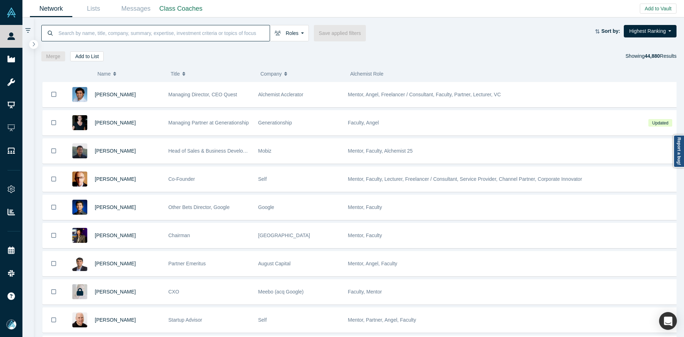
click at [151, 35] on input at bounding box center [164, 33] width 212 height 17
click at [191, 30] on input at bounding box center [164, 33] width 212 height 17
click at [172, 37] on input at bounding box center [164, 33] width 212 height 17
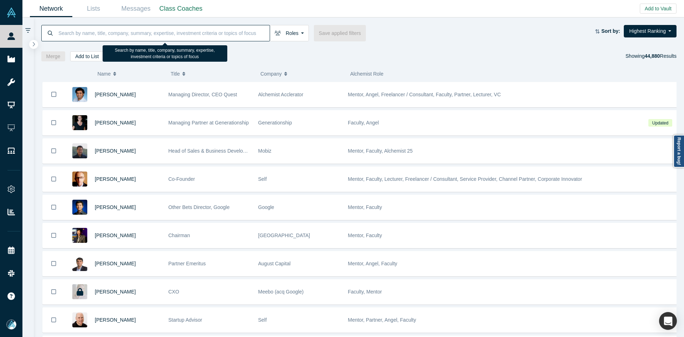
click at [172, 36] on input at bounding box center [164, 33] width 212 height 17
drag, startPoint x: 159, startPoint y: 35, endPoint x: 151, endPoint y: 3, distance: 33.3
click at [159, 35] on input at bounding box center [164, 33] width 212 height 17
paste input "Gary Gitelson"
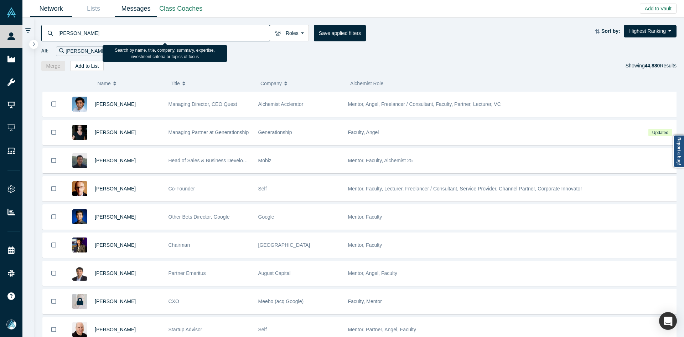
type input "Gary Gitelson"
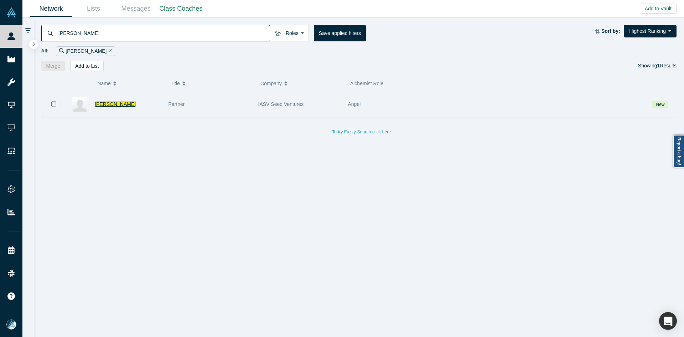
click at [102, 102] on span "Gary Gitelson" at bounding box center [115, 104] width 41 height 6
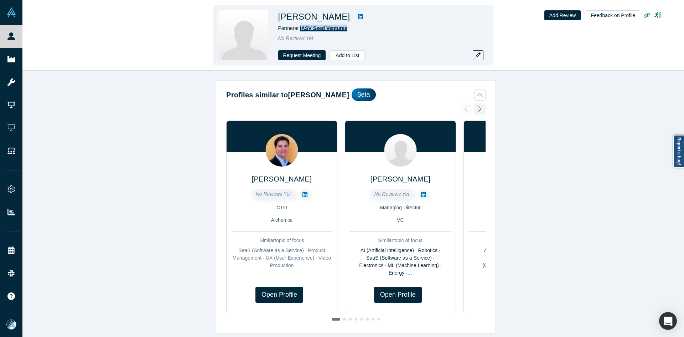
drag, startPoint x: 323, startPoint y: 29, endPoint x: 301, endPoint y: 31, distance: 22.2
click at [301, 31] on div "Partner at IASV Seed Ventures" at bounding box center [377, 28] width 199 height 7
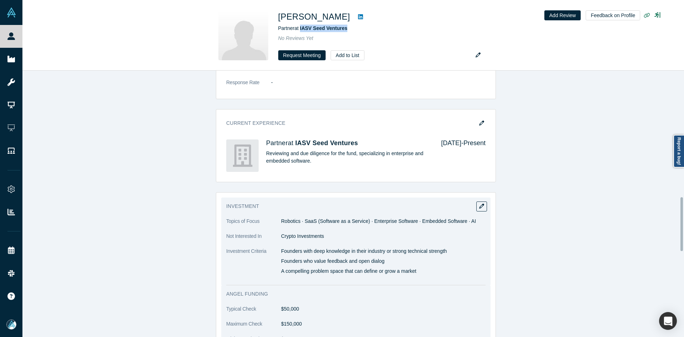
scroll to position [712, 0]
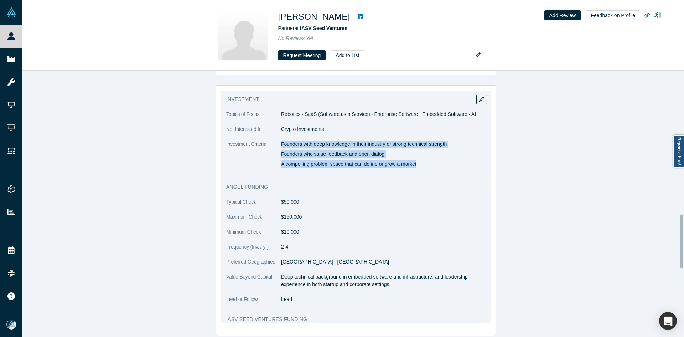
copy div "Founders with deep knowledge in their industry or strong technical strength Fou…"
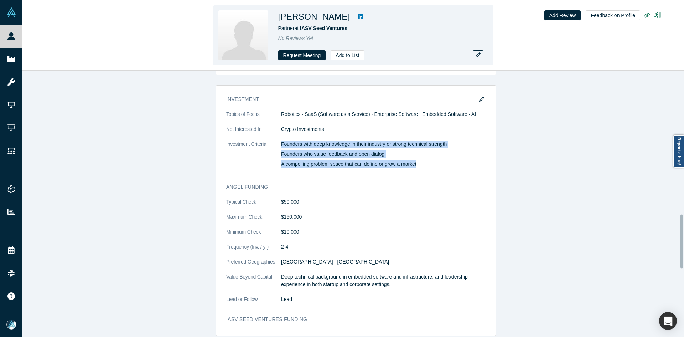
drag, startPoint x: 279, startPoint y: 128, endPoint x: 398, endPoint y: 22, distance: 159.0
click at [419, 147] on div "Founders with deep knowledge in their industry or strong technical strength Fou…" at bounding box center [383, 153] width 204 height 27
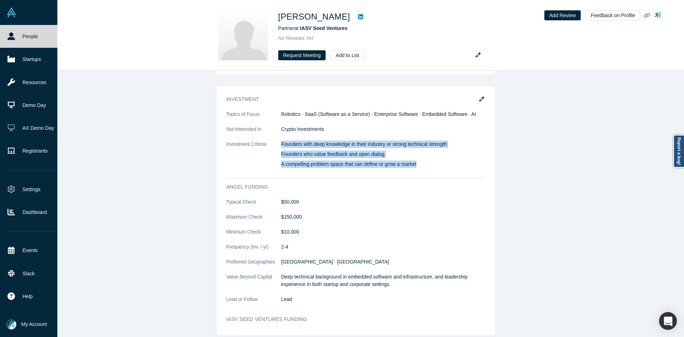
click at [21, 36] on link "People" at bounding box center [31, 36] width 63 height 23
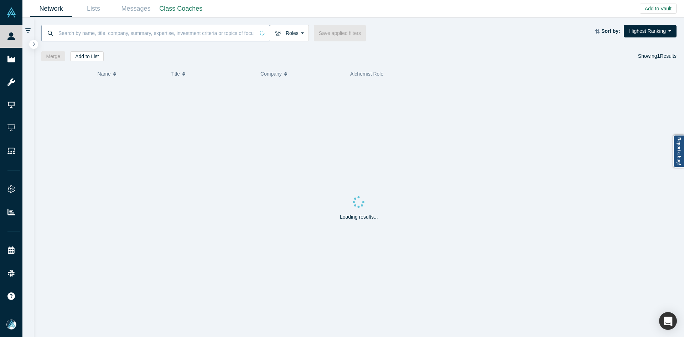
click at [143, 34] on input at bounding box center [156, 33] width 197 height 17
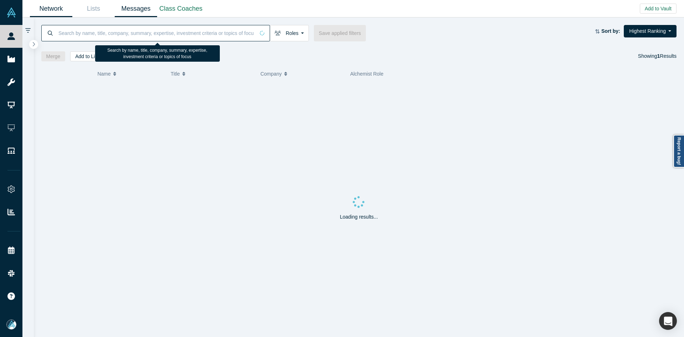
paste input "Marcelo Calbucci"
type input "Marcelo Calbucci"
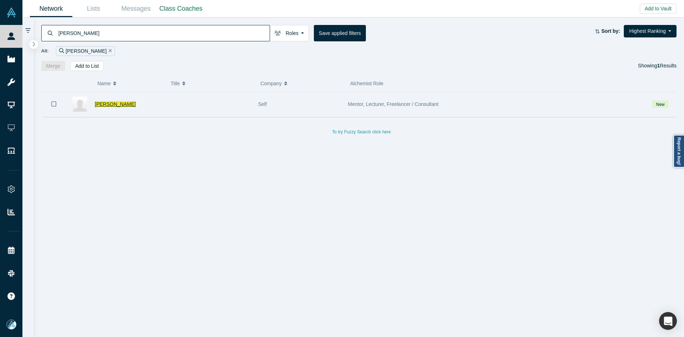
click at [106, 103] on span "Marcelo Calbucci" at bounding box center [115, 104] width 41 height 6
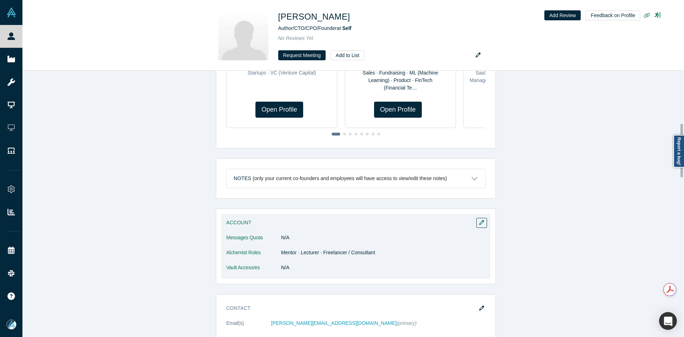
scroll to position [285, 0]
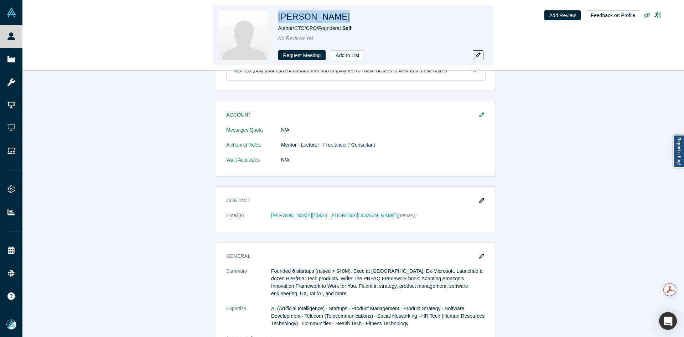
copy h1 "Marcelo Calbucci"
drag, startPoint x: 345, startPoint y: 19, endPoint x: 280, endPoint y: 15, distance: 65.7
click at [280, 15] on div "Marcelo Calbucci" at bounding box center [377, 16] width 199 height 13
drag, startPoint x: 316, startPoint y: 216, endPoint x: 124, endPoint y: 65, distance: 244.6
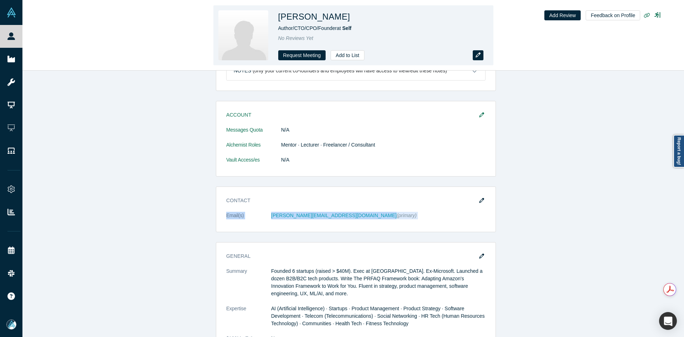
click at [480, 51] on button "button" at bounding box center [478, 55] width 11 height 10
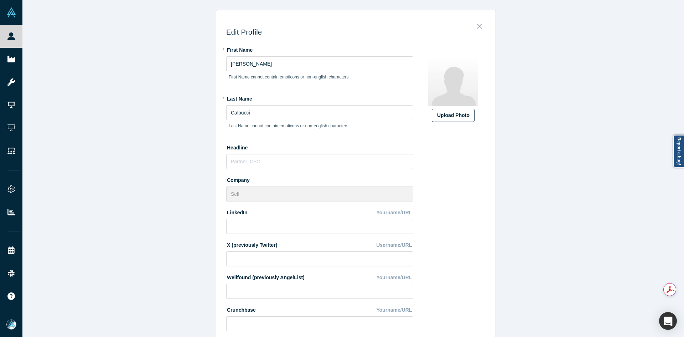
click at [454, 118] on div "Upload Photo" at bounding box center [453, 115] width 32 height 7
click at [0, 0] on input "Upload Photo" at bounding box center [0, 0] width 0 height 0
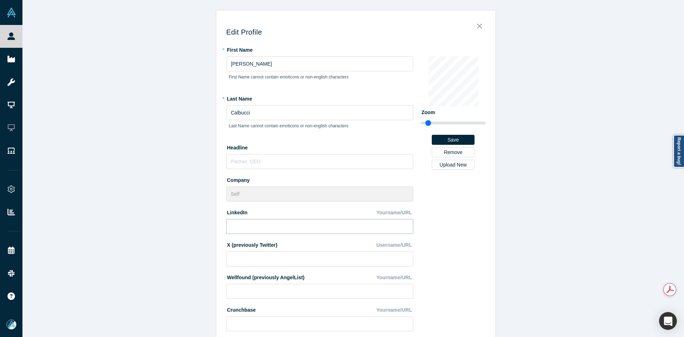
click at [259, 230] on input at bounding box center [319, 226] width 187 height 15
paste input "https://www.linkedin.com/in/marcelocalbucci/"
type input "https://www.linkedin.com/in/marcelocalbucci/"
click at [169, 261] on div "Edit Profile * First Name Marcelo First Name cannot contain emoticons or non-en…" at bounding box center [355, 171] width 667 height 342
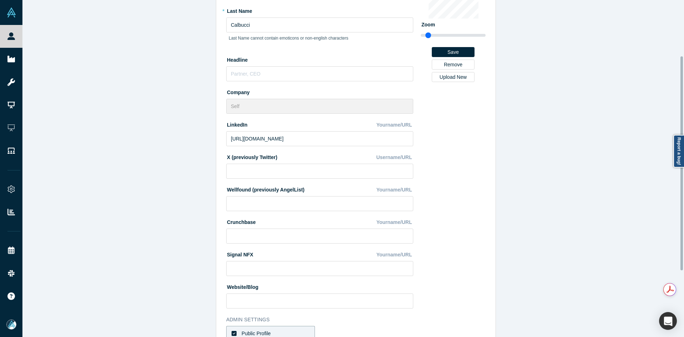
scroll to position [178, 0]
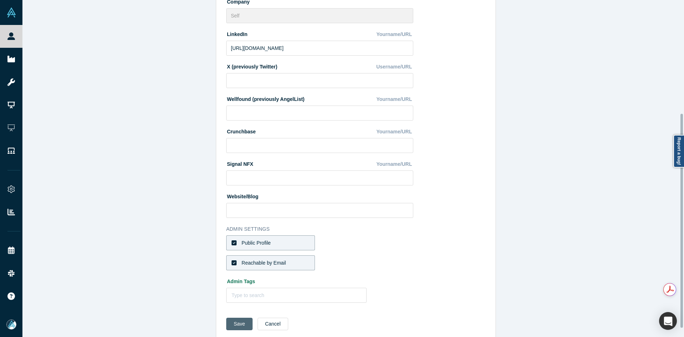
drag, startPoint x: 234, startPoint y: 328, endPoint x: 234, endPoint y: 323, distance: 4.6
click at [233, 328] on button "Save" at bounding box center [239, 323] width 26 height 12
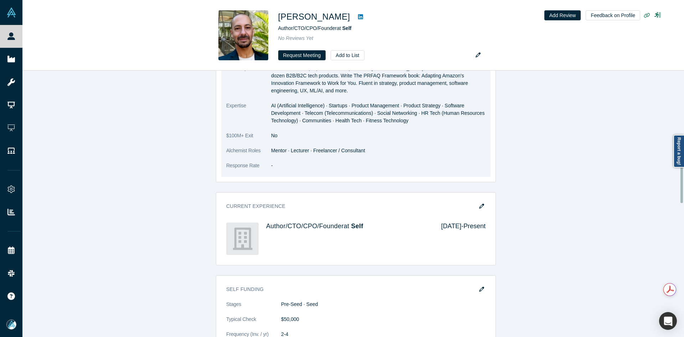
scroll to position [392, 0]
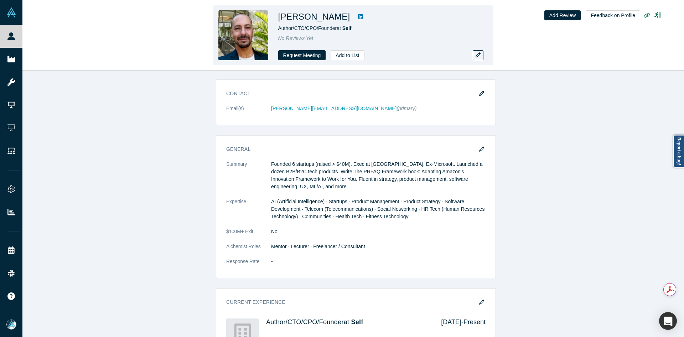
drag, startPoint x: 343, startPoint y: 19, endPoint x: 338, endPoint y: 19, distance: 5.3
click at [338, 19] on h1 "Marcelo Calbucci" at bounding box center [314, 16] width 72 height 13
click at [342, 20] on h1 "Marcelo Calbucci" at bounding box center [314, 16] width 72 height 13
drag, startPoint x: 344, startPoint y: 20, endPoint x: 285, endPoint y: 19, distance: 59.2
click at [285, 19] on div "Marcelo Calbucci" at bounding box center [377, 16] width 199 height 13
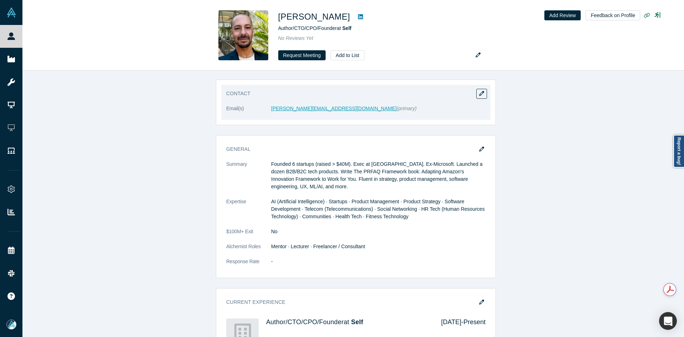
drag, startPoint x: 309, startPoint y: 104, endPoint x: 295, endPoint y: 108, distance: 14.4
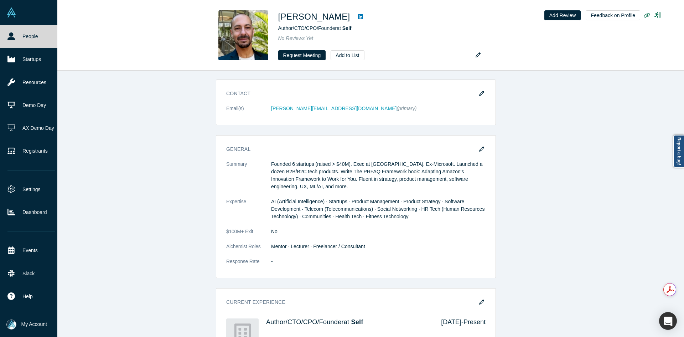
click at [17, 42] on link "People" at bounding box center [31, 36] width 63 height 23
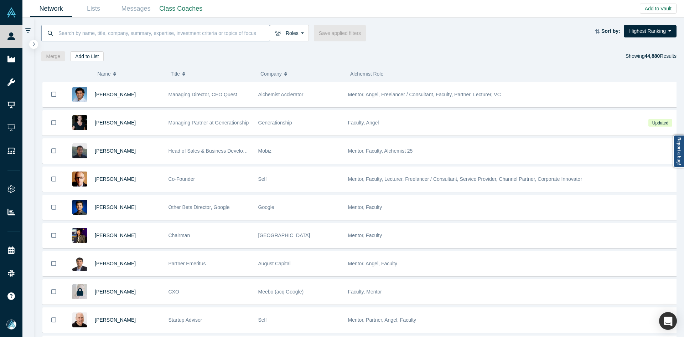
click at [139, 26] on input at bounding box center [164, 33] width 212 height 17
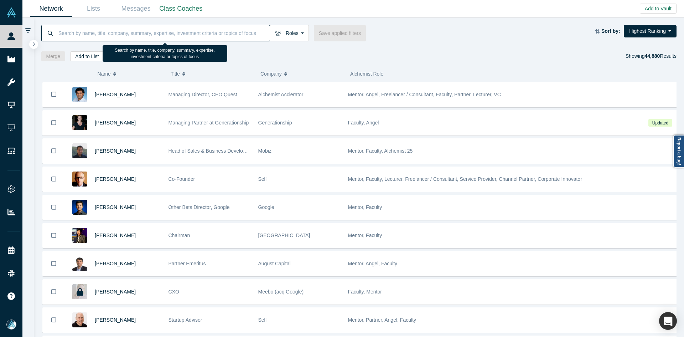
paste input "Capri Wheaton"
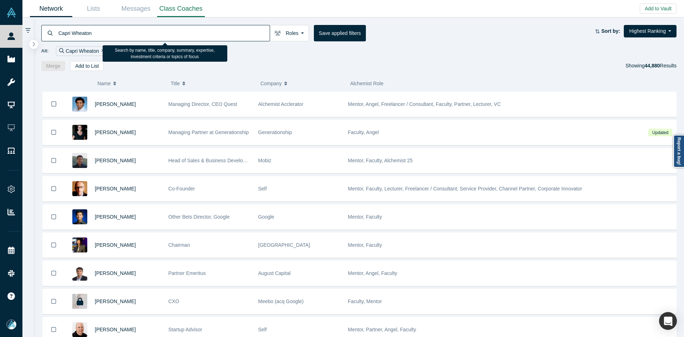
type input "Capri Wheaton"
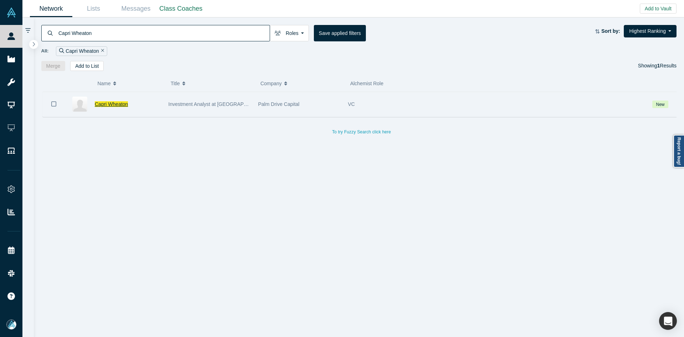
click at [109, 103] on span "Capri Wheaton" at bounding box center [111, 104] width 33 height 6
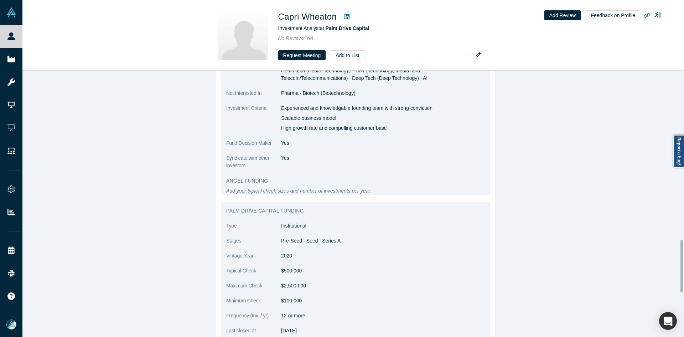
scroll to position [926, 0]
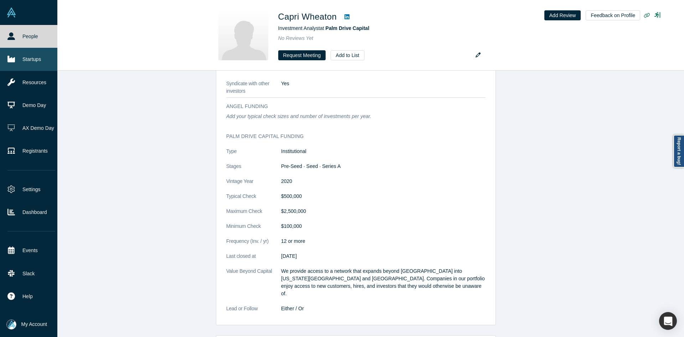
click at [20, 58] on link "Startups" at bounding box center [31, 59] width 63 height 23
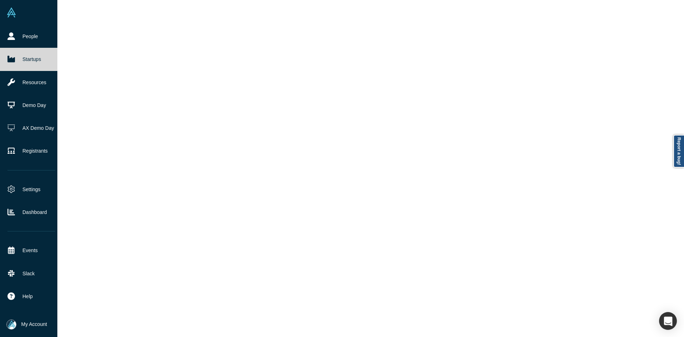
click at [20, 58] on link "Startups" at bounding box center [31, 59] width 63 height 23
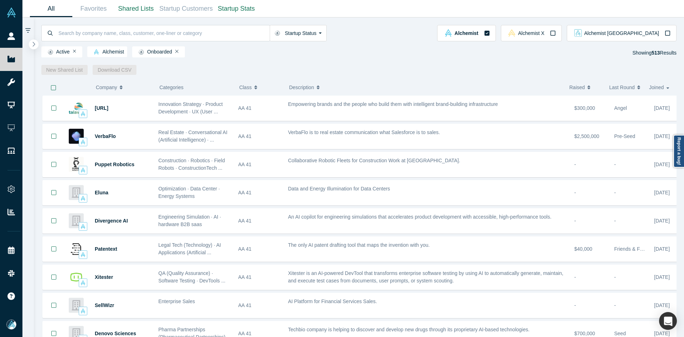
click at [36, 42] on button "button" at bounding box center [34, 45] width 10 height 10
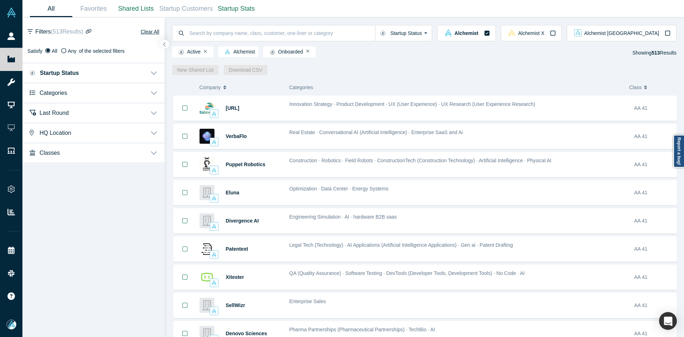
click at [69, 97] on button "Categories" at bounding box center [93, 92] width 142 height 20
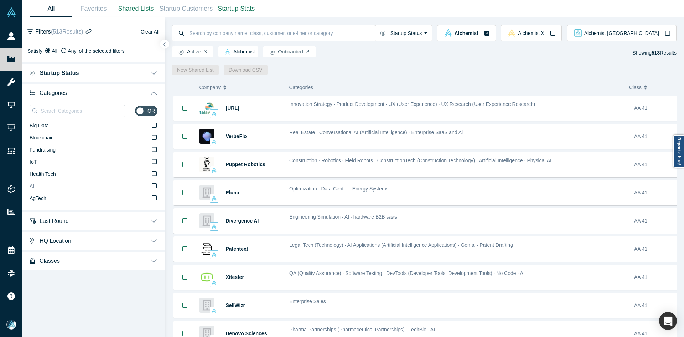
drag, startPoint x: 41, startPoint y: 190, endPoint x: 48, endPoint y: 169, distance: 21.9
click at [41, 190] on label "AI" at bounding box center [94, 186] width 128 height 12
click at [0, 0] on input "AI" at bounding box center [0, 0] width 0 height 0
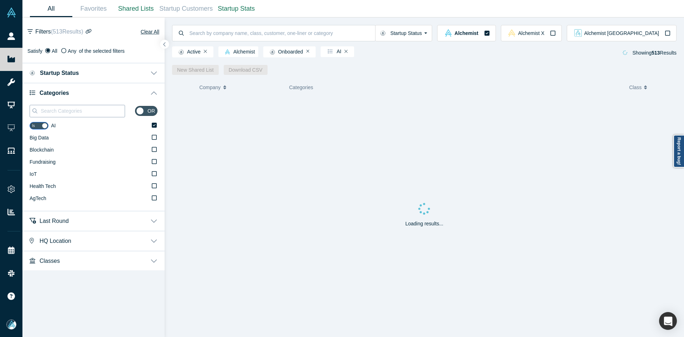
click at [63, 112] on input at bounding box center [82, 110] width 85 height 9
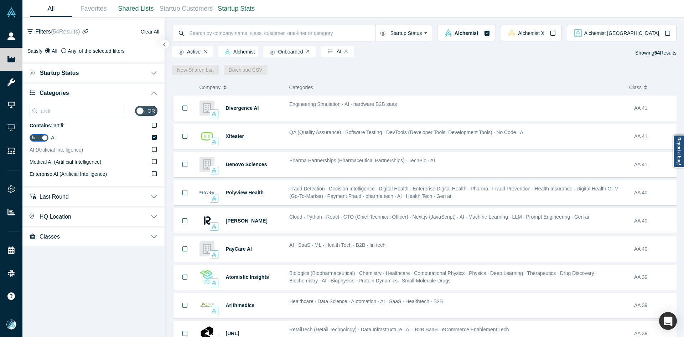
click at [61, 152] on span "AI (Artificial Intelligence)" at bounding box center [56, 150] width 53 height 6
click at [0, 0] on input "AI (Artificial Intelligence)" at bounding box center [0, 0] width 0 height 0
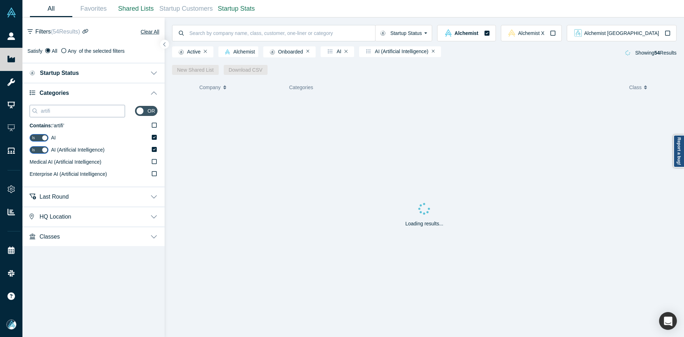
click at [65, 109] on input "artifi" at bounding box center [82, 110] width 85 height 9
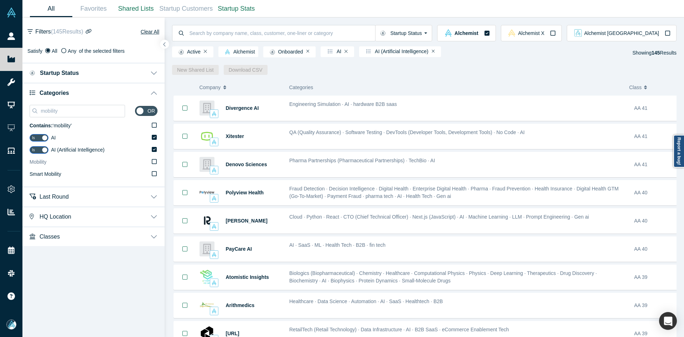
click at [55, 159] on label "Mobility" at bounding box center [94, 162] width 128 height 12
click at [0, 0] on input "Mobility" at bounding box center [0, 0] width 0 height 0
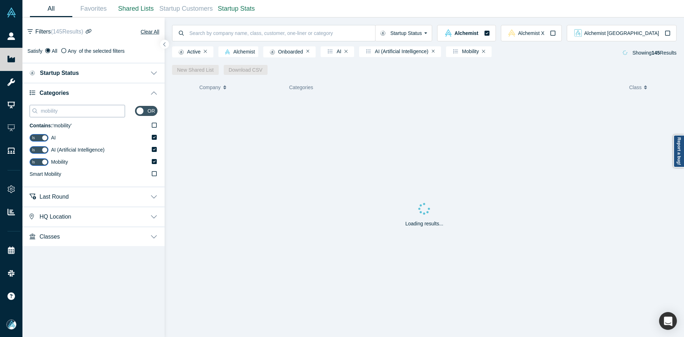
click at [73, 110] on input "mobility" at bounding box center [82, 110] width 85 height 9
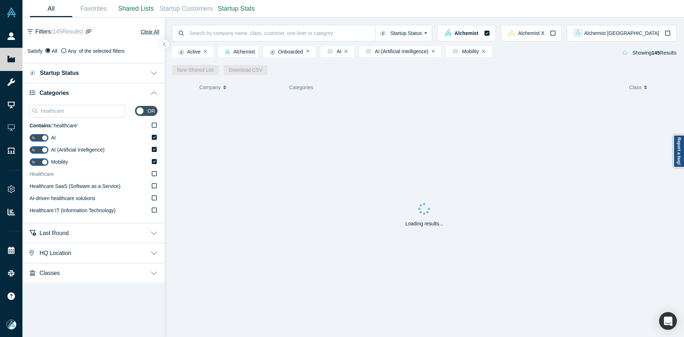
click at [53, 176] on span "Healthcare" at bounding box center [42, 174] width 24 height 6
click at [0, 0] on input "Healthcare" at bounding box center [0, 0] width 0 height 0
click at [56, 110] on input "healthcare" at bounding box center [82, 110] width 85 height 9
click at [51, 190] on label "Health Care" at bounding box center [94, 186] width 128 height 12
click at [0, 0] on input "Health Care" at bounding box center [0, 0] width 0 height 0
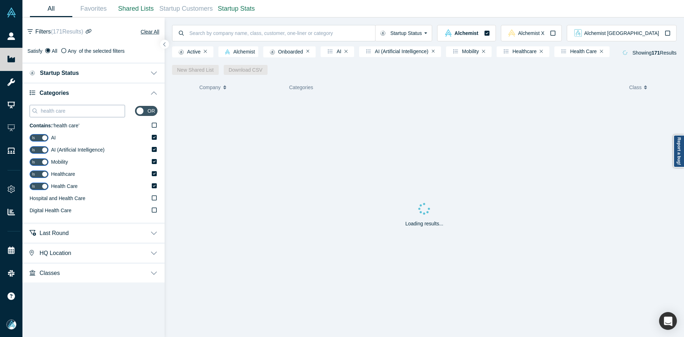
click at [83, 105] on div "health care" at bounding box center [77, 111] width 95 height 12
click at [84, 113] on input "health care" at bounding box center [82, 110] width 85 height 9
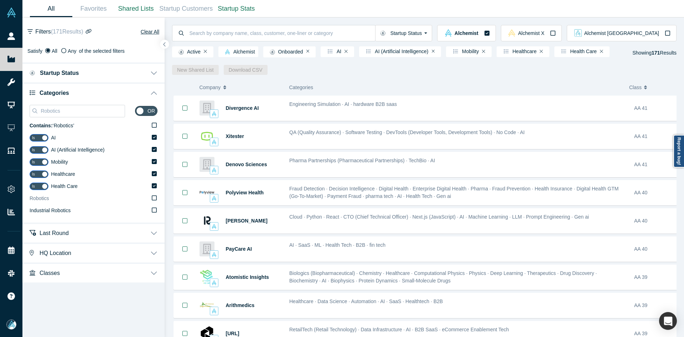
click at [84, 194] on label "Robotics" at bounding box center [94, 198] width 128 height 12
click at [0, 0] on input "Robotics" at bounding box center [0, 0] width 0 height 0
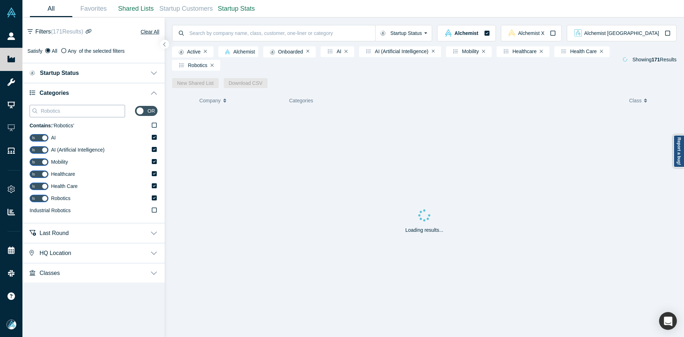
click at [83, 112] on input "Robotics" at bounding box center [82, 110] width 85 height 9
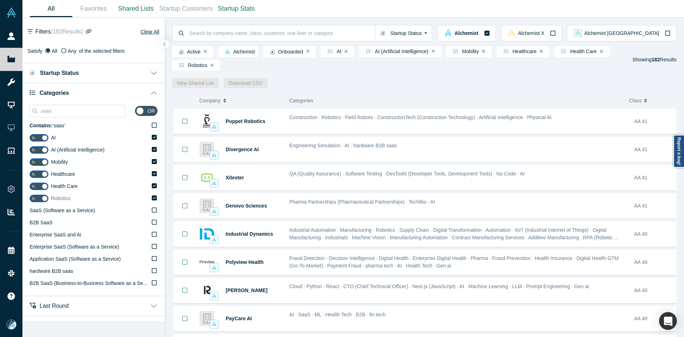
drag, startPoint x: 71, startPoint y: 213, endPoint x: 72, endPoint y: 199, distance: 13.9
click at [71, 213] on span "SaaS (Software as a Service)" at bounding box center [63, 210] width 66 height 6
click at [0, 0] on input "SaaS (Software as a Service)" at bounding box center [0, 0] width 0 height 0
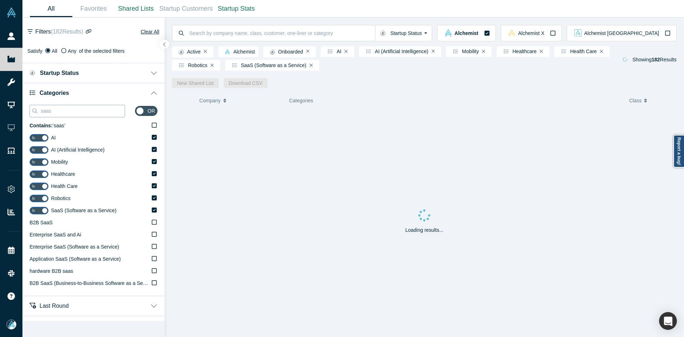
click at [72, 109] on input "saas" at bounding box center [82, 110] width 85 height 9
paste input "Sales"
click at [71, 108] on input "saas" at bounding box center [82, 110] width 85 height 9
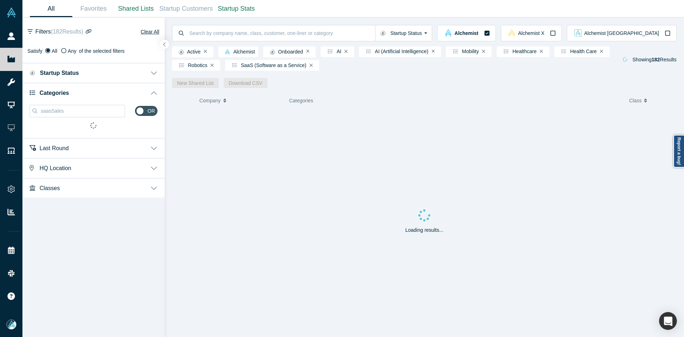
paste input
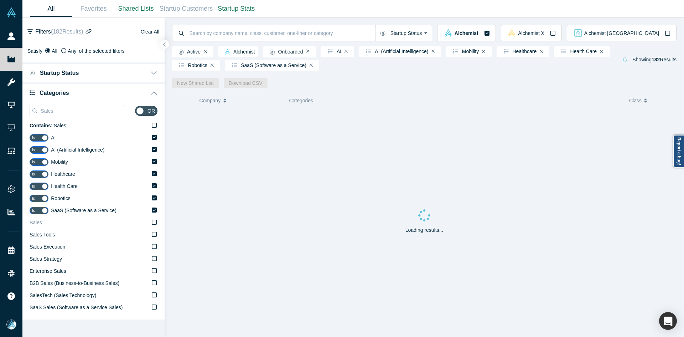
click at [59, 225] on label "Sales" at bounding box center [94, 223] width 128 height 12
click at [0, 0] on input "Sales" at bounding box center [0, 0] width 0 height 0
click at [77, 114] on input "Sales" at bounding box center [82, 110] width 85 height 9
click at [76, 114] on input "Sales" at bounding box center [82, 110] width 85 height 9
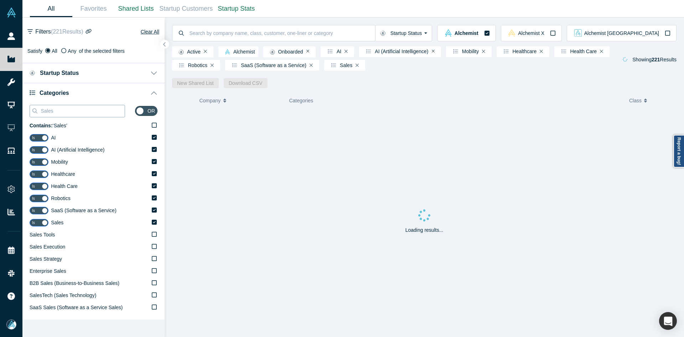
paste input "Big Data"
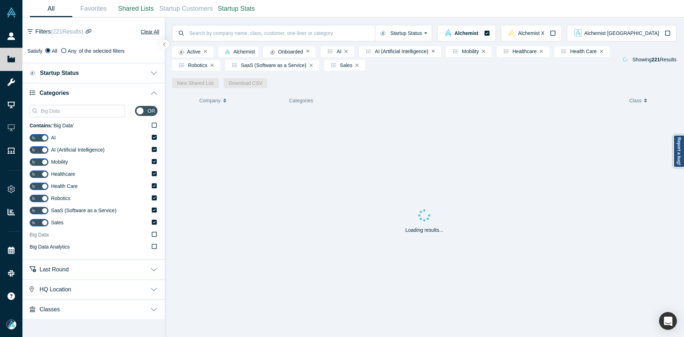
click at [49, 237] on label "Big Data" at bounding box center [94, 235] width 128 height 12
click at [0, 0] on input "Big Data" at bounding box center [0, 0] width 0 height 0
click at [83, 112] on input "Big Data" at bounding box center [82, 110] width 85 height 9
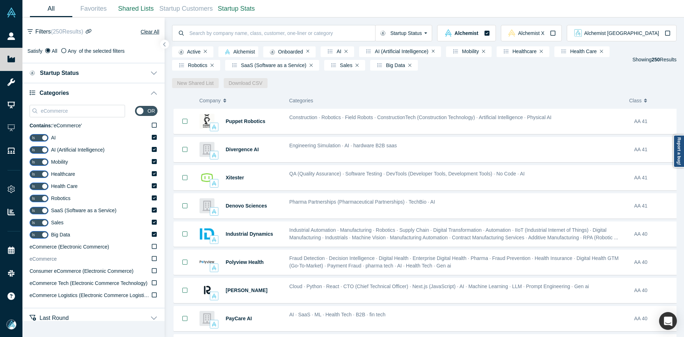
click at [49, 261] on span "eCommerce" at bounding box center [43, 259] width 27 height 6
click at [0, 0] on input "eCommerce" at bounding box center [0, 0] width 0 height 0
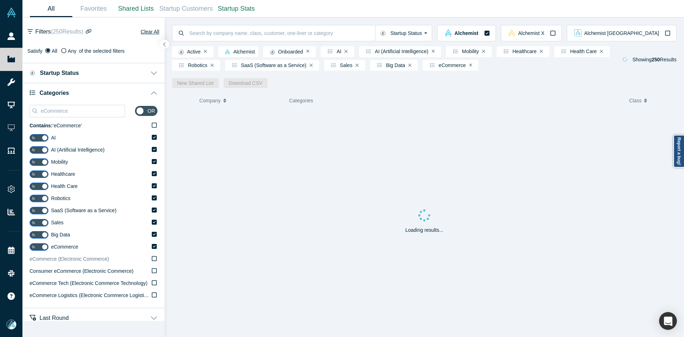
click at [49, 261] on span "eCommerce (Electronic Commerce)" at bounding box center [69, 259] width 79 height 6
click at [0, 0] on input "eCommerce (Electronic Commerce)" at bounding box center [0, 0] width 0 height 0
click at [78, 111] on input "eCommerce" at bounding box center [82, 110] width 85 height 9
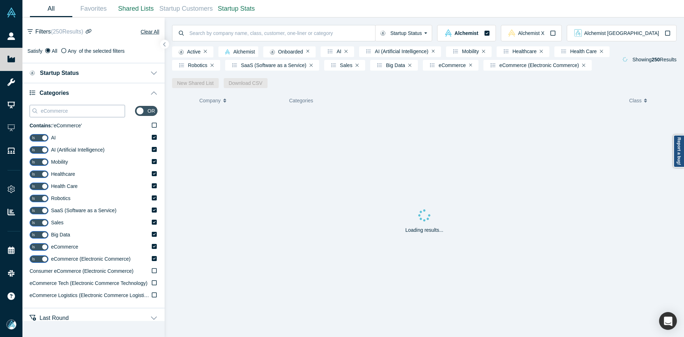
paste input "IoT"
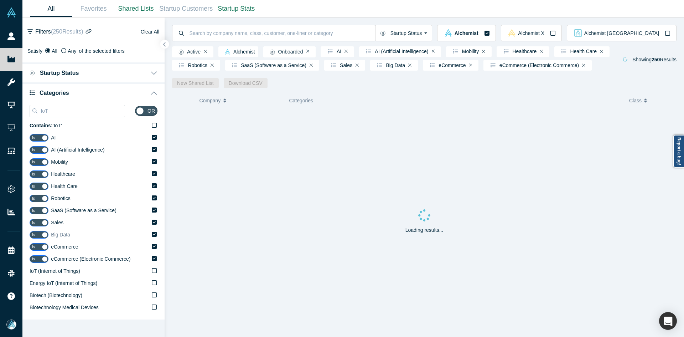
click at [56, 273] on span "IoT (Internet of Things)" at bounding box center [55, 271] width 51 height 6
click at [0, 0] on input "IoT (Internet of Things)" at bounding box center [0, 0] width 0 height 0
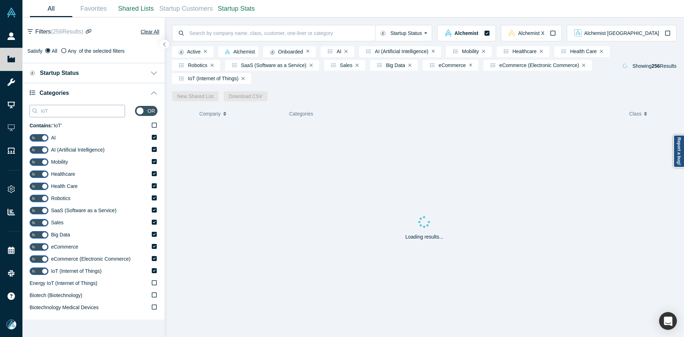
click at [90, 115] on div "IoT" at bounding box center [77, 111] width 95 height 12
click at [88, 112] on input "IoT" at bounding box center [82, 110] width 85 height 9
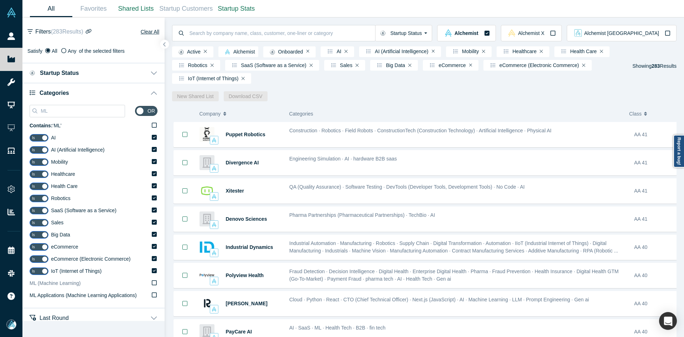
click at [51, 283] on span "ML (Machine Learning)" at bounding box center [55, 283] width 51 height 6
click at [0, 0] on input "ML (Machine Learning)" at bounding box center [0, 0] width 0 height 0
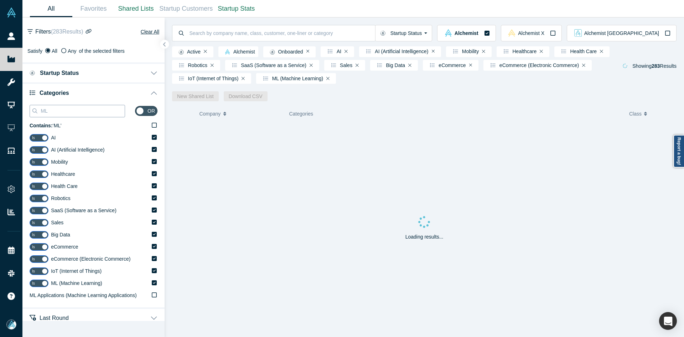
click at [67, 112] on input "ML" at bounding box center [82, 110] width 85 height 9
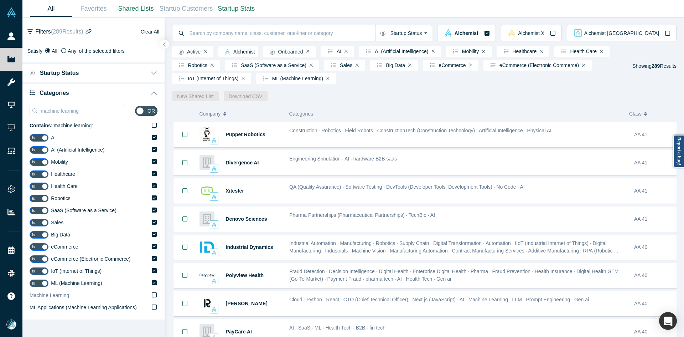
click at [50, 295] on span "Machine Learning" at bounding box center [50, 295] width 40 height 6
click at [0, 0] on input "Machine Learning" at bounding box center [0, 0] width 0 height 0
click at [71, 112] on input "machine learning" at bounding box center [82, 110] width 85 height 9
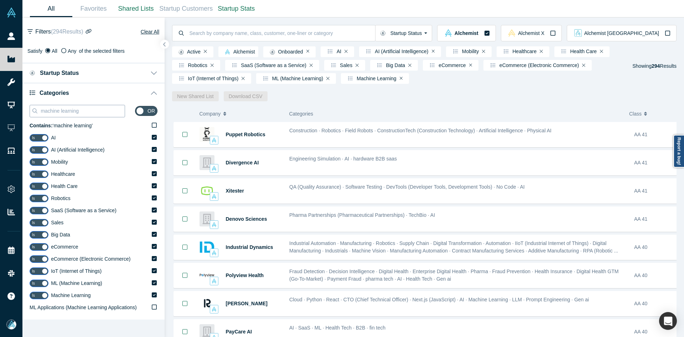
paste input "Market"
click at [39, 307] on span "Marketing" at bounding box center [41, 307] width 22 height 6
click at [0, 0] on input "Marketing" at bounding box center [0, 0] width 0 height 0
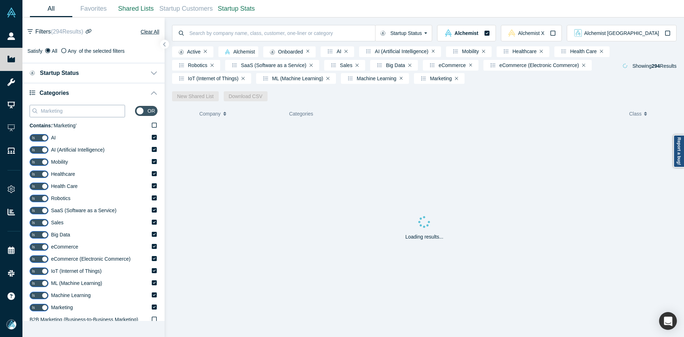
click at [58, 107] on input "Marketing" at bounding box center [82, 110] width 85 height 9
paste input "FinTech"
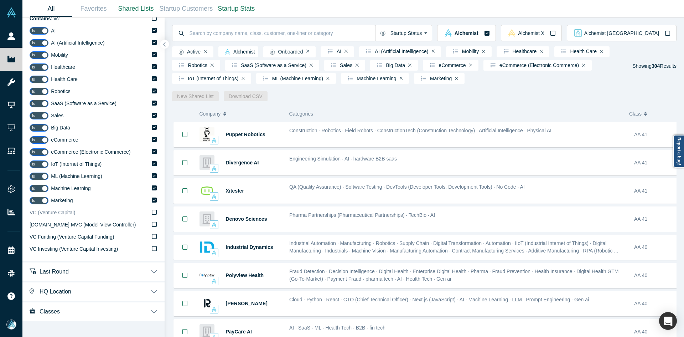
click at [61, 215] on span "VC (Venture Capital)" at bounding box center [53, 212] width 46 height 6
click at [0, 0] on input "VC (Venture Capital)" at bounding box center [0, 0] width 0 height 0
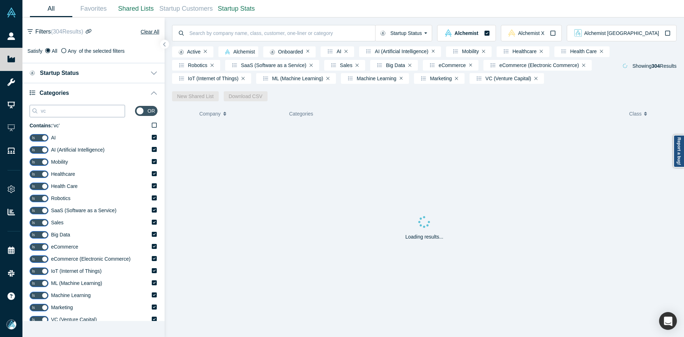
click at [59, 110] on input "vc" at bounding box center [82, 110] width 85 height 9
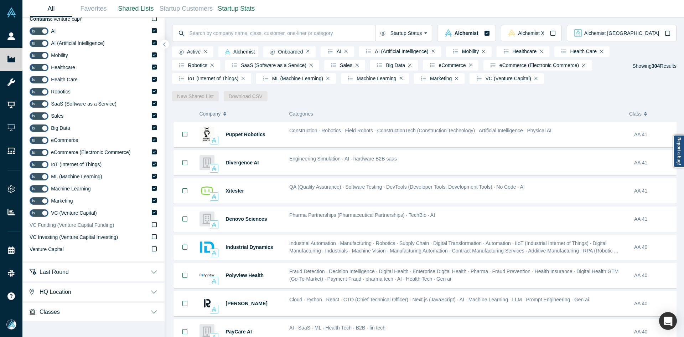
scroll to position [107, 0]
click at [60, 251] on span "Venture Capital" at bounding box center [47, 249] width 34 height 6
click at [0, 0] on input "Venture Capital" at bounding box center [0, 0] width 0 height 0
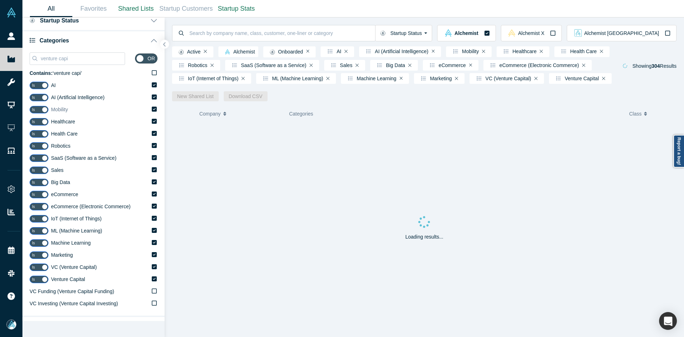
scroll to position [0, 0]
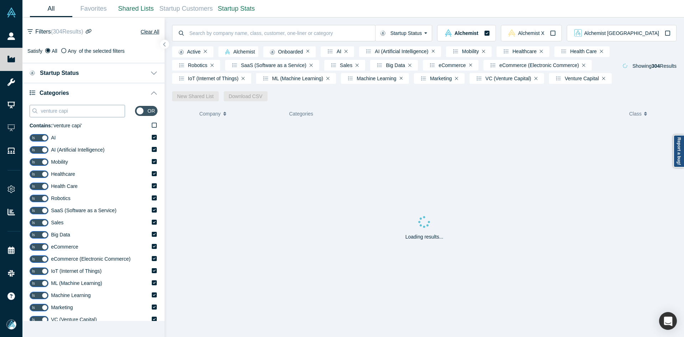
click at [66, 110] on input "venture capi" at bounding box center [82, 110] width 85 height 9
paste input "FinTech"
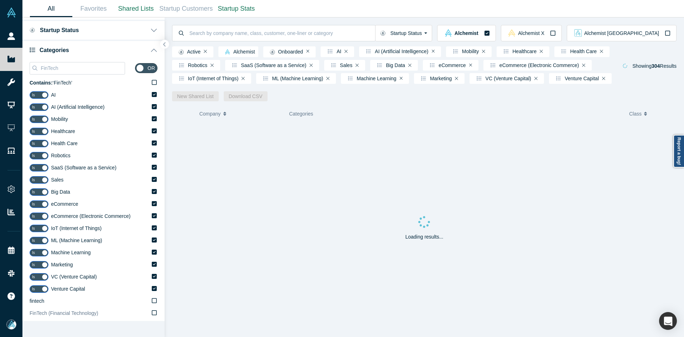
scroll to position [107, 0]
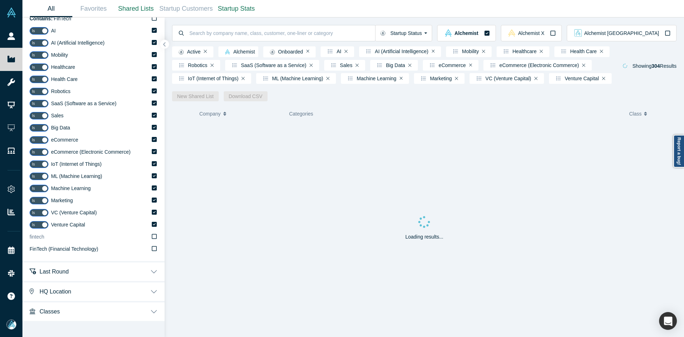
click at [47, 237] on label "fintech" at bounding box center [94, 237] width 128 height 12
click at [0, 0] on input "fintech" at bounding box center [0, 0] width 0 height 0
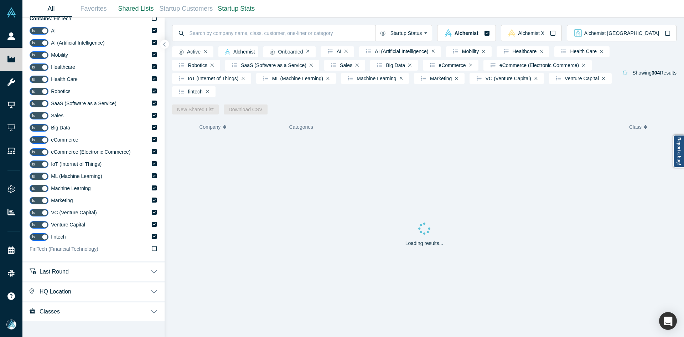
click at [47, 249] on span "FinTech (Financial Technology)" at bounding box center [64, 249] width 69 height 6
click at [0, 0] on input "FinTech (Financial Technology)" at bounding box center [0, 0] width 0 height 0
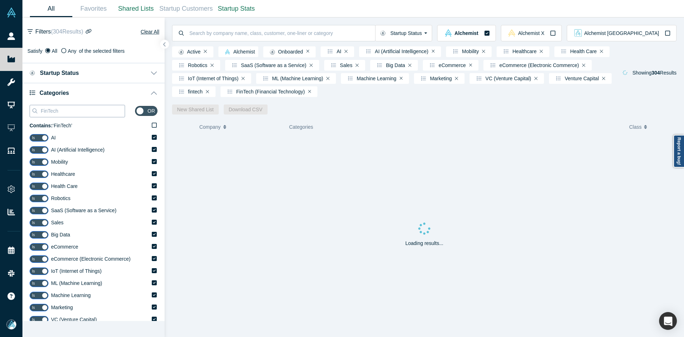
click at [67, 110] on input "FinTech" at bounding box center [82, 110] width 85 height 9
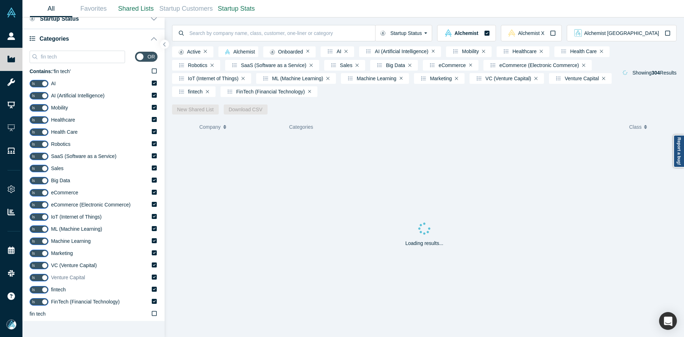
scroll to position [119, 0]
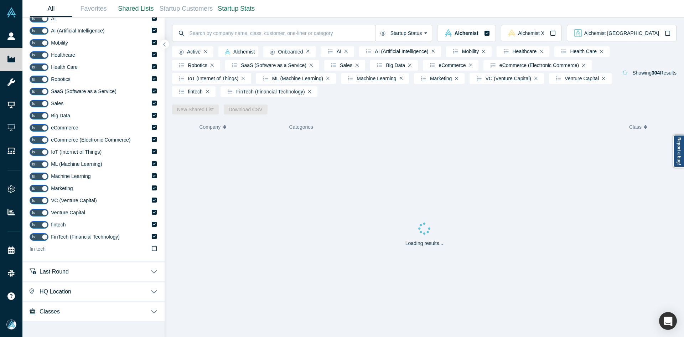
click at [83, 244] on label "fin tech" at bounding box center [94, 249] width 128 height 12
click at [0, 0] on input "fin tech" at bounding box center [0, 0] width 0 height 0
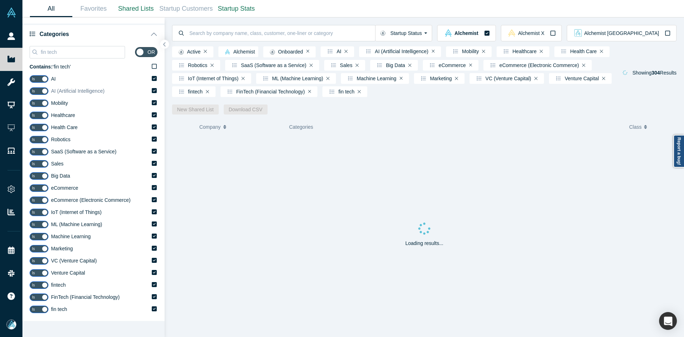
scroll to position [0, 0]
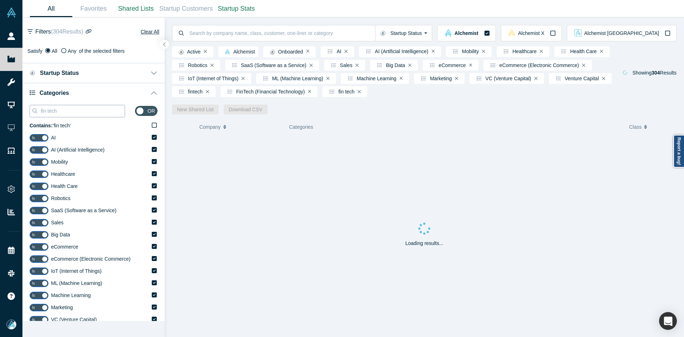
click at [65, 108] on input "fin tech" at bounding box center [82, 110] width 85 height 9
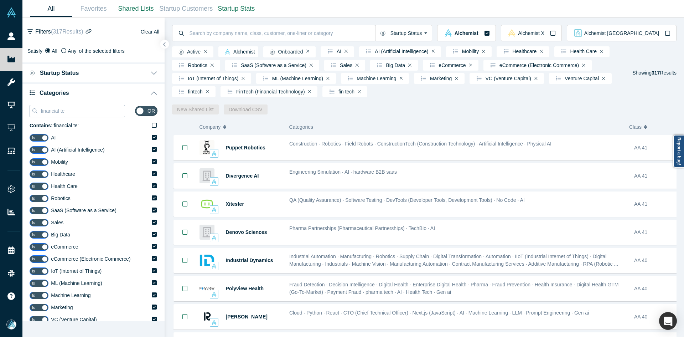
click at [60, 114] on input "financial te" at bounding box center [82, 110] width 85 height 9
paste input "Life Sciences"
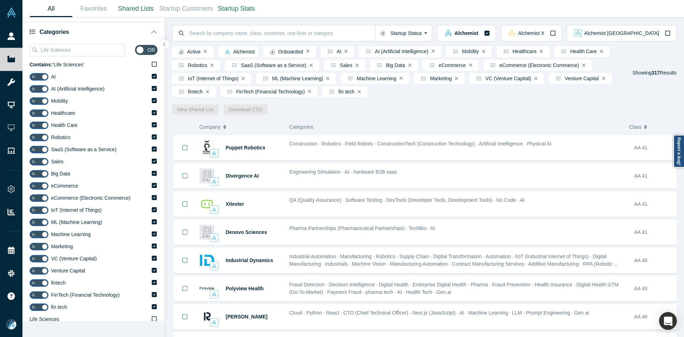
scroll to position [131, 0]
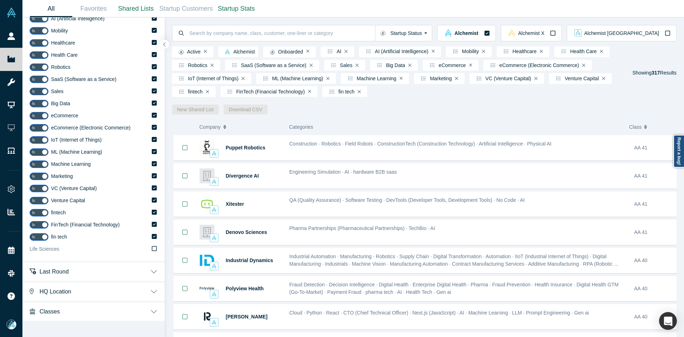
click at [61, 251] on label "Life Sciences" at bounding box center [94, 249] width 128 height 12
click at [0, 0] on input "Life Sciences" at bounding box center [0, 0] width 0 height 0
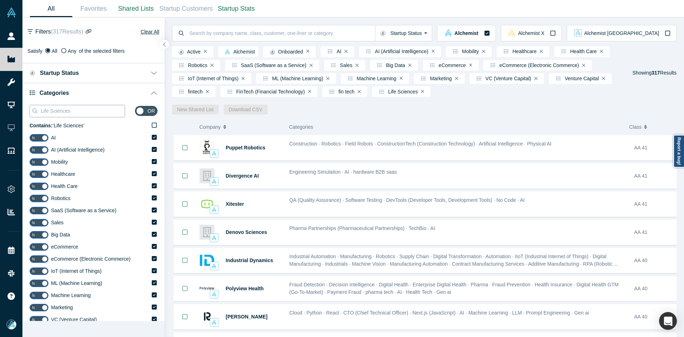
click at [67, 110] on input "Life Sciences" at bounding box center [82, 110] width 85 height 9
paste input "CleanTech"
click at [67, 110] on input "Life Sciences" at bounding box center [82, 110] width 85 height 9
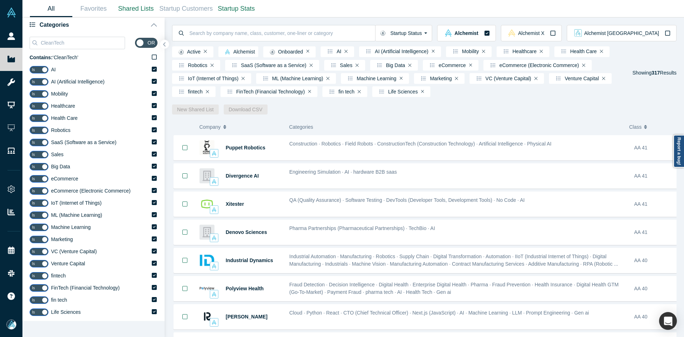
scroll to position [143, 0]
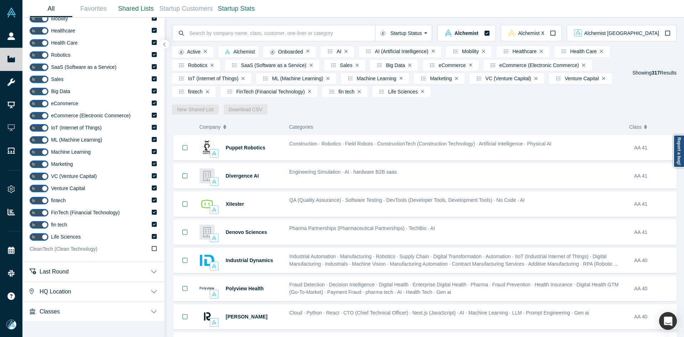
click at [62, 252] on span "CleanTech (Clean Technology)" at bounding box center [64, 249] width 68 height 6
click at [0, 0] on input "CleanTech (Clean Technology)" at bounding box center [0, 0] width 0 height 0
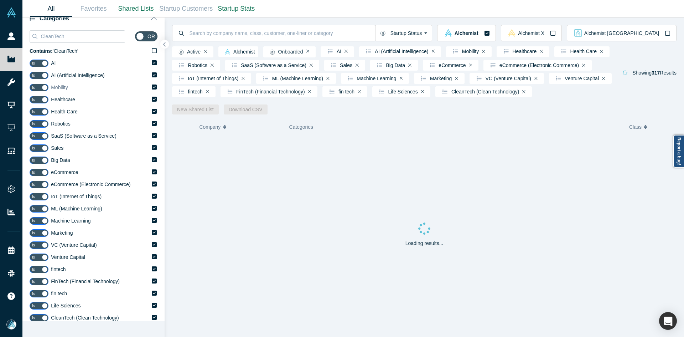
scroll to position [0, 0]
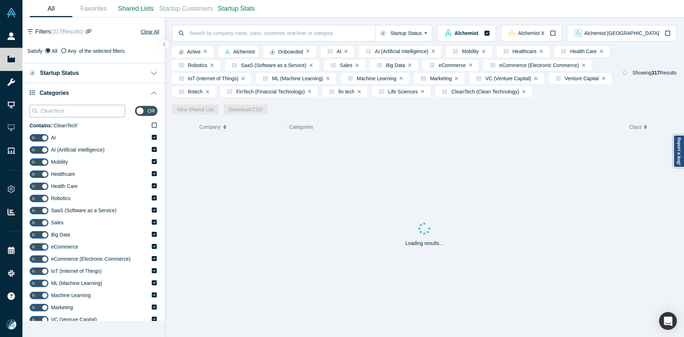
click at [54, 112] on input "CleanTech" at bounding box center [82, 110] width 85 height 9
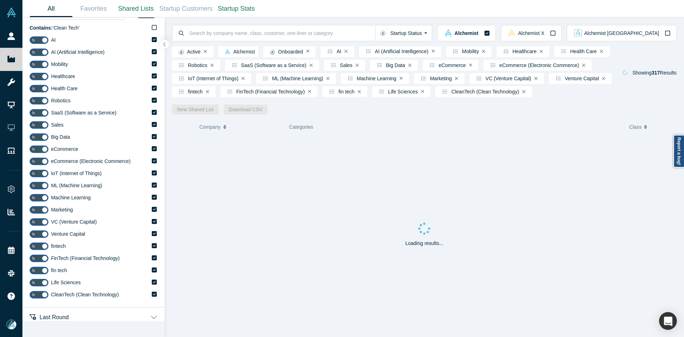
scroll to position [143, 0]
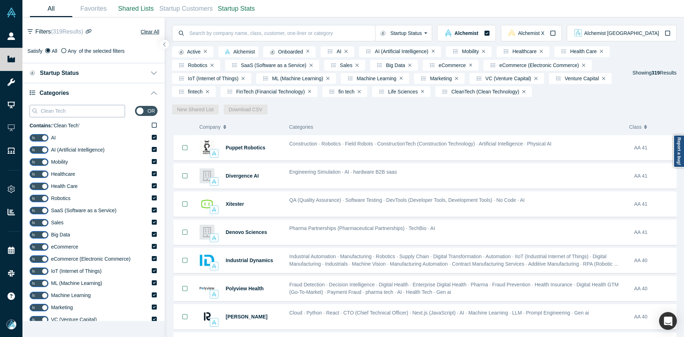
click at [70, 113] on input "Clean Tech" at bounding box center [82, 110] width 85 height 9
paste input "Finance"
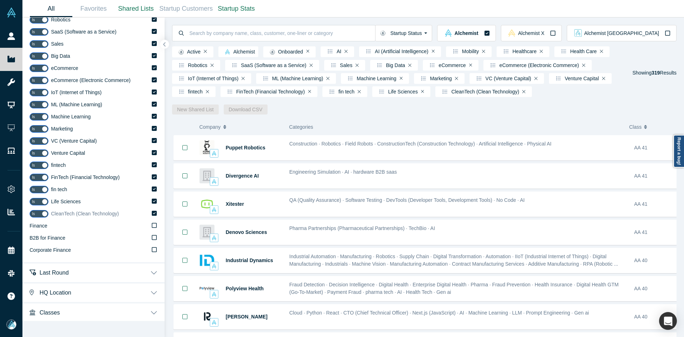
scroll to position [180, 0]
click at [74, 223] on label "Finance" at bounding box center [94, 225] width 128 height 12
click at [0, 0] on input "Finance" at bounding box center [0, 0] width 0 height 0
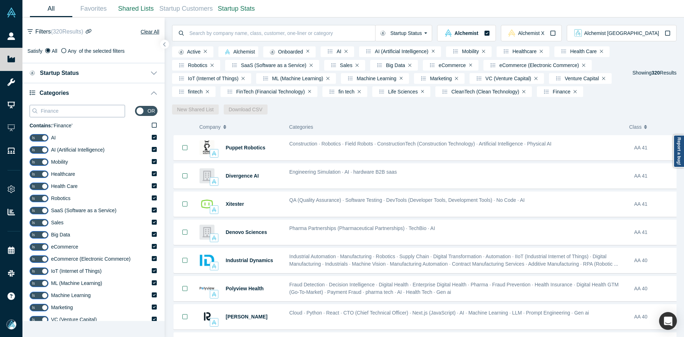
click at [75, 110] on input "Finance" at bounding box center [82, 110] width 85 height 9
paste input "Mobile,"
click at [75, 110] on input "Finance" at bounding box center [82, 110] width 85 height 9
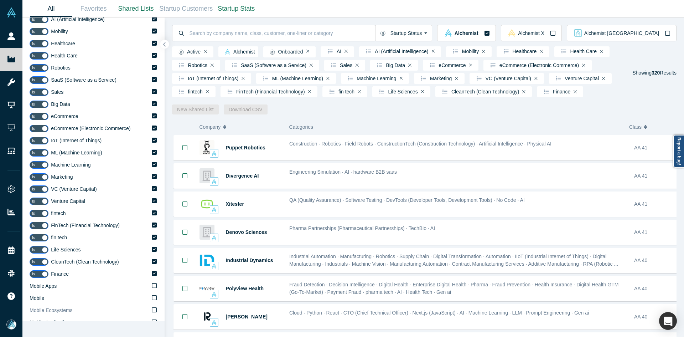
scroll to position [142, 0]
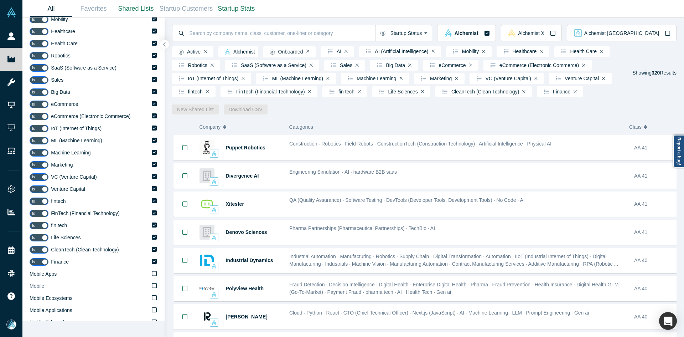
click at [54, 288] on label "Mobile" at bounding box center [94, 286] width 128 height 12
click at [0, 0] on input "Mobile" at bounding box center [0, 0] width 0 height 0
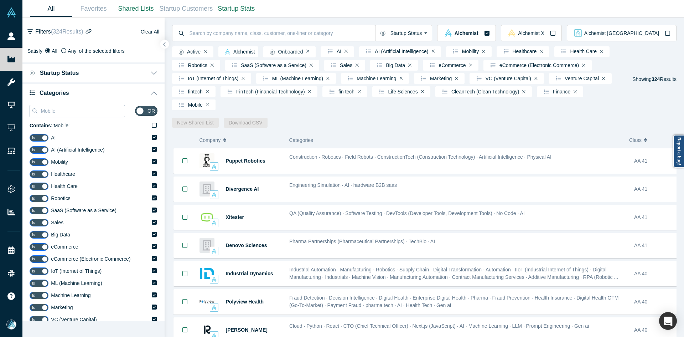
click at [62, 109] on input "Mobile" at bounding box center [82, 110] width 85 height 9
paste input "Cybersecurity"
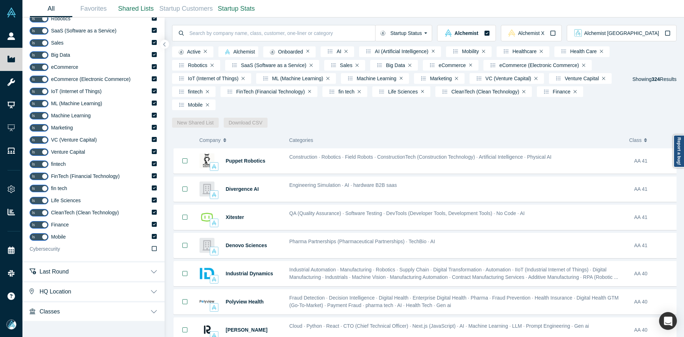
click at [63, 251] on label "Cybersecurity" at bounding box center [94, 249] width 128 height 12
click at [0, 0] on input "Cybersecurity" at bounding box center [0, 0] width 0 height 0
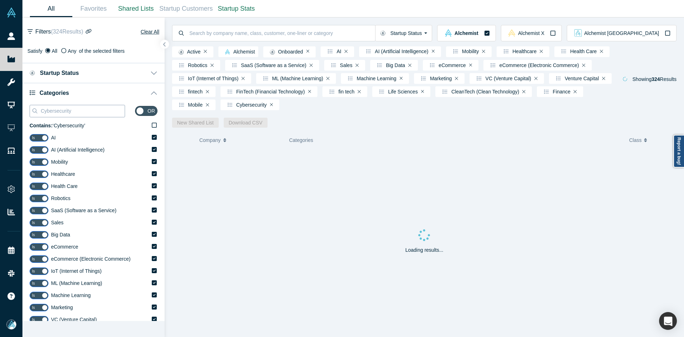
click at [55, 112] on input "Cybersecurity" at bounding box center [82, 110] width 85 height 9
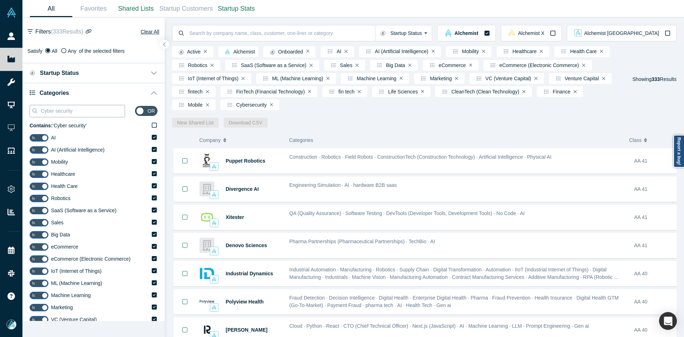
click at [67, 110] on input "Cyber security" at bounding box center [82, 110] width 85 height 9
paste input "Digital Health"
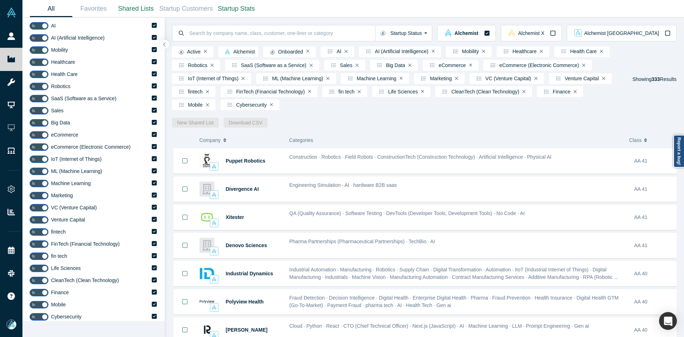
scroll to position [178, 0]
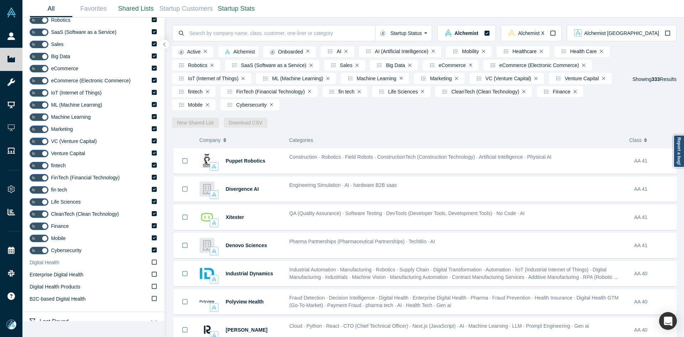
click at [52, 265] on span "Digital Health" at bounding box center [45, 262] width 30 height 6
click at [0, 0] on input "Digital Health" at bounding box center [0, 0] width 0 height 0
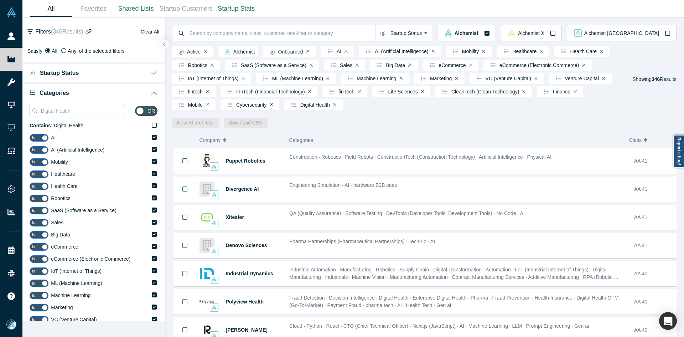
click at [62, 111] on input "Digital Health" at bounding box center [82, 110] width 85 height 9
paste input "Healthtec"
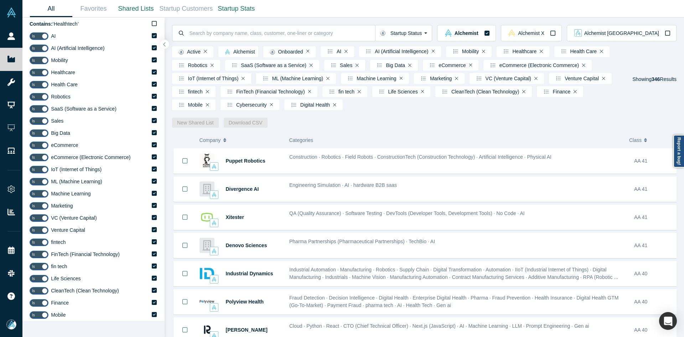
scroll to position [214, 0]
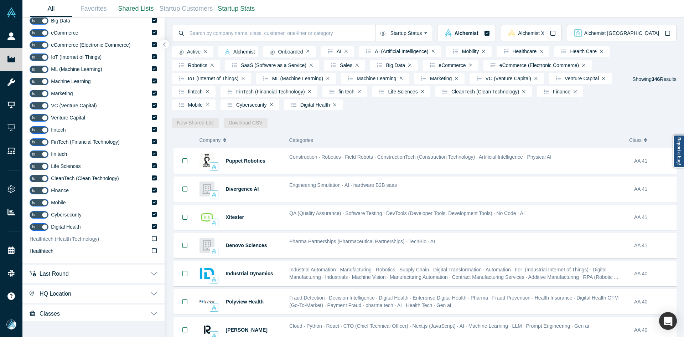
click at [49, 240] on span "Healthtech (Health Technology)" at bounding box center [64, 239] width 69 height 6
click at [0, 0] on input "Healthtech (Health Technology)" at bounding box center [0, 0] width 0 height 0
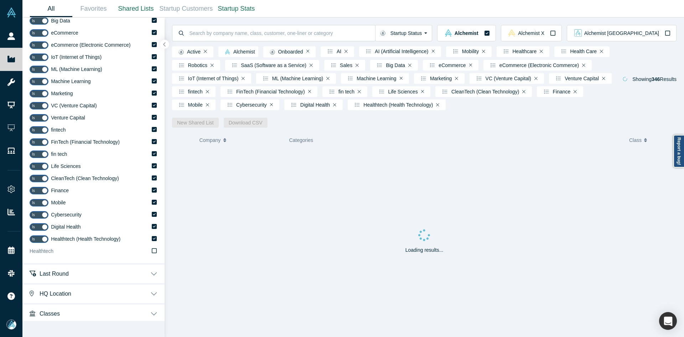
click at [49, 254] on span "Healthtech" at bounding box center [42, 251] width 24 height 6
click at [0, 0] on input "Healthtech" at bounding box center [0, 0] width 0 height 0
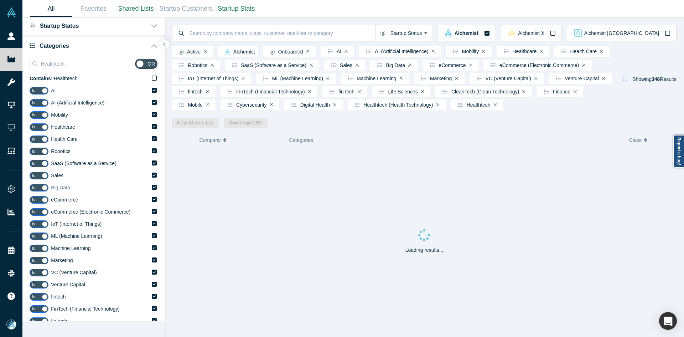
scroll to position [0, 0]
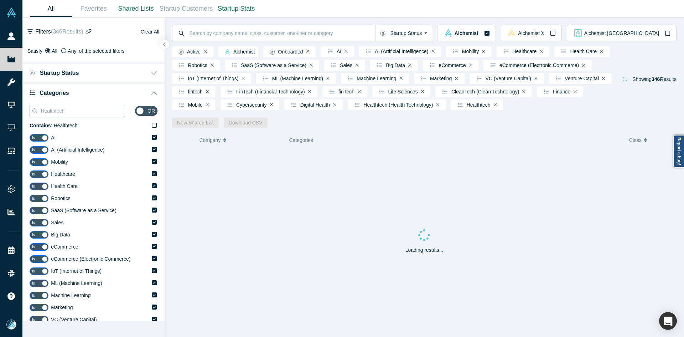
click at [55, 110] on input "Healthtech" at bounding box center [82, 110] width 85 height 9
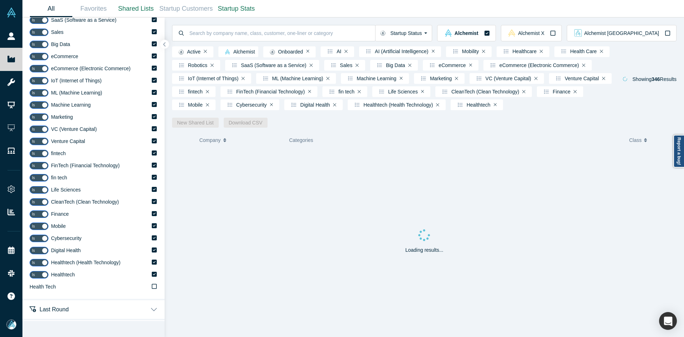
scroll to position [214, 0]
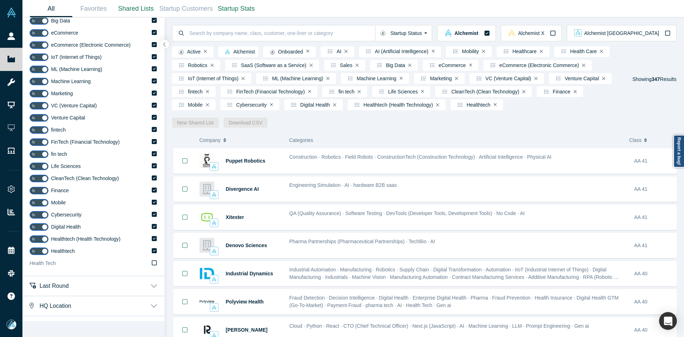
click at [60, 266] on label "Health Tech" at bounding box center [94, 263] width 128 height 12
click at [0, 0] on input "Health Tech" at bounding box center [0, 0] width 0 height 0
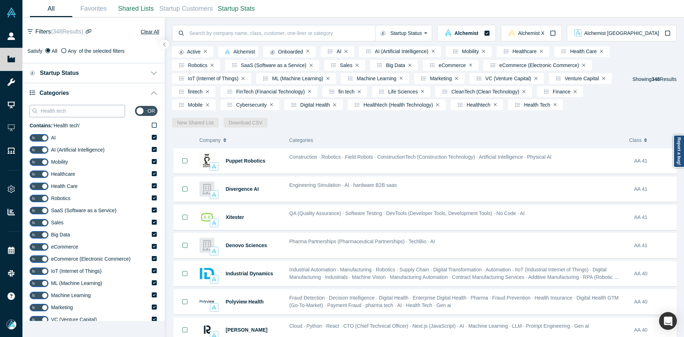
click at [65, 114] on input "Health tech" at bounding box center [82, 110] width 85 height 9
paste input "TMT"
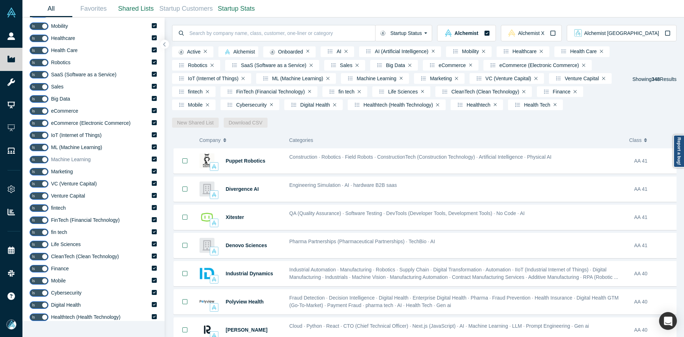
scroll to position [36, 0]
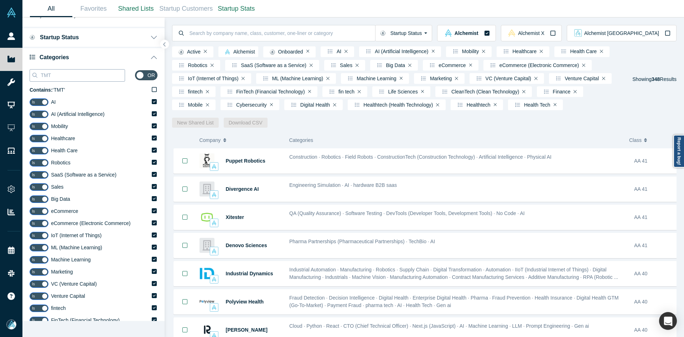
click at [85, 76] on input "TMT" at bounding box center [82, 75] width 85 height 9
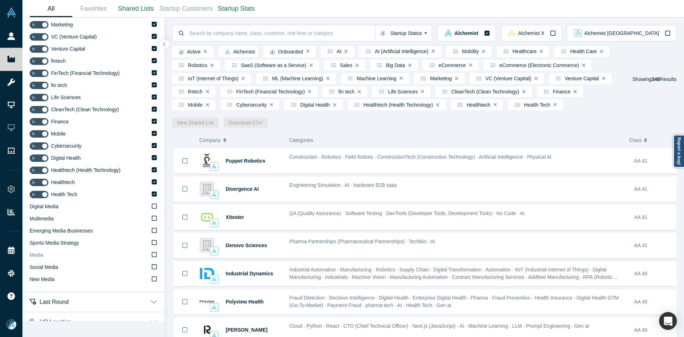
scroll to position [285, 0]
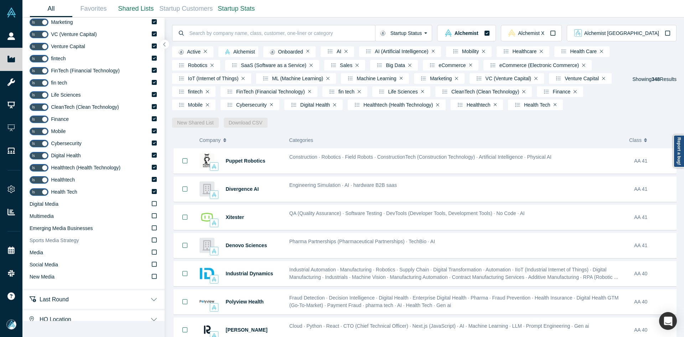
click at [70, 254] on label "Media" at bounding box center [94, 253] width 128 height 12
click at [0, 0] on input "Media" at bounding box center [0, 0] width 0 height 0
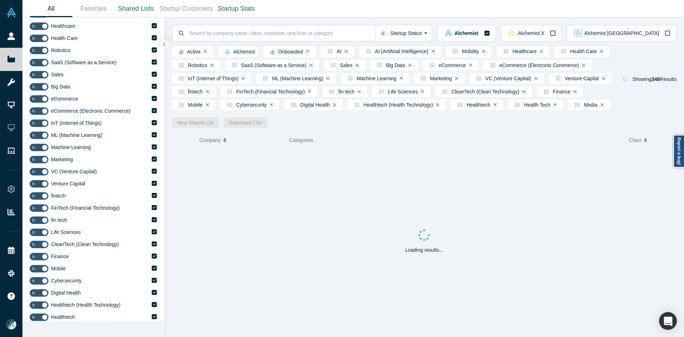
scroll to position [36, 0]
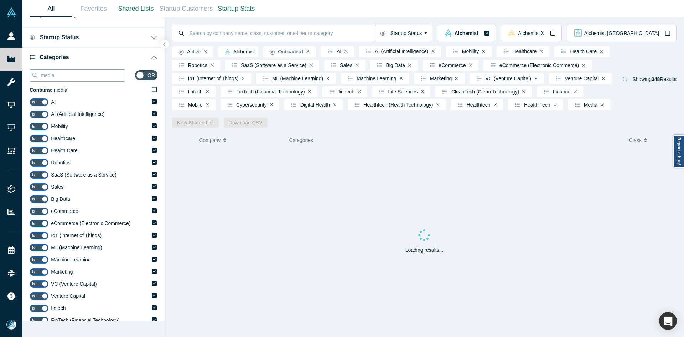
click at [82, 79] on input "media" at bounding box center [82, 75] width 85 height 9
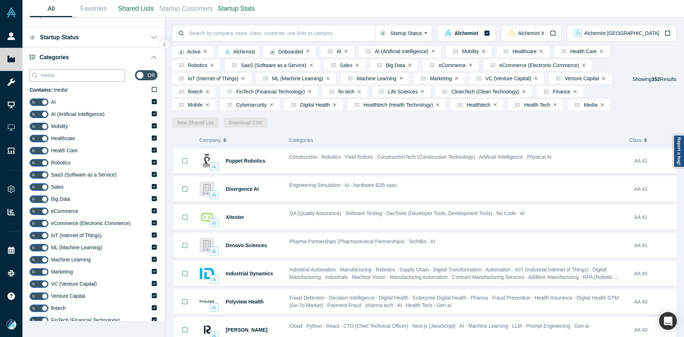
click at [82, 79] on input "media" at bounding box center [82, 75] width 85 height 9
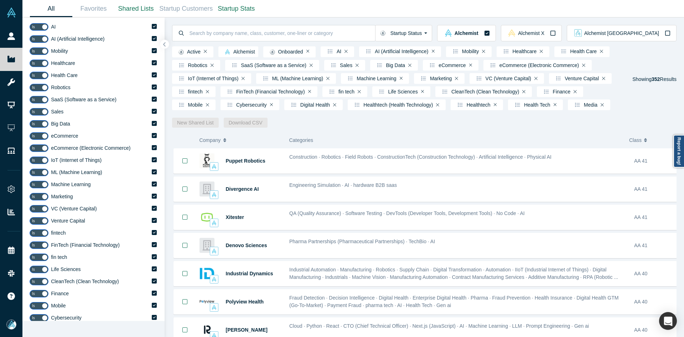
scroll to position [214, 0]
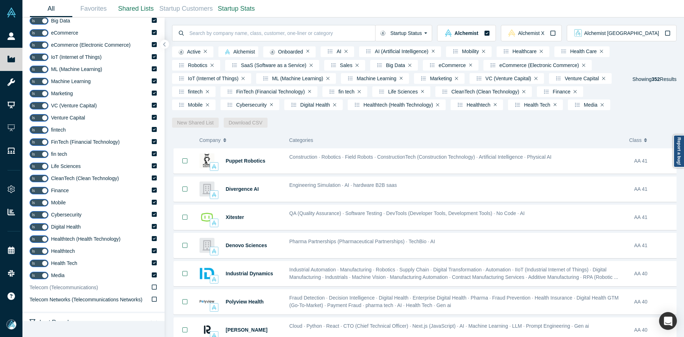
click at [68, 288] on span "Telecom (Telecommunications)" at bounding box center [64, 287] width 68 height 6
click at [0, 0] on input "Telecom (Telecommunications)" at bounding box center [0, 0] width 0 height 0
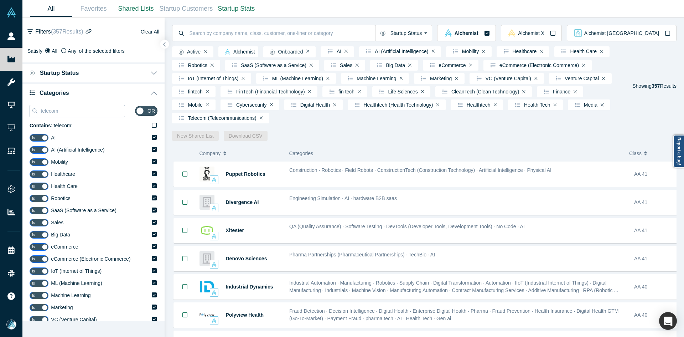
click at [77, 113] on input "telecom" at bounding box center [82, 110] width 85 height 9
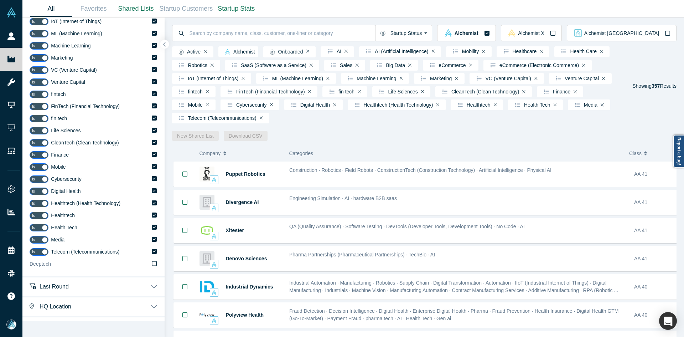
click at [52, 263] on label "Deeptech" at bounding box center [94, 264] width 128 height 12
click at [0, 0] on input "Deeptech" at bounding box center [0, 0] width 0 height 0
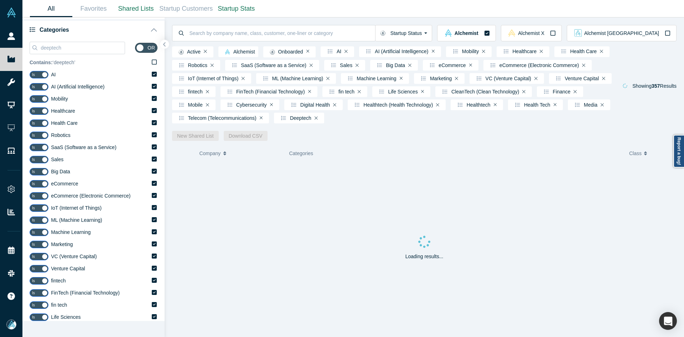
scroll to position [0, 0]
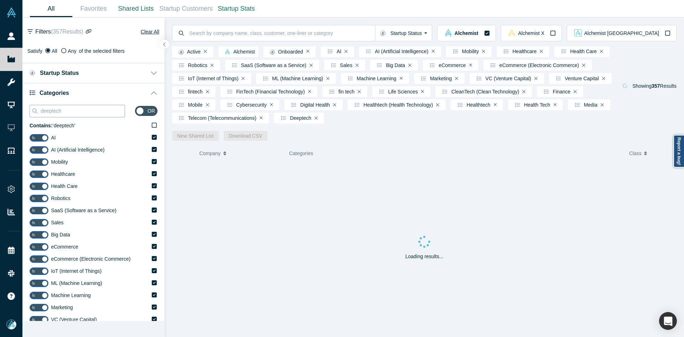
click at [52, 112] on input "deeptech" at bounding box center [82, 110] width 85 height 9
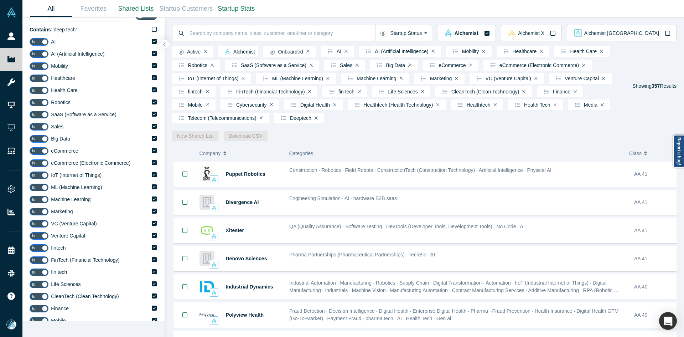
scroll to position [285, 0]
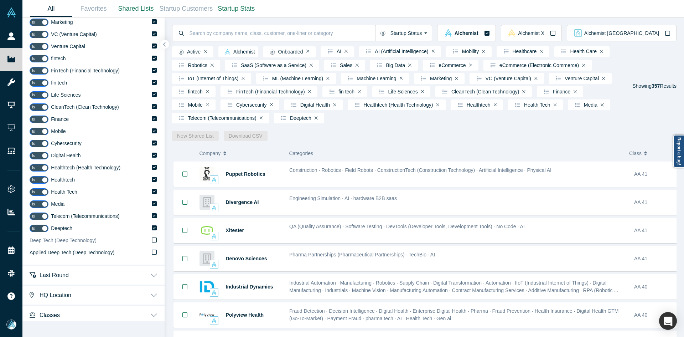
type input "deep tech"
click at [59, 241] on span "Deep Tech (Deep Technology)" at bounding box center [63, 240] width 67 height 6
click at [0, 0] on input "Deep Tech (Deep Technology)" at bounding box center [0, 0] width 0 height 0
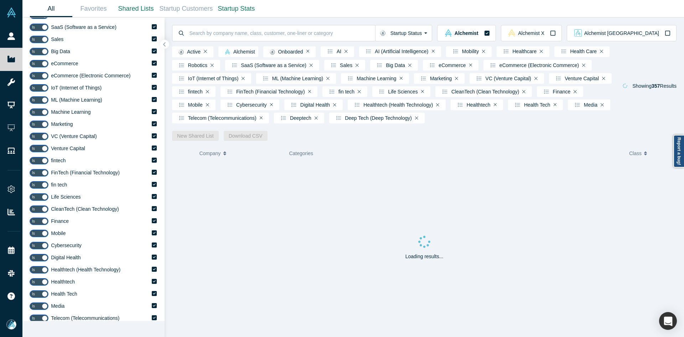
scroll to position [71, 0]
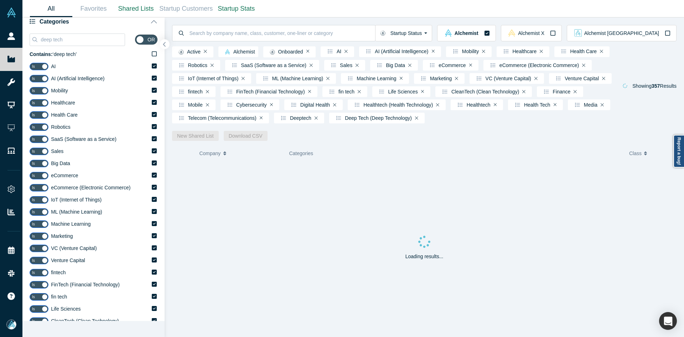
click at [165, 46] on icon "button" at bounding box center [164, 44] width 2 height 5
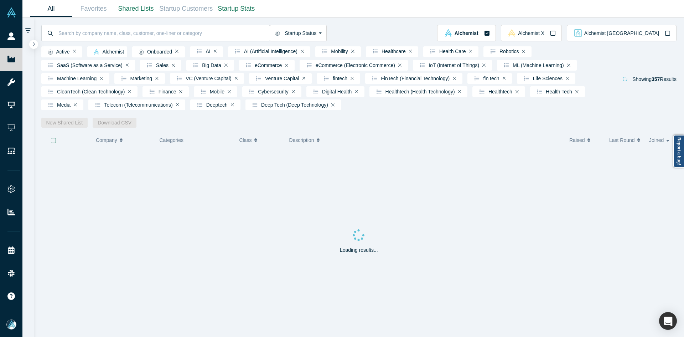
scroll to position [0, 0]
click at [52, 143] on icon "button" at bounding box center [54, 141] width 6 height 6
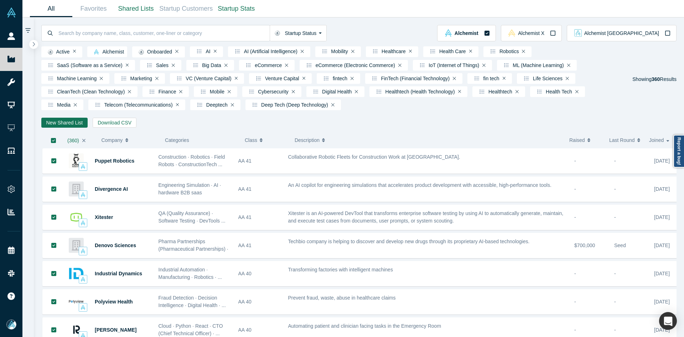
click at [73, 128] on link "New Shared List" at bounding box center [64, 123] width 47 height 10
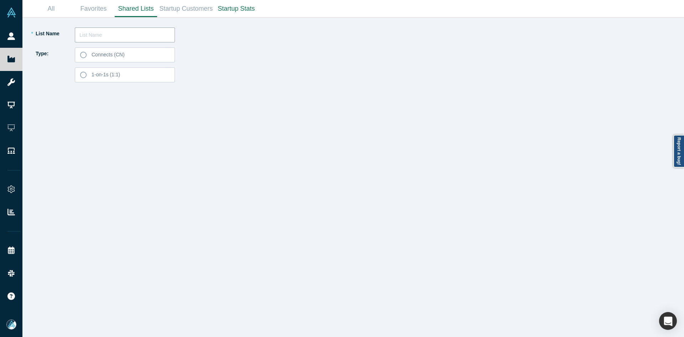
click at [98, 36] on input "text" at bounding box center [125, 34] width 100 height 15
paste input "Capri Wheaton"
type input "Capri Wheaton List 251007"
drag, startPoint x: 133, startPoint y: 61, endPoint x: 140, endPoint y: 64, distance: 7.9
click at [132, 61] on label "Connects (CN)" at bounding box center [125, 54] width 100 height 15
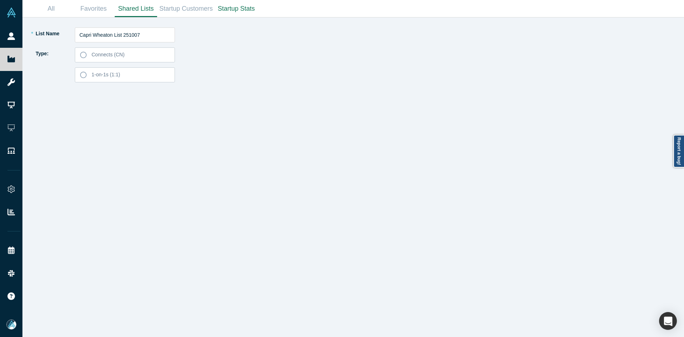
click at [0, 0] on input "Connects (CN)" at bounding box center [0, 0] width 0 height 0
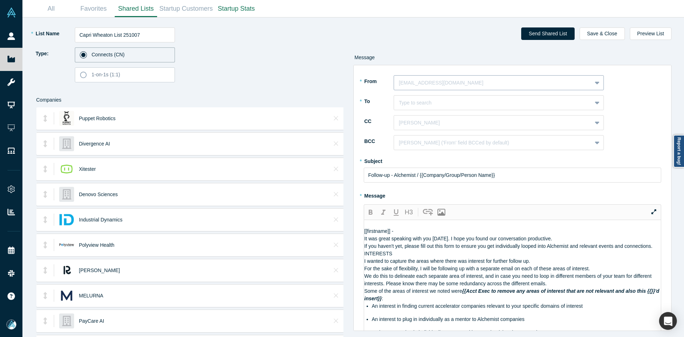
click at [419, 84] on div at bounding box center [493, 82] width 188 height 9
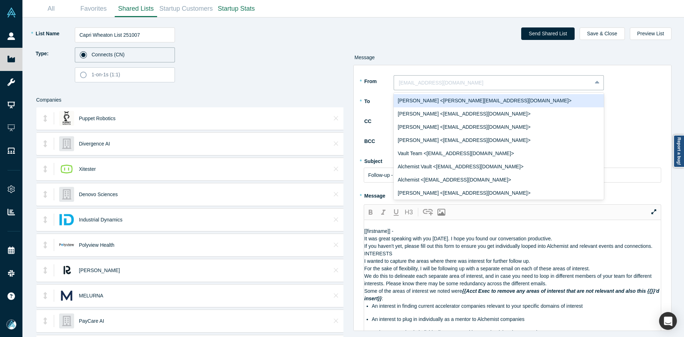
click at [419, 102] on div "[PERSON_NAME] <[PERSON_NAME][EMAIL_ADDRESS][DOMAIN_NAME]>" at bounding box center [499, 100] width 210 height 13
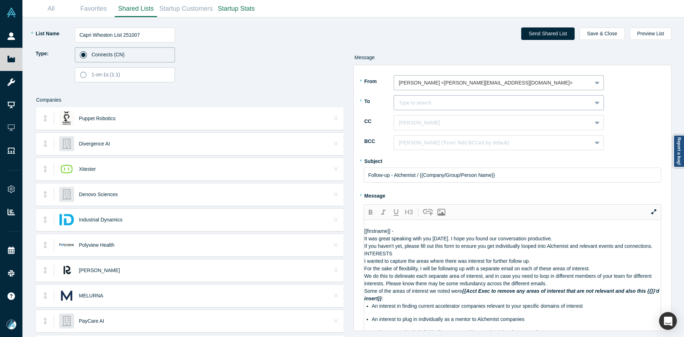
click at [422, 102] on div at bounding box center [493, 102] width 188 height 9
paste input "Capri Wheaton"
type input "Capri Wheaton"
click at [424, 123] on div "Capri Wheaton" at bounding box center [499, 120] width 210 height 13
click at [424, 128] on div "[PERSON_NAME]" at bounding box center [493, 123] width 198 height 12
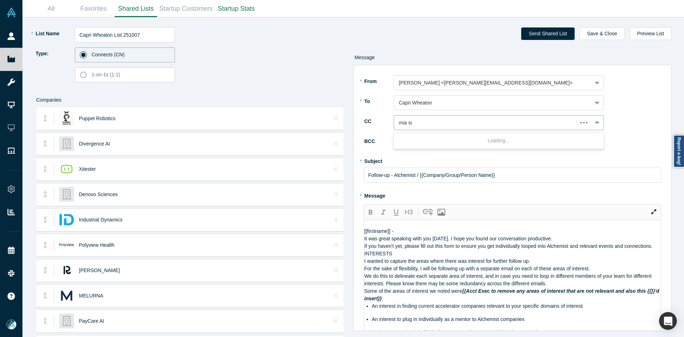
type input "mia sco"
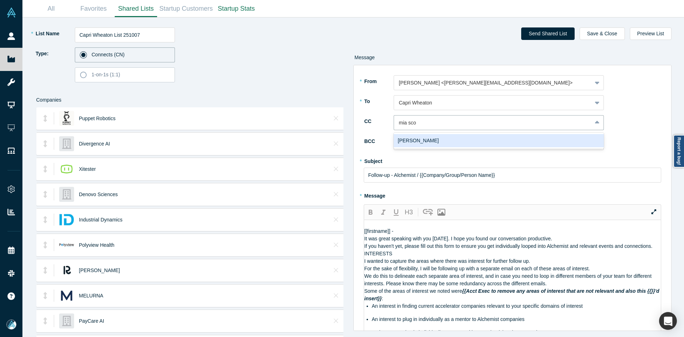
click at [425, 140] on div "[PERSON_NAME]" at bounding box center [499, 140] width 210 height 13
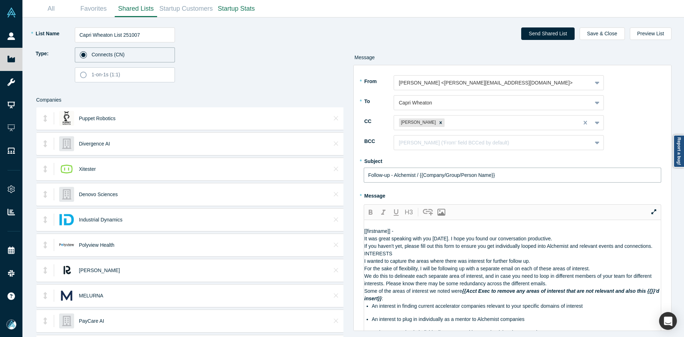
click at [396, 174] on input "Follow-up - Alchemist / {{Company/Group/Person Name}}" at bounding box center [513, 174] width 298 height 15
paste input "Curated Alchemist Companies Relevant to Your Interests"
click at [396, 174] on input "Follow-up - Alchemist / {{Company/Group/Person Name}}" at bounding box center [513, 174] width 298 height 15
type input "Curated Alchemist Companies Relevant to Your Interests"
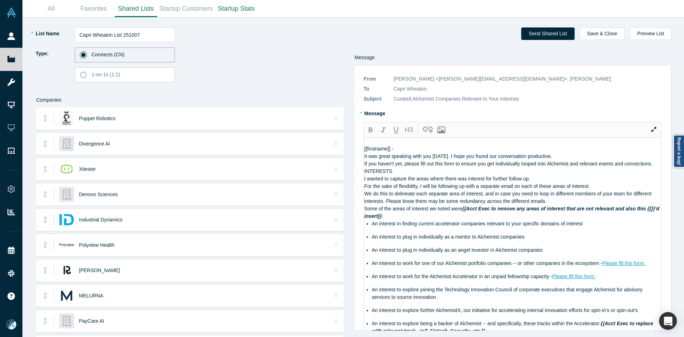
drag, startPoint x: 452, startPoint y: 224, endPoint x: 348, endPoint y: 162, distance: 120.7
click at [348, 162] on div "* List Name Capri Wheaton List 251007 Type: Connects (CN) 1-on-1s (1:1) Compani…" at bounding box center [353, 176] width 652 height 319
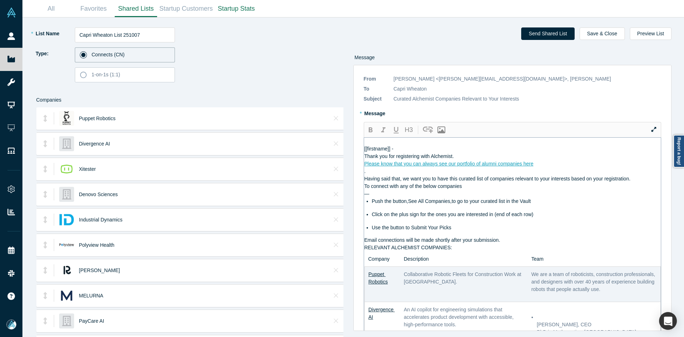
drag, startPoint x: 542, startPoint y: 173, endPoint x: 537, endPoint y: 174, distance: 5.2
click at [542, 167] on div "Please know that you can always see our portfolio of alumni companies here" at bounding box center [512, 163] width 297 height 7
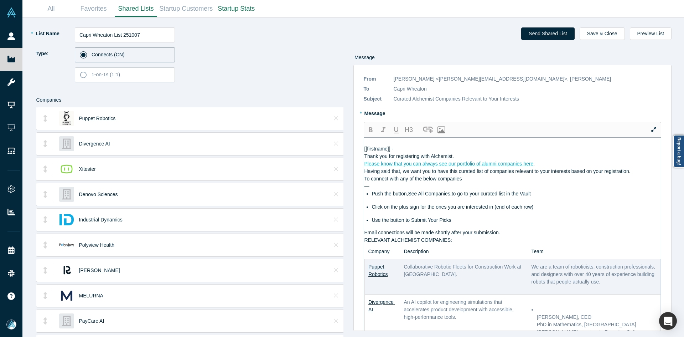
click at [544, 167] on div "Please know that you can always see our portfolio of alumni companies here ." at bounding box center [512, 163] width 297 height 7
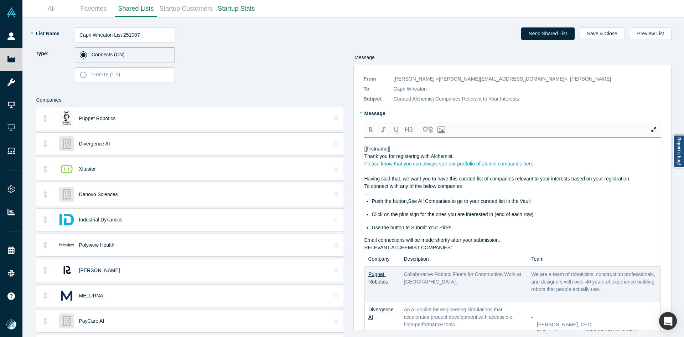
click at [503, 160] on div "Thank you for registering with Alchemist." at bounding box center [512, 155] width 297 height 7
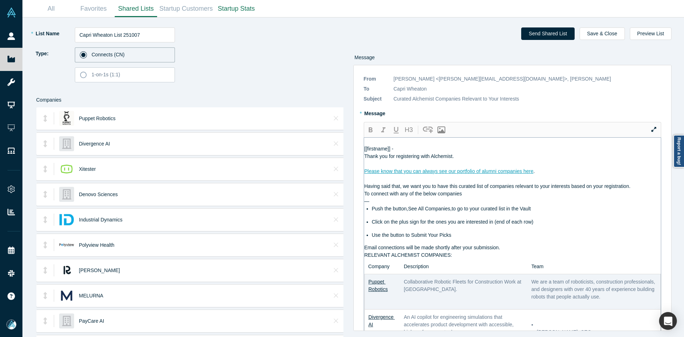
click at [634, 190] on div "Having said that, we want you to have this curated list of companies relevant t…" at bounding box center [512, 185] width 297 height 7
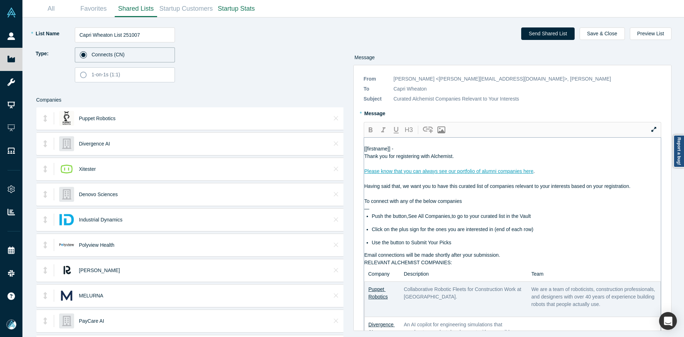
click at [510, 259] on div "Email connections will be made shortly after your submission." at bounding box center [512, 254] width 297 height 7
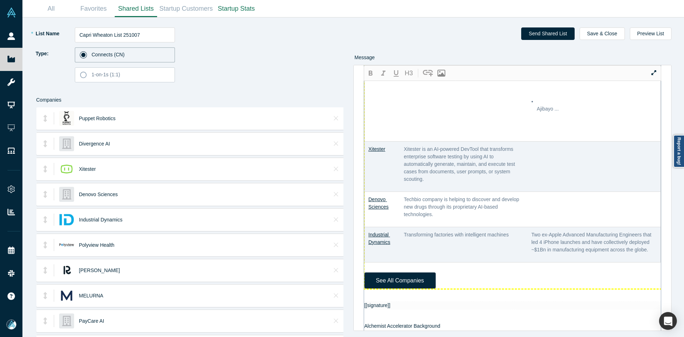
scroll to position [427, 0]
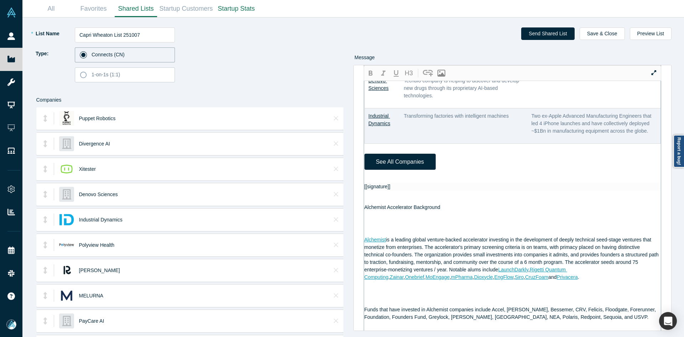
click at [404, 183] on div at bounding box center [512, 178] width 297 height 7
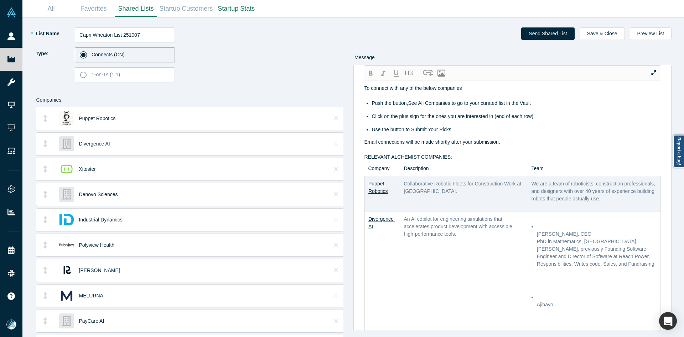
scroll to position [0, 0]
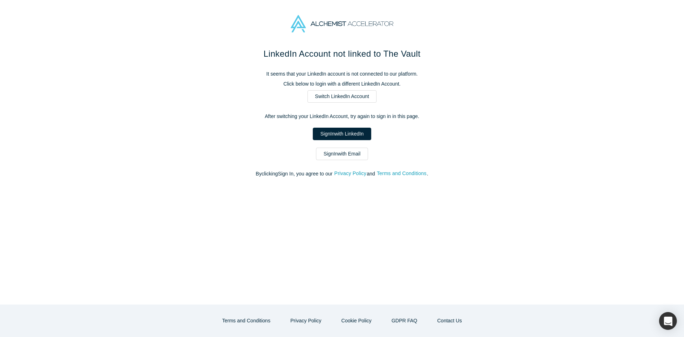
click at [352, 154] on link "Sign In with Email" at bounding box center [342, 153] width 52 height 12
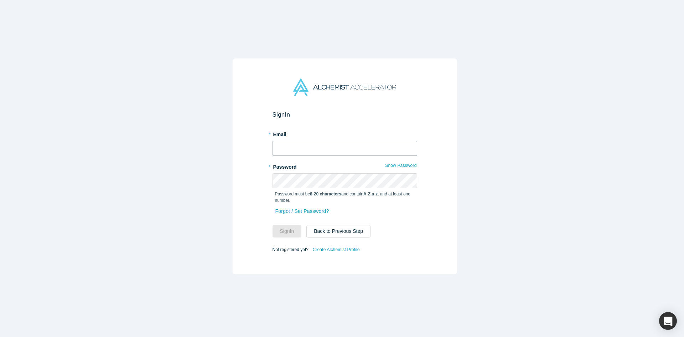
click at [316, 142] on input "text" at bounding box center [345, 148] width 145 height 15
type input "[EMAIL_ADDRESS][DOMAIN_NAME]"
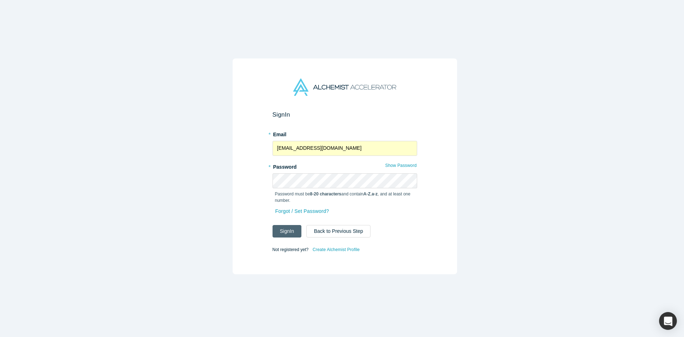
click at [290, 228] on button "Sign In" at bounding box center [287, 231] width 29 height 12
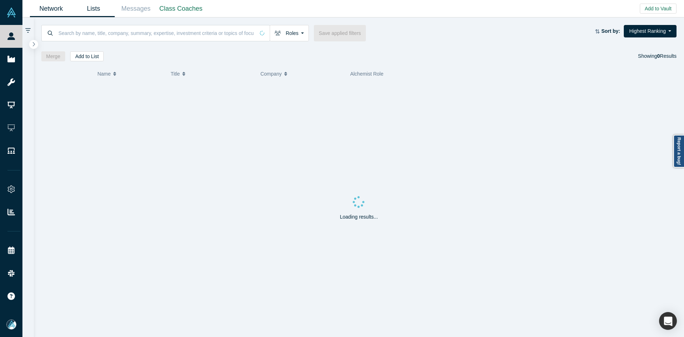
click at [100, 9] on link "Lists" at bounding box center [93, 8] width 42 height 17
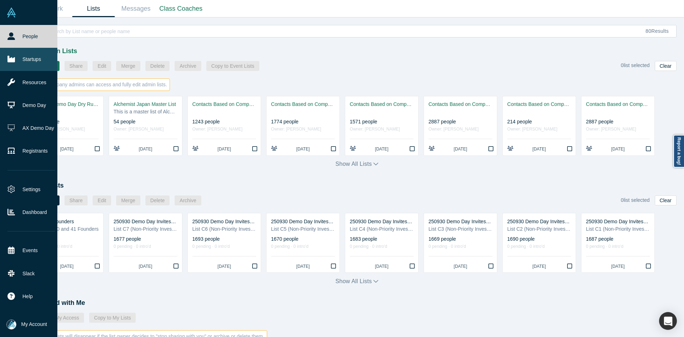
click at [2, 65] on link "Startups" at bounding box center [31, 59] width 63 height 23
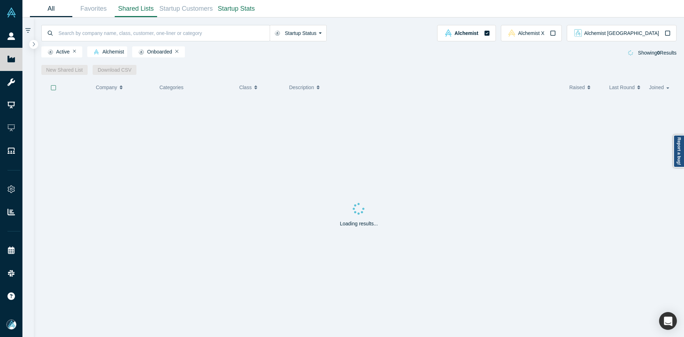
click at [131, 7] on link "Shared Lists" at bounding box center [136, 8] width 42 height 17
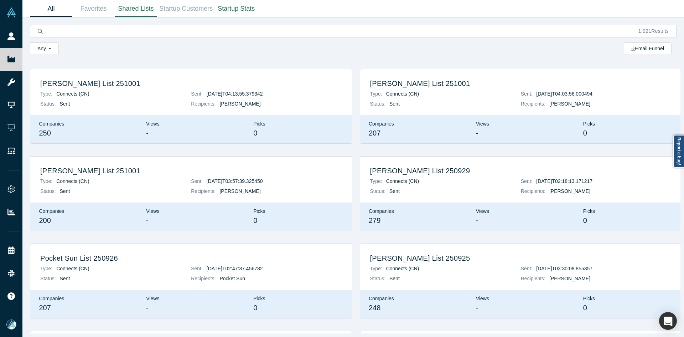
click at [52, 6] on link "All" at bounding box center [51, 8] width 42 height 17
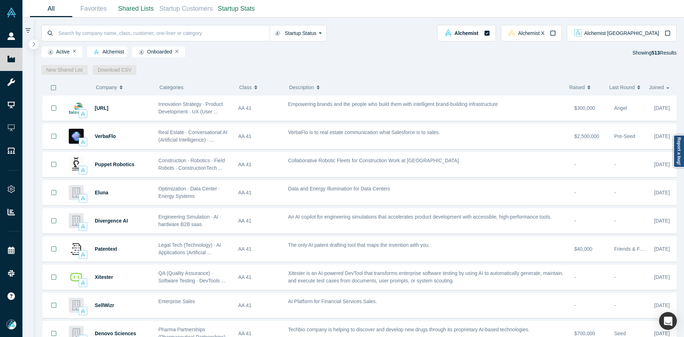
click at [33, 43] on icon "button" at bounding box center [34, 44] width 2 height 5
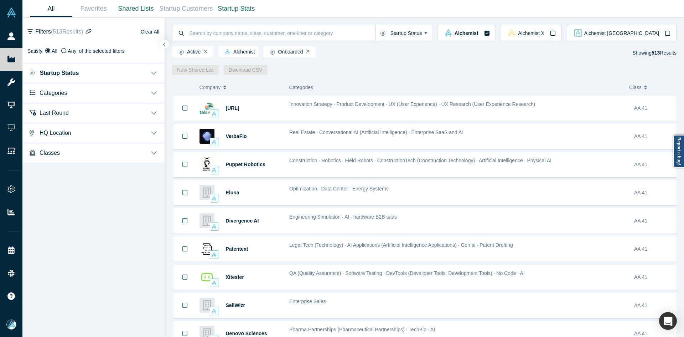
click at [68, 110] on button "Last Round" at bounding box center [93, 112] width 142 height 20
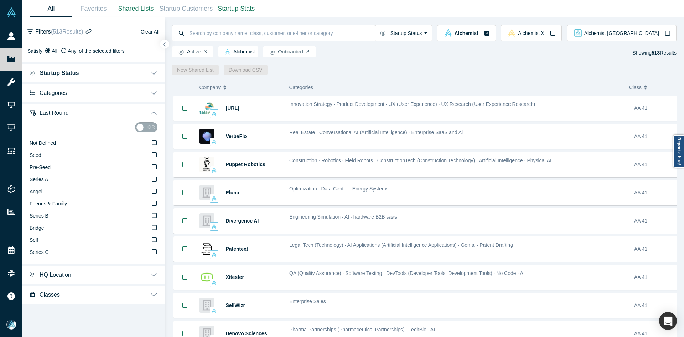
click at [67, 108] on button "Last Round" at bounding box center [93, 112] width 142 height 20
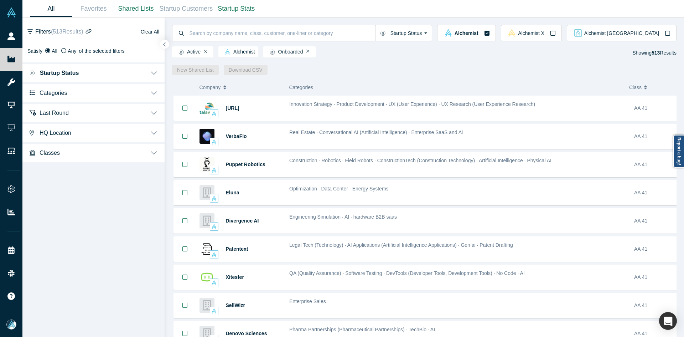
click at [66, 93] on span "Categories" at bounding box center [53, 92] width 27 height 7
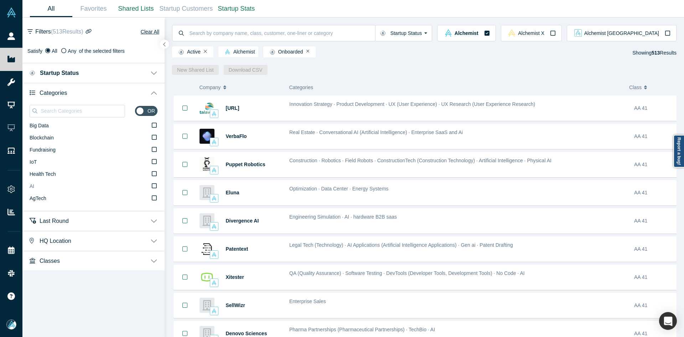
click at [46, 187] on label "AI" at bounding box center [94, 186] width 128 height 12
click at [0, 0] on input "AI" at bounding box center [0, 0] width 0 height 0
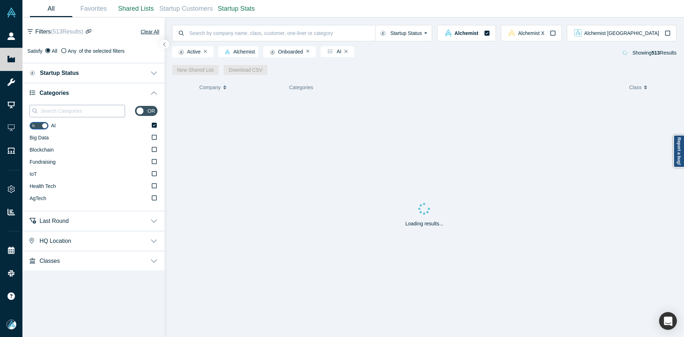
click at [62, 116] on div at bounding box center [77, 111] width 95 height 12
click at [63, 113] on input at bounding box center [82, 110] width 85 height 9
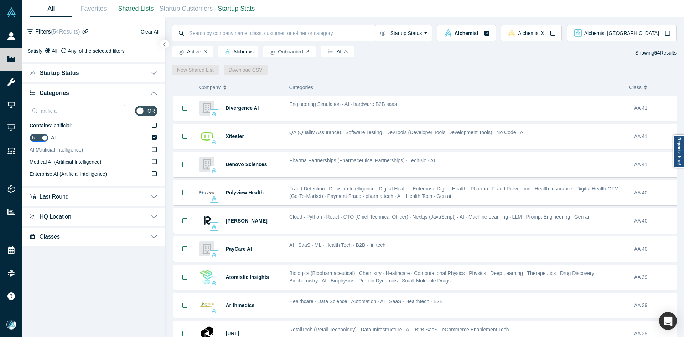
click at [63, 147] on span "AI (Artificial Intelligence)" at bounding box center [56, 150] width 53 height 6
click at [0, 0] on input "AI (Artificial Intelligence)" at bounding box center [0, 0] width 0 height 0
click at [83, 107] on input "artificial" at bounding box center [82, 110] width 85 height 9
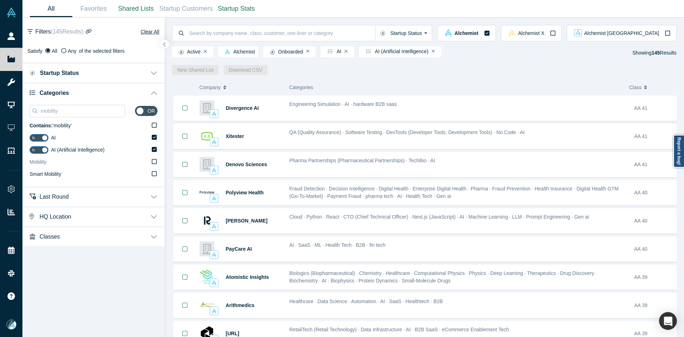
click at [50, 162] on label "Mobility" at bounding box center [94, 162] width 128 height 12
click at [0, 0] on input "Mobility" at bounding box center [0, 0] width 0 height 0
click at [66, 112] on input "mobility" at bounding box center [82, 110] width 85 height 9
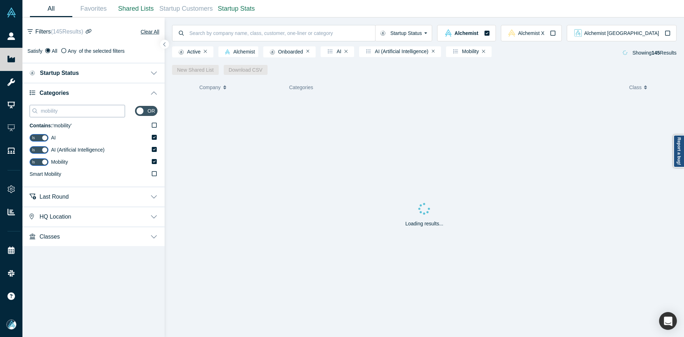
click at [66, 112] on input "mobility" at bounding box center [82, 110] width 85 height 9
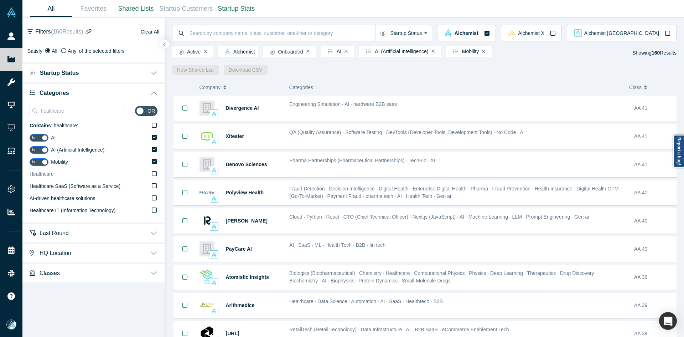
drag, startPoint x: 48, startPoint y: 176, endPoint x: 50, endPoint y: 164, distance: 12.2
click at [48, 176] on span "Healthcare" at bounding box center [42, 174] width 24 height 6
click at [0, 0] on input "Healthcare" at bounding box center [0, 0] width 0 height 0
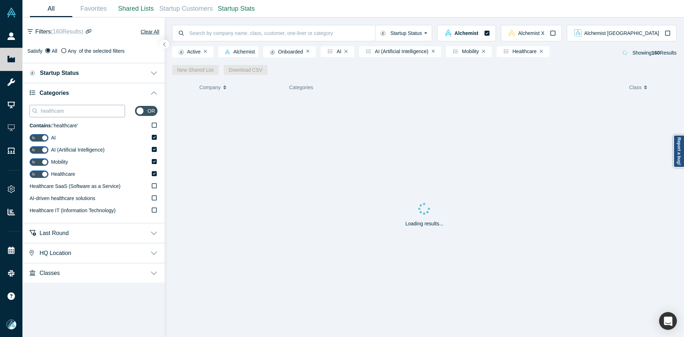
click at [55, 108] on input "healthcare" at bounding box center [82, 110] width 85 height 9
click at [50, 187] on span "Health Care" at bounding box center [43, 186] width 27 height 6
click at [0, 0] on input "Health Care" at bounding box center [0, 0] width 0 height 0
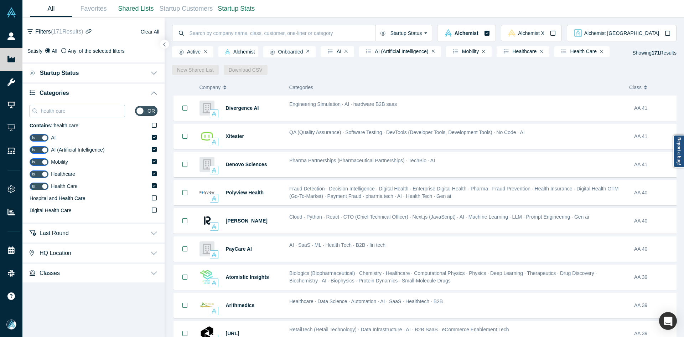
click at [73, 107] on input "health care" at bounding box center [82, 110] width 85 height 9
paste input "Robotics"
click at [73, 107] on input "health care" at bounding box center [82, 110] width 85 height 9
click at [71, 195] on label "Robotics" at bounding box center [94, 198] width 128 height 12
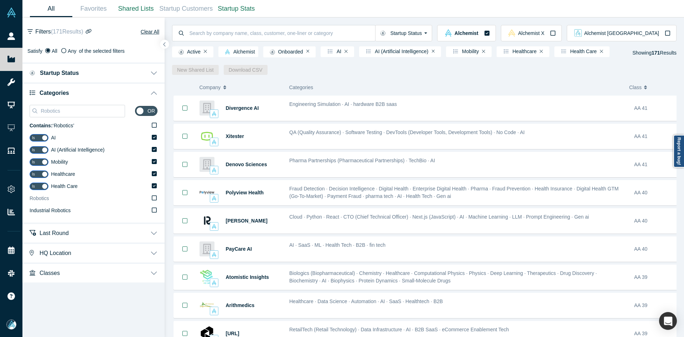
click at [0, 0] on input "Robotics" at bounding box center [0, 0] width 0 height 0
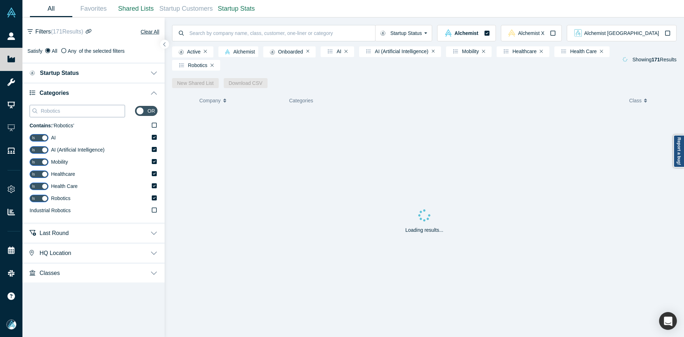
click at [94, 114] on input "Robotics" at bounding box center [82, 110] width 85 height 9
paste input "SaaS"
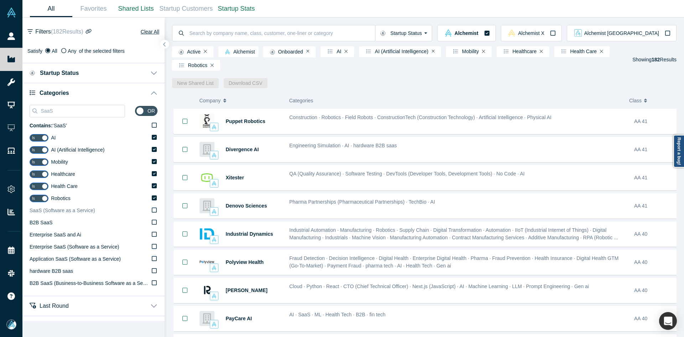
click at [49, 212] on span "SaaS (Software as a Service)" at bounding box center [63, 210] width 66 height 6
click at [0, 0] on input "SaaS (Software as a Service)" at bounding box center [0, 0] width 0 height 0
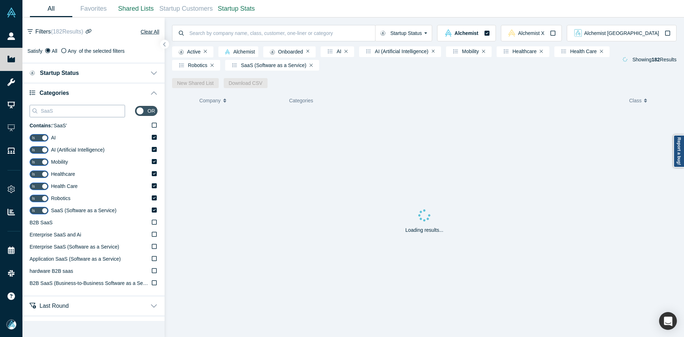
click at [63, 109] on input "SaaS" at bounding box center [82, 110] width 85 height 9
paste input "les"
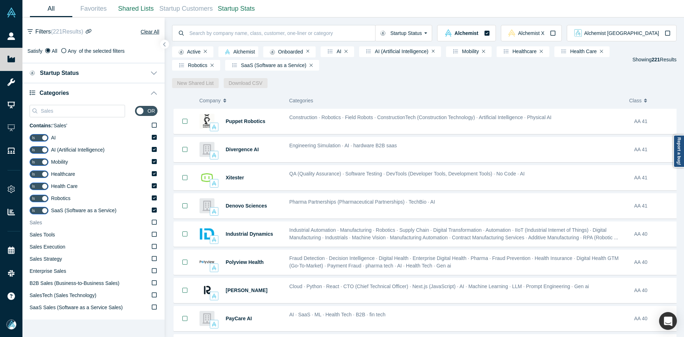
click at [53, 227] on label "Sales" at bounding box center [94, 223] width 128 height 12
click at [0, 0] on input "Sales" at bounding box center [0, 0] width 0 height 0
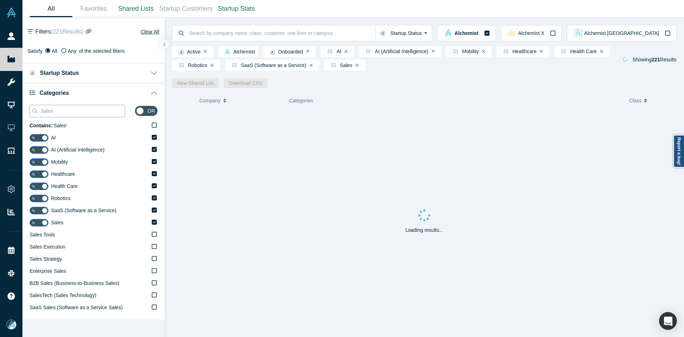
click at [70, 112] on input "Sales" at bounding box center [82, 110] width 85 height 9
paste input "Big Data"
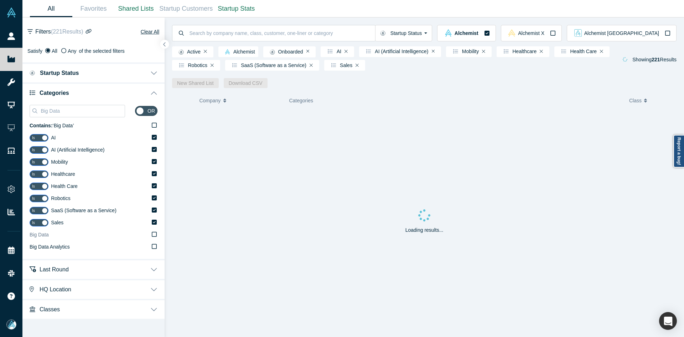
click at [79, 239] on label "Big Data" at bounding box center [94, 235] width 128 height 12
click at [0, 0] on input "Big Data" at bounding box center [0, 0] width 0 height 0
click at [79, 239] on label "Big Data" at bounding box center [104, 235] width 107 height 12
click at [0, 0] on input "Big Data" at bounding box center [0, 0] width 0 height 0
click at [79, 239] on label "Big Data" at bounding box center [94, 235] width 128 height 12
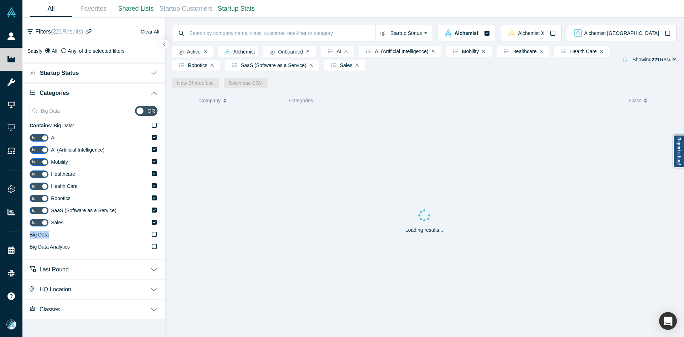
click at [0, 0] on input "Big Data" at bounding box center [0, 0] width 0 height 0
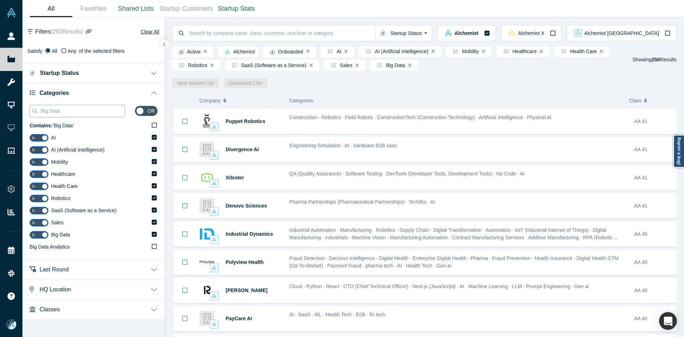
click at [69, 111] on input "Big Data" at bounding box center [82, 110] width 85 height 9
paste input "eCommerce"
click at [69, 111] on input "Big Data" at bounding box center [82, 110] width 85 height 9
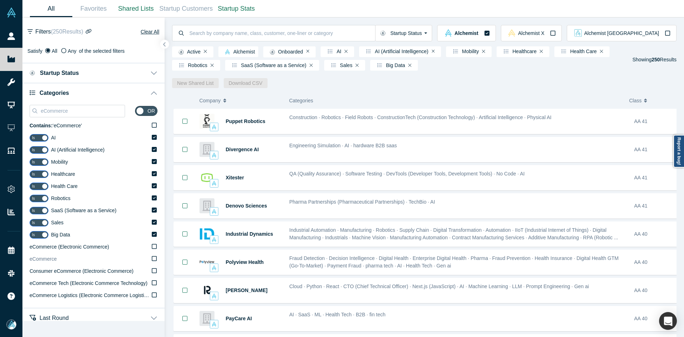
click at [46, 259] on span "eCommerce" at bounding box center [43, 259] width 27 height 6
click at [0, 0] on input "eCommerce" at bounding box center [0, 0] width 0 height 0
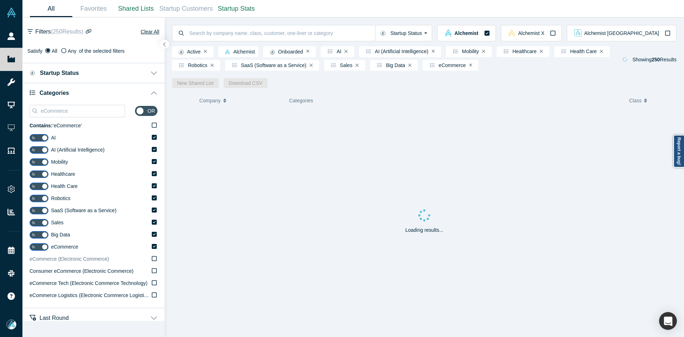
click at [49, 260] on span "eCommerce (Electronic Commerce)" at bounding box center [69, 259] width 79 height 6
click at [0, 0] on input "eCommerce (Electronic Commerce)" at bounding box center [0, 0] width 0 height 0
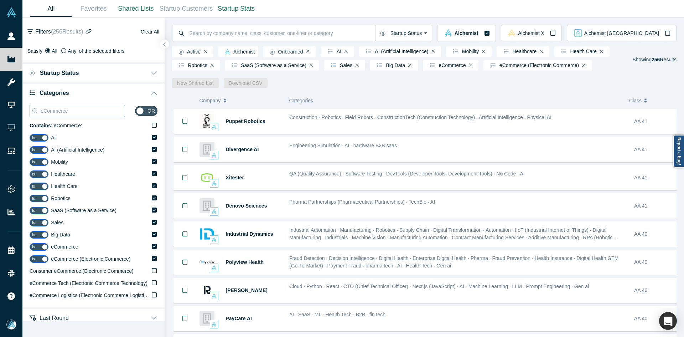
click at [58, 115] on input "eCommerce" at bounding box center [82, 110] width 85 height 9
click at [58, 114] on input "eCommerce" at bounding box center [82, 110] width 85 height 9
paste input "IoT"
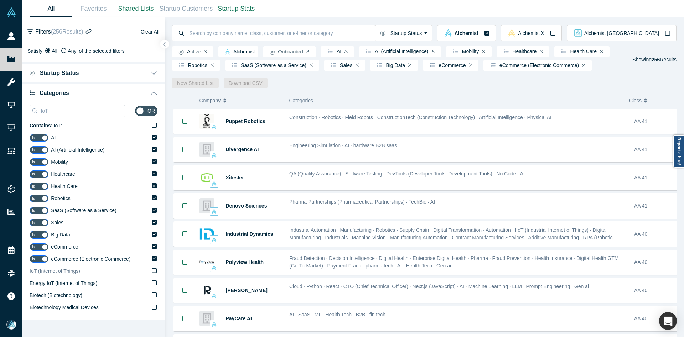
click at [57, 268] on span "IoT (Internet of Things)" at bounding box center [55, 271] width 51 height 6
click at [0, 0] on input "IoT (Internet of Things)" at bounding box center [0, 0] width 0 height 0
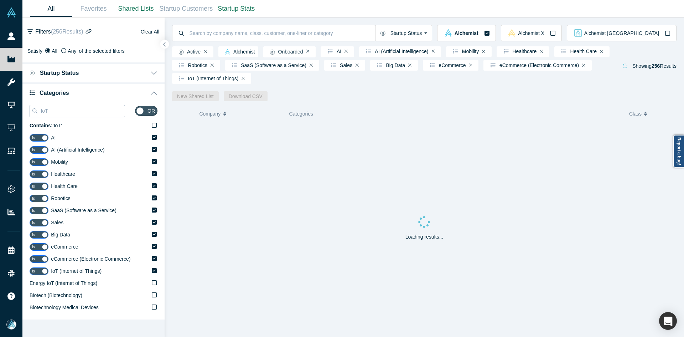
click at [58, 113] on input "IoT" at bounding box center [82, 110] width 85 height 9
paste input "ML"
click at [58, 281] on span "ML (Machine Learning)" at bounding box center [55, 283] width 51 height 6
click at [0, 0] on input "ML (Machine Learning)" at bounding box center [0, 0] width 0 height 0
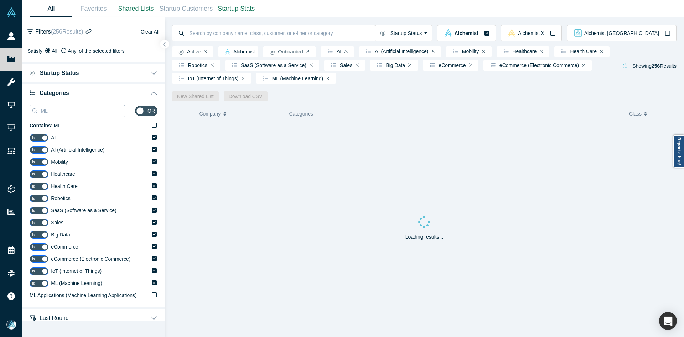
click at [55, 111] on input "ML" at bounding box center [82, 110] width 85 height 9
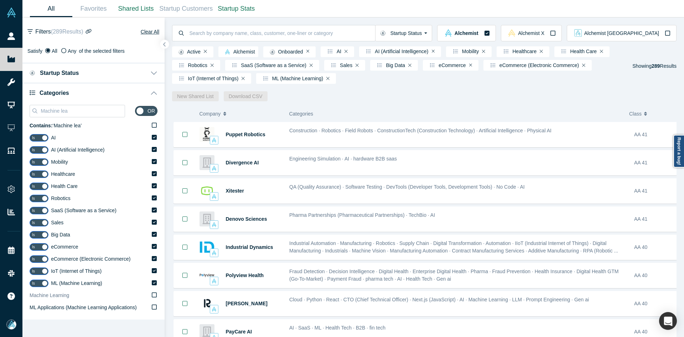
click at [47, 299] on div "Machine Learning" at bounding box center [50, 294] width 40 height 7
click at [0, 0] on input "Machine Learning" at bounding box center [0, 0] width 0 height 0
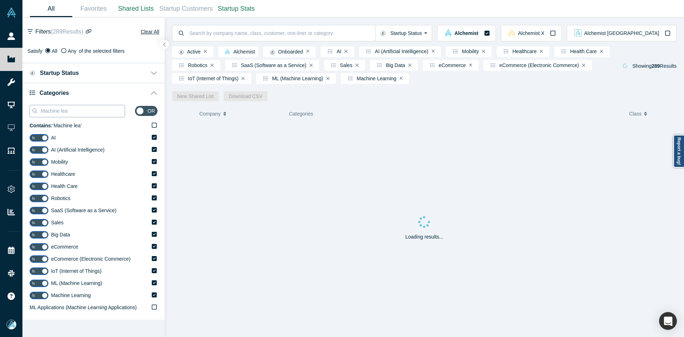
click at [83, 113] on input "Machine lea" at bounding box center [82, 110] width 85 height 9
paste input "rketing"
click at [83, 113] on input "Machine lea" at bounding box center [82, 110] width 85 height 9
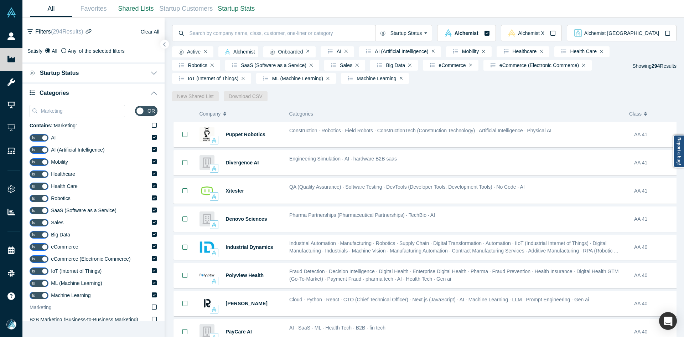
click at [65, 306] on label "Marketing" at bounding box center [94, 307] width 128 height 12
click at [0, 0] on input "Marketing" at bounding box center [0, 0] width 0 height 0
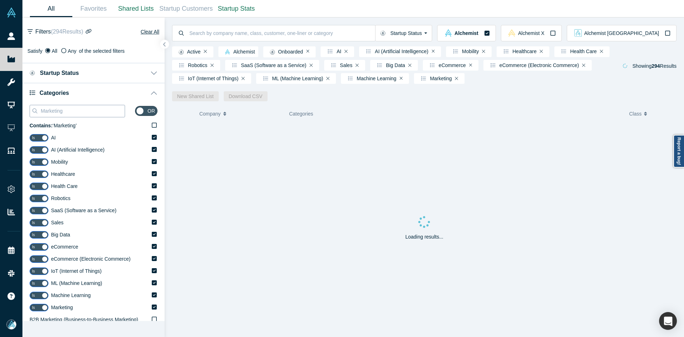
click at [77, 111] on input "Marketing" at bounding box center [82, 110] width 85 height 9
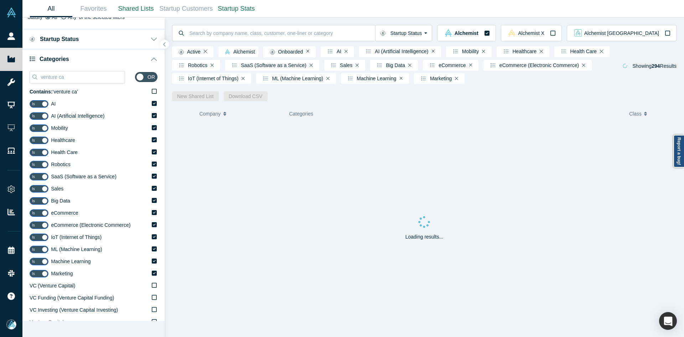
scroll to position [107, 0]
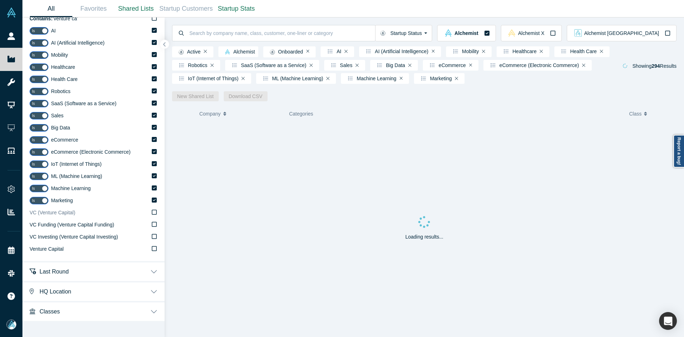
click at [62, 212] on span "VC (Venture Capital)" at bounding box center [53, 212] width 46 height 6
click at [0, 0] on input "VC (Venture Capital)" at bounding box center [0, 0] width 0 height 0
click at [56, 249] on span "Venture Capital" at bounding box center [47, 249] width 34 height 6
click at [0, 0] on input "Venture Capital" at bounding box center [0, 0] width 0 height 0
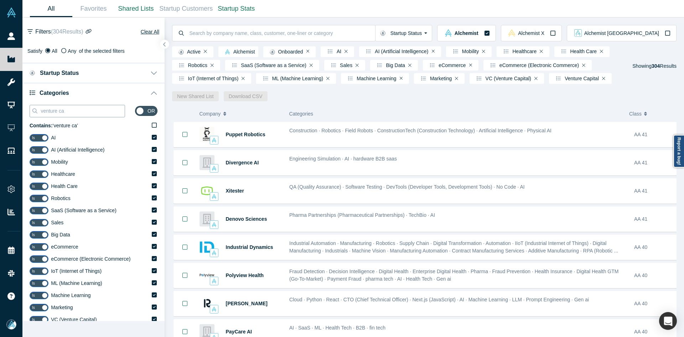
click at [65, 109] on input "venture ca" at bounding box center [82, 110] width 85 height 9
paste input "FinTech"
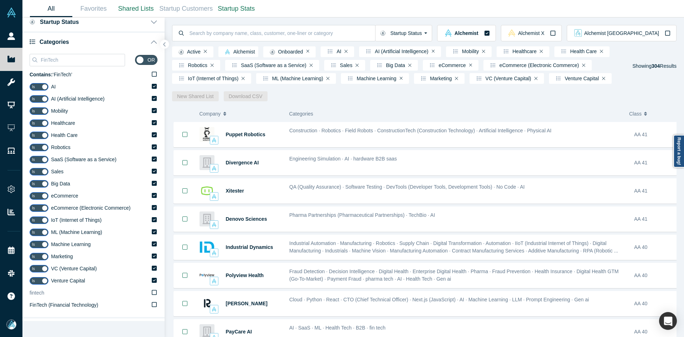
scroll to position [107, 0]
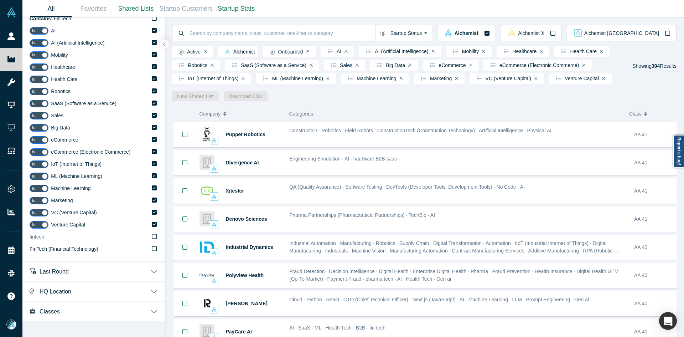
click at [51, 239] on label "fintech" at bounding box center [94, 237] width 128 height 12
click at [0, 0] on input "fintech" at bounding box center [0, 0] width 0 height 0
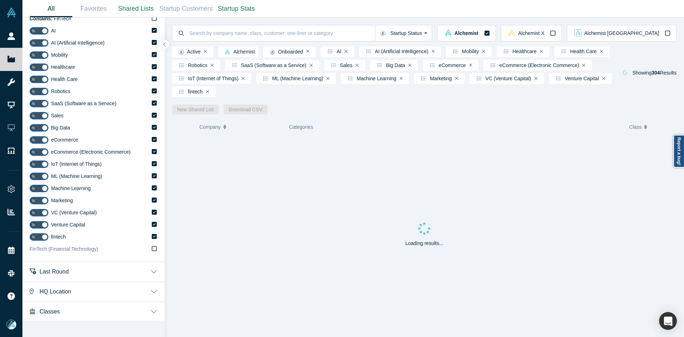
click at [47, 253] on label "FinTech (Financial Technology)" at bounding box center [94, 249] width 128 height 12
click at [0, 0] on input "FinTech (Financial Technology)" at bounding box center [0, 0] width 0 height 0
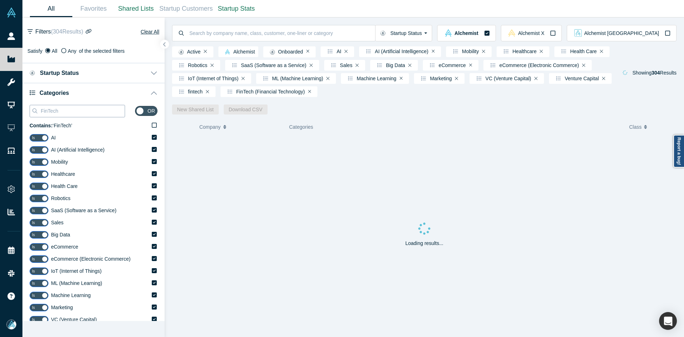
click at [48, 111] on input "FinTech" at bounding box center [82, 110] width 85 height 9
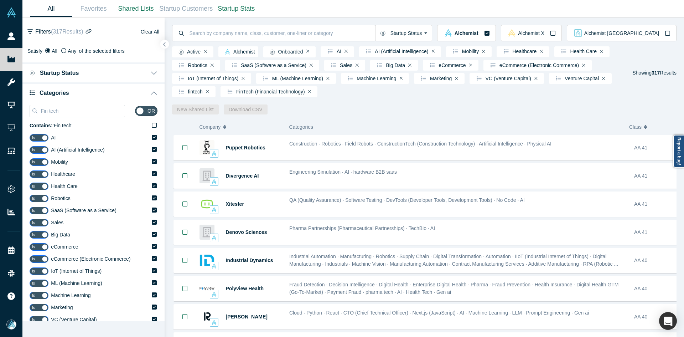
scroll to position [119, 0]
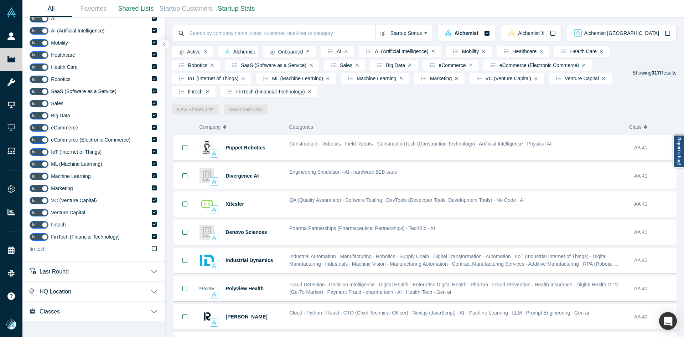
click at [51, 251] on label "fin tech" at bounding box center [94, 249] width 128 height 12
click at [0, 0] on input "fin tech" at bounding box center [0, 0] width 0 height 0
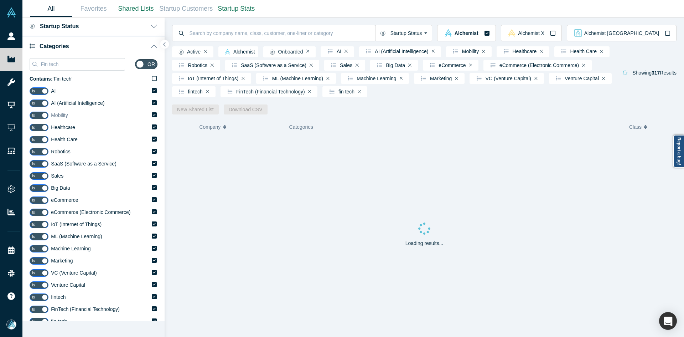
scroll to position [0, 0]
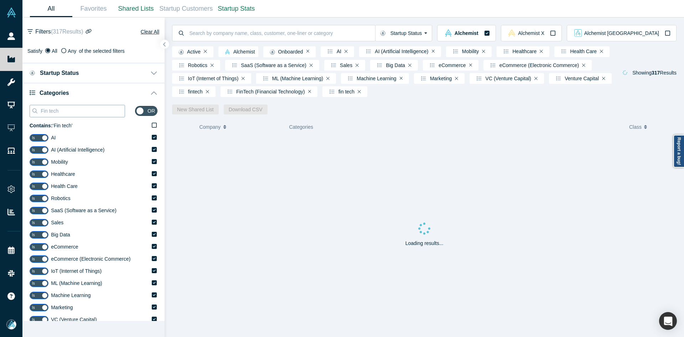
click at [80, 114] on input "Fin tech" at bounding box center [82, 110] width 85 height 9
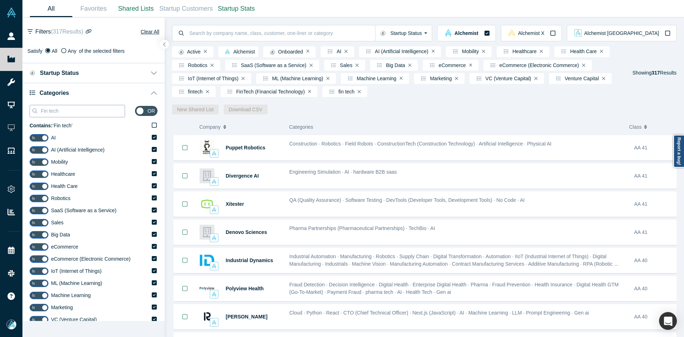
click at [85, 110] on input "Fin tech" at bounding box center [82, 110] width 85 height 9
click at [84, 110] on input "Fin tech" at bounding box center [82, 110] width 85 height 9
paste input "Life Sciences"
click at [84, 110] on input "Fin tech" at bounding box center [82, 110] width 85 height 9
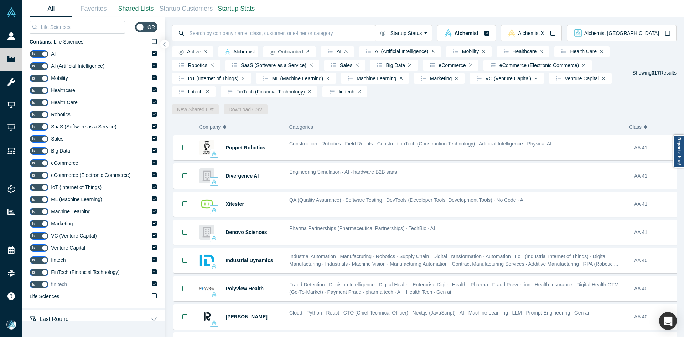
scroll to position [131, 0]
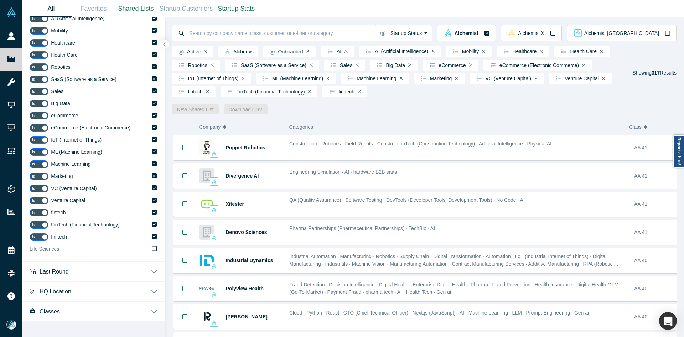
click at [49, 249] on span "Life Sciences" at bounding box center [45, 249] width 30 height 6
click at [0, 0] on input "Life Sciences" at bounding box center [0, 0] width 0 height 0
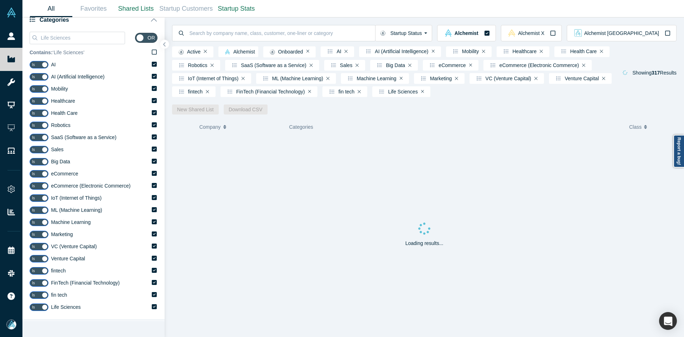
scroll to position [0, 0]
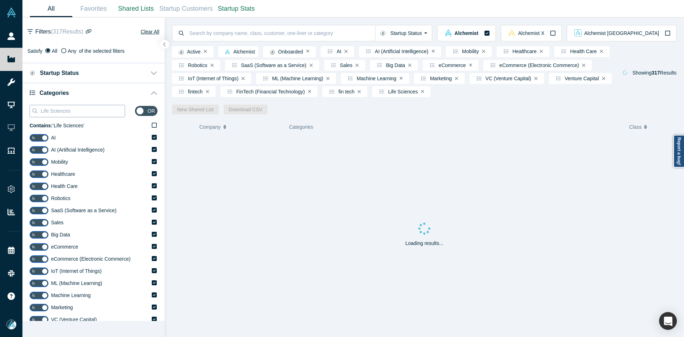
click at [73, 109] on input "Life Sciences" at bounding box center [82, 110] width 85 height 9
paste input "CleanTech"
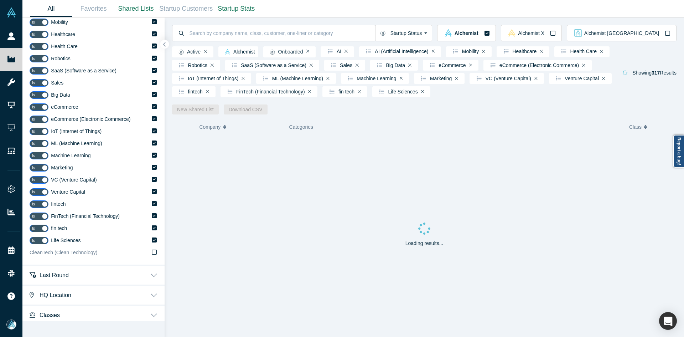
scroll to position [143, 0]
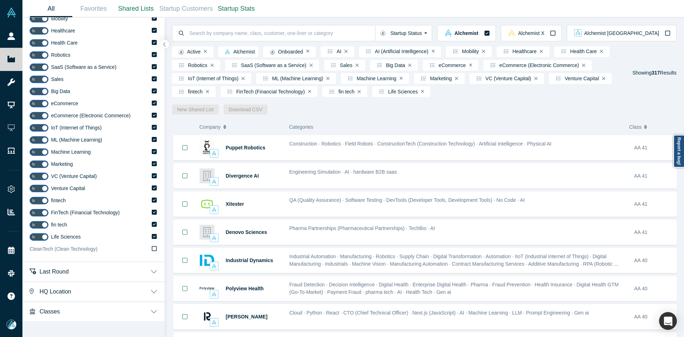
click at [66, 248] on span "CleanTech (Clean Technology)" at bounding box center [64, 249] width 68 height 6
click at [0, 0] on input "CleanTech (Clean Technology)" at bounding box center [0, 0] width 0 height 0
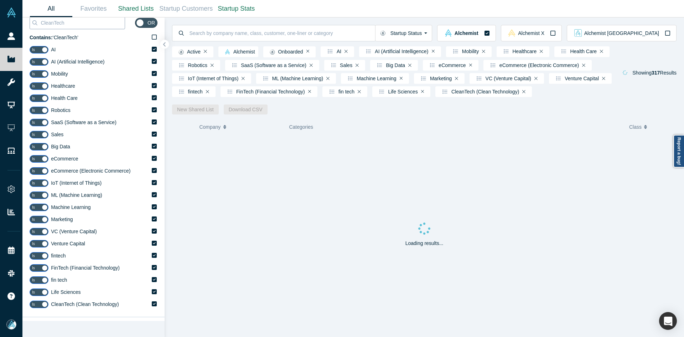
scroll to position [0, 0]
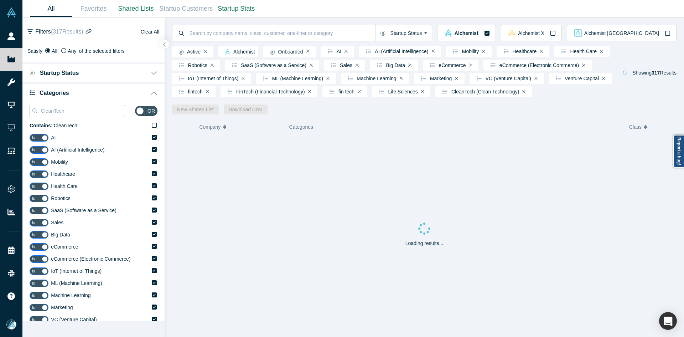
click at [69, 111] on input "CleanTech" at bounding box center [82, 110] width 85 height 9
paste input "Finance"
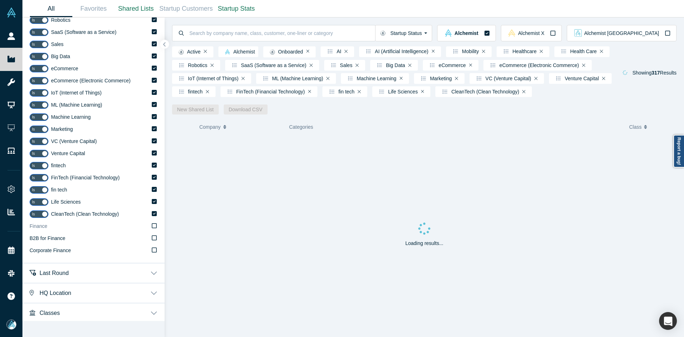
click at [50, 228] on label "Finance" at bounding box center [94, 226] width 128 height 12
click at [0, 0] on input "Finance" at bounding box center [0, 0] width 0 height 0
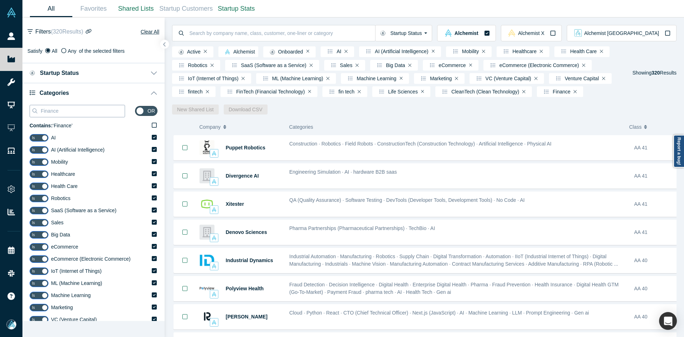
drag, startPoint x: 63, startPoint y: 111, endPoint x: 40, endPoint y: 113, distance: 22.9
click at [40, 113] on input "Finance" at bounding box center [82, 110] width 85 height 9
paste input "Mobil"
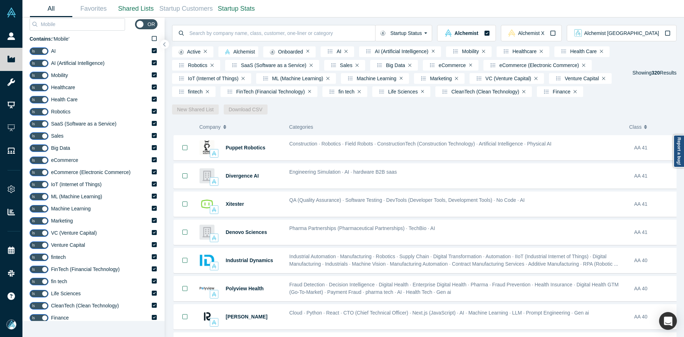
scroll to position [214, 0]
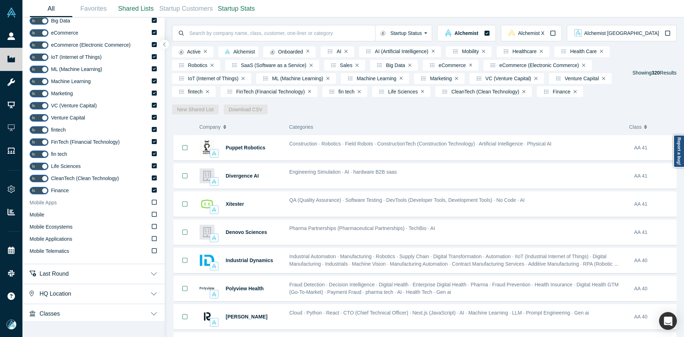
drag, startPoint x: 47, startPoint y: 215, endPoint x: 47, endPoint y: 211, distance: 4.3
click at [47, 215] on label "Mobile" at bounding box center [94, 215] width 128 height 12
click at [0, 0] on input "Mobile" at bounding box center [0, 0] width 0 height 0
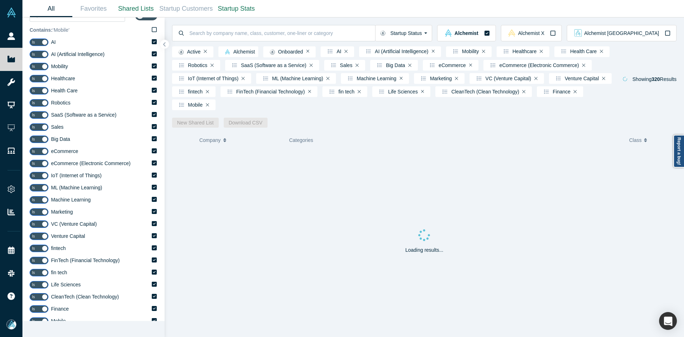
scroll to position [36, 0]
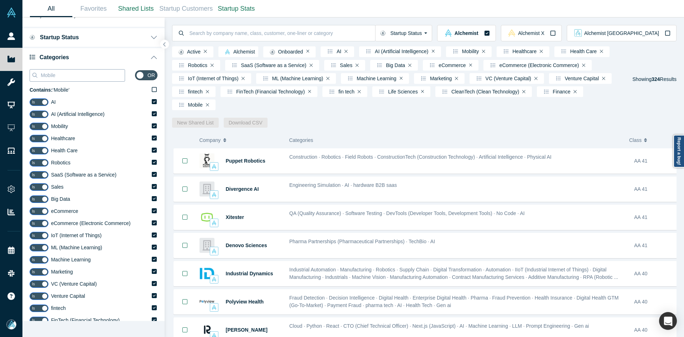
drag, startPoint x: 48, startPoint y: 76, endPoint x: 64, endPoint y: 116, distance: 43.3
click at [37, 76] on div "Mobile" at bounding box center [77, 75] width 95 height 12
paste input "Cybersecurity"
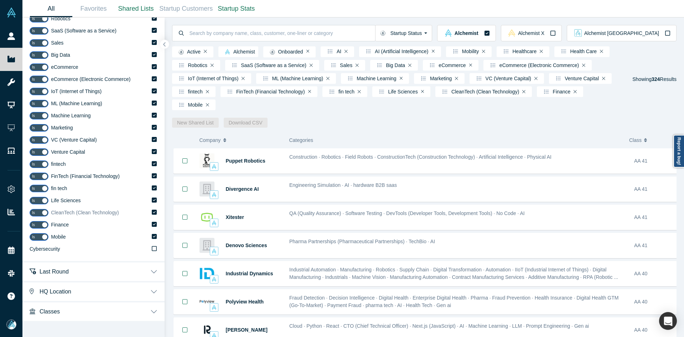
drag, startPoint x: 64, startPoint y: 249, endPoint x: 80, endPoint y: 218, distance: 34.7
click at [64, 249] on label "Cybersecurity" at bounding box center [94, 249] width 128 height 12
click at [0, 0] on input "Cybersecurity" at bounding box center [0, 0] width 0 height 0
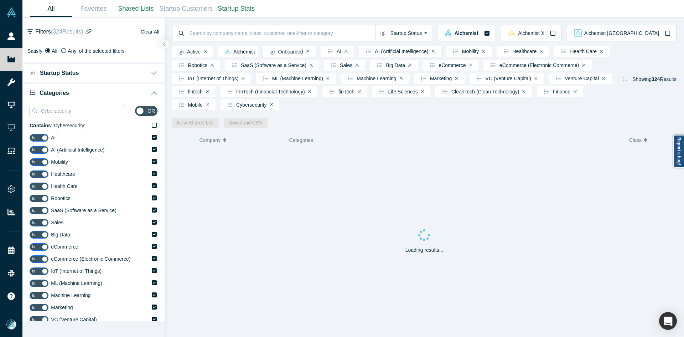
drag, startPoint x: 54, startPoint y: 111, endPoint x: 74, endPoint y: 119, distance: 21.3
click at [54, 112] on input "Cybersecurity" at bounding box center [82, 110] width 85 height 9
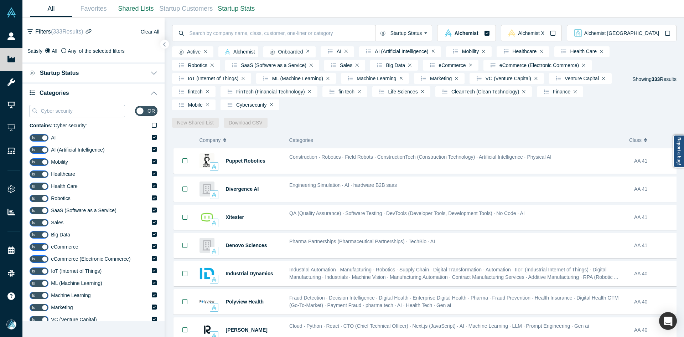
click at [76, 111] on input "Cyber security" at bounding box center [82, 110] width 85 height 9
paste input "Digital Health"
click at [76, 111] on input "Cyber security" at bounding box center [82, 110] width 85 height 9
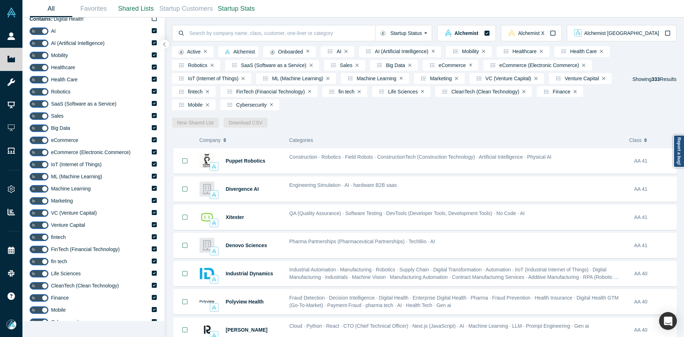
scroll to position [214, 0]
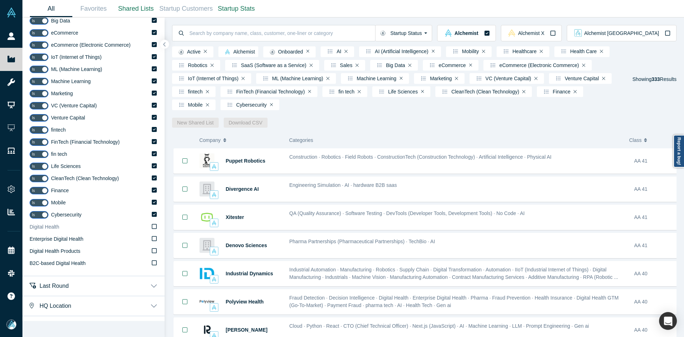
click at [53, 229] on span "Digital Health" at bounding box center [45, 227] width 30 height 6
click at [0, 0] on input "Digital Health" at bounding box center [0, 0] width 0 height 0
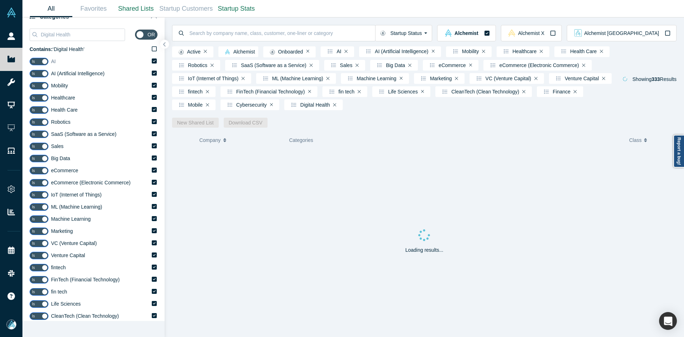
scroll to position [0, 0]
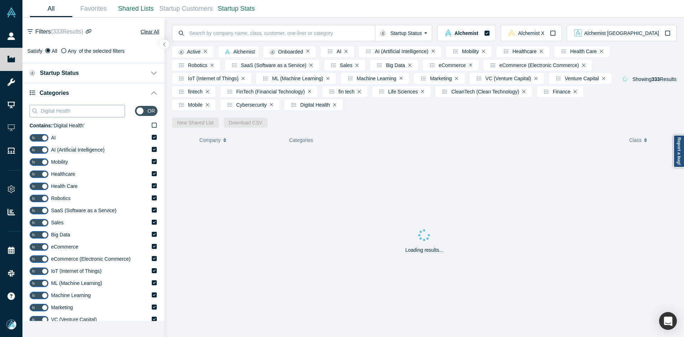
click at [68, 112] on input "Digital Health" at bounding box center [82, 110] width 85 height 9
paste input "Healthtec"
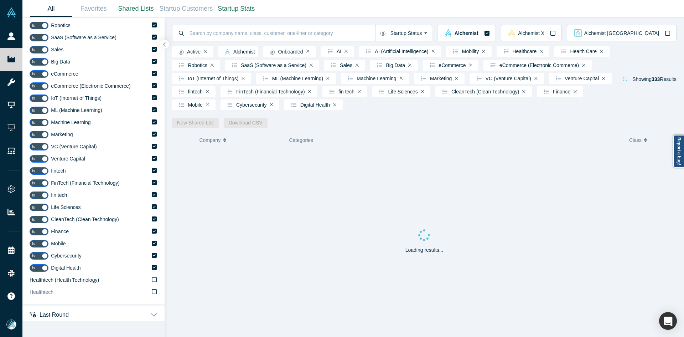
scroll to position [214, 0]
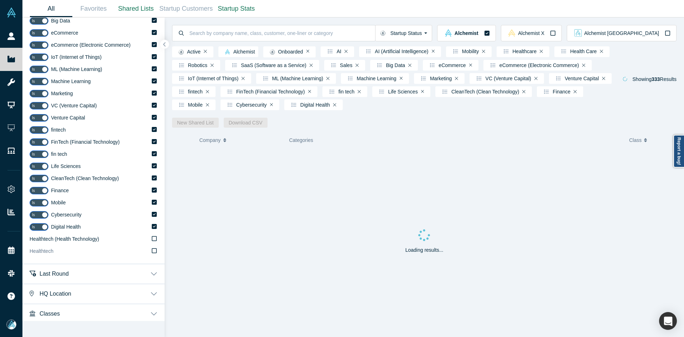
click at [59, 242] on span "Healthtech (Health Technology)" at bounding box center [64, 239] width 69 height 6
click at [0, 0] on input "Healthtech (Health Technology)" at bounding box center [0, 0] width 0 height 0
click at [53, 254] on span "Healthtech" at bounding box center [42, 251] width 24 height 6
click at [0, 0] on input "Healthtech" at bounding box center [0, 0] width 0 height 0
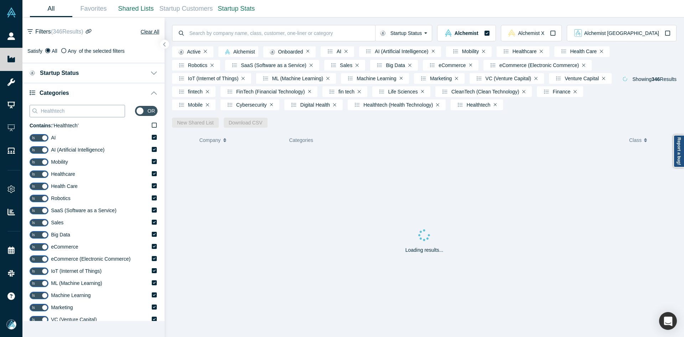
drag, startPoint x: 55, startPoint y: 113, endPoint x: 59, endPoint y: 115, distance: 5.1
click at [55, 113] on input "Healthtech" at bounding box center [82, 110] width 85 height 9
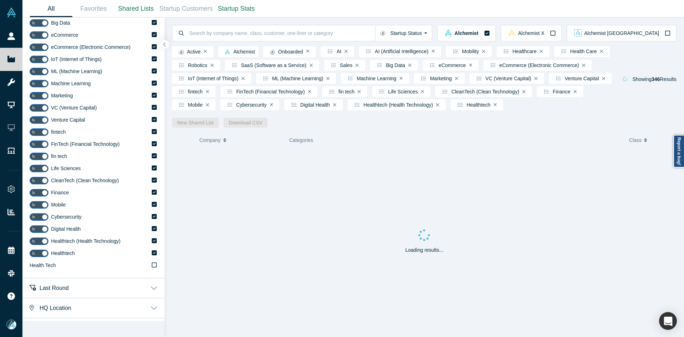
scroll to position [228, 0]
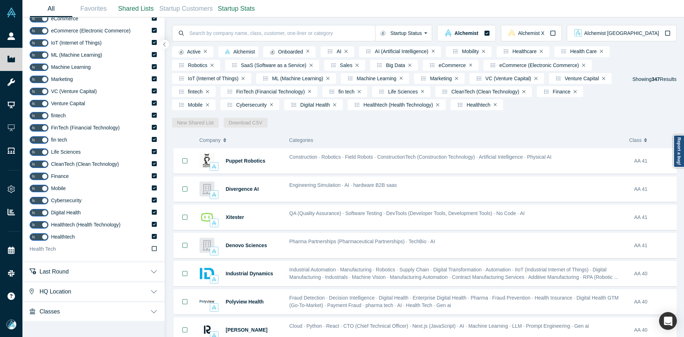
click at [76, 250] on label "Health Tech" at bounding box center [94, 249] width 128 height 12
click at [0, 0] on input "Health Tech" at bounding box center [0, 0] width 0 height 0
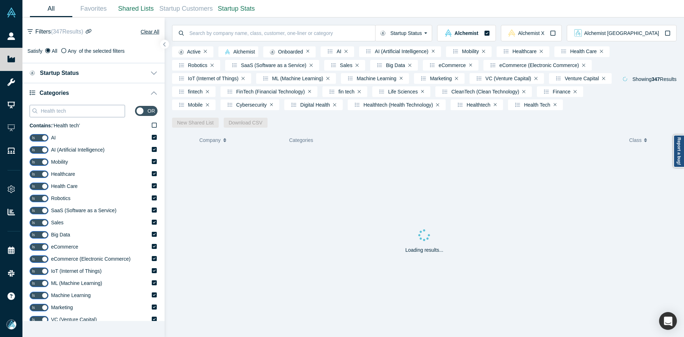
click at [69, 114] on input "Health tech" at bounding box center [82, 110] width 85 height 9
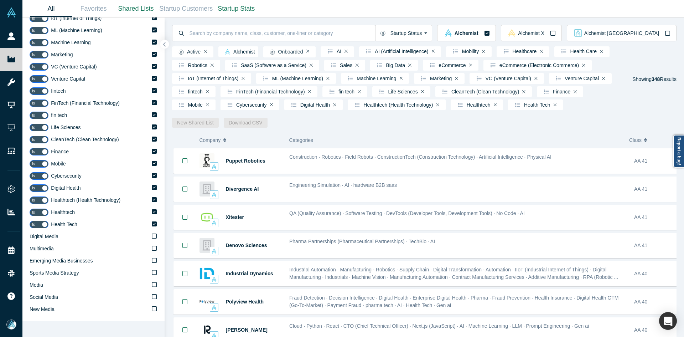
scroll to position [313, 0]
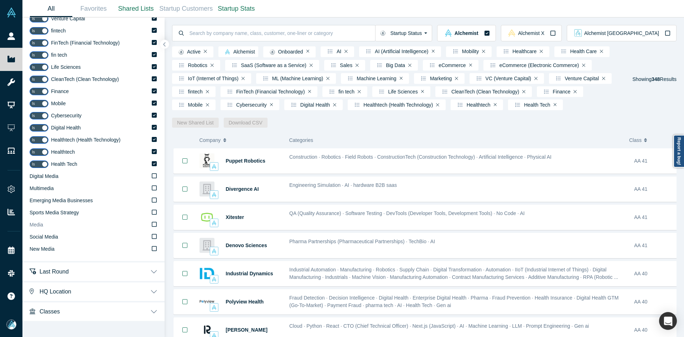
click at [51, 225] on label "Media" at bounding box center [94, 225] width 128 height 12
click at [0, 0] on input "Media" at bounding box center [0, 0] width 0 height 0
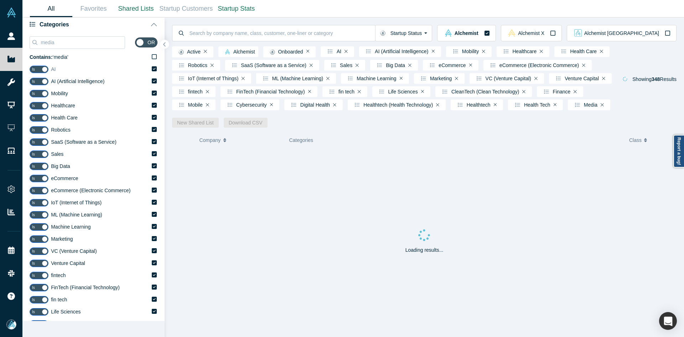
scroll to position [28, 0]
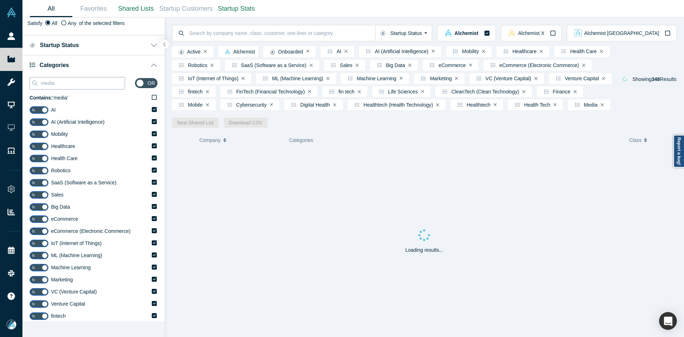
click at [69, 80] on input "media" at bounding box center [82, 82] width 85 height 9
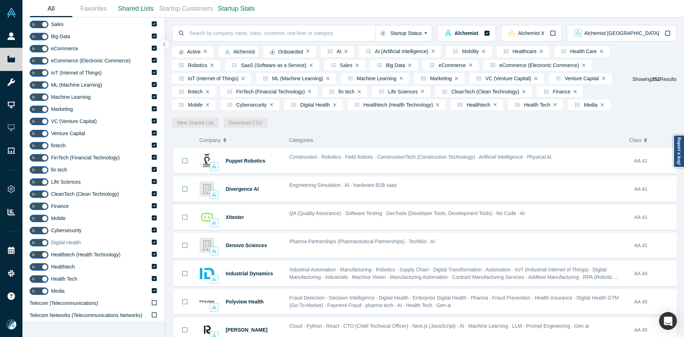
scroll to position [214, 0]
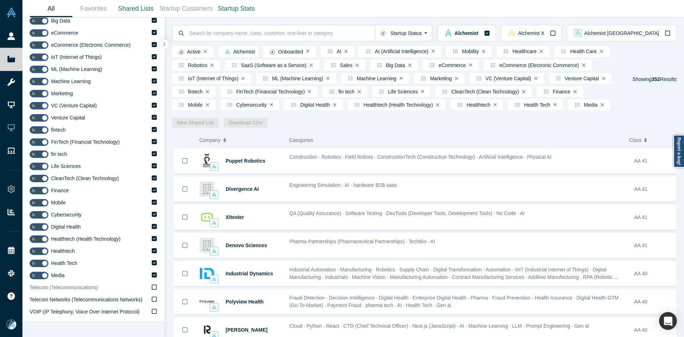
click at [59, 286] on span "Telecom (Telecommunications)" at bounding box center [64, 287] width 68 height 6
click at [0, 0] on input "Telecom (Telecommunications)" at bounding box center [0, 0] width 0 height 0
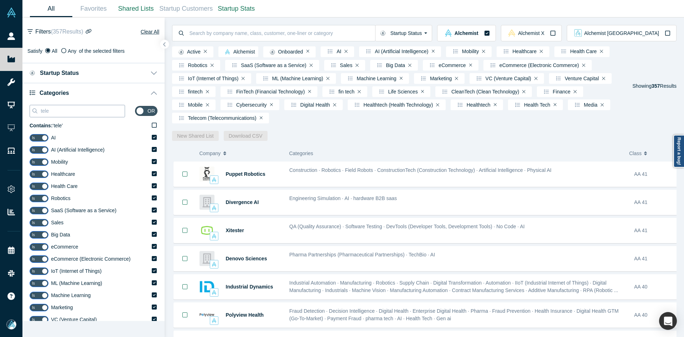
click at [67, 114] on input "tele" at bounding box center [82, 110] width 85 height 9
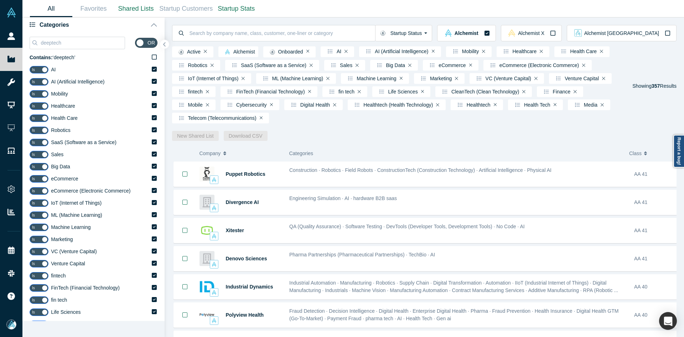
scroll to position [214, 0]
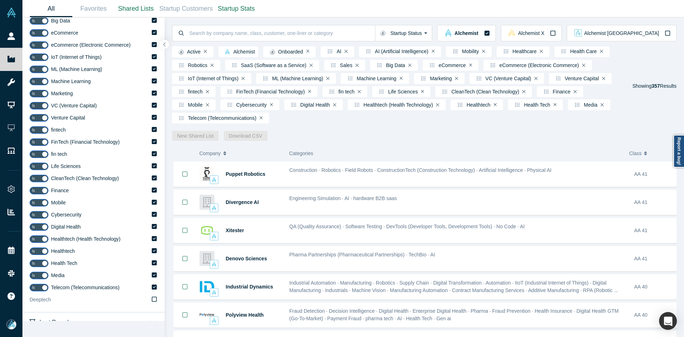
click at [53, 299] on label "Deeptech" at bounding box center [94, 300] width 128 height 12
click at [0, 0] on input "Deeptech" at bounding box center [0, 0] width 0 height 0
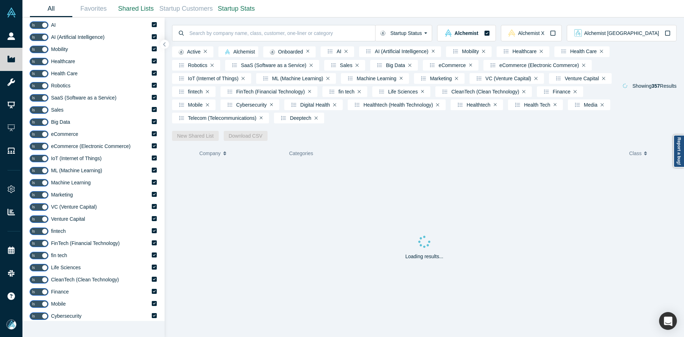
scroll to position [0, 0]
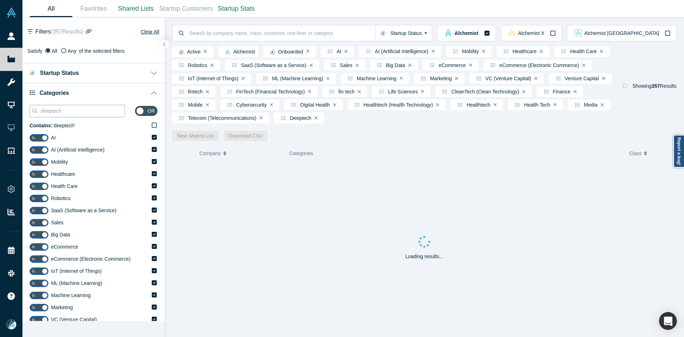
click at [52, 111] on input "deeptech" at bounding box center [82, 110] width 85 height 9
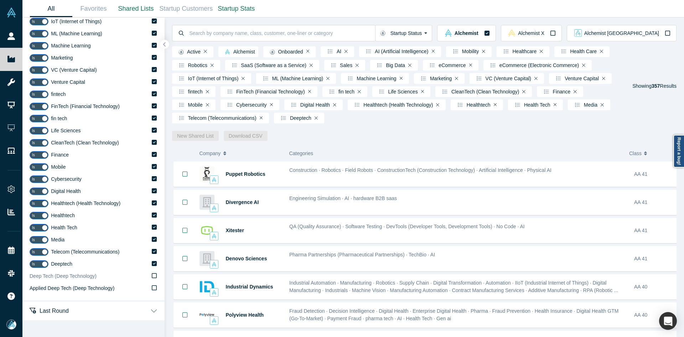
type input "deep tech"
click at [60, 278] on span "Deep Tech (Deep Technology)" at bounding box center [63, 276] width 67 height 6
click at [0, 0] on input "Deep Tech (Deep Technology)" at bounding box center [0, 0] width 0 height 0
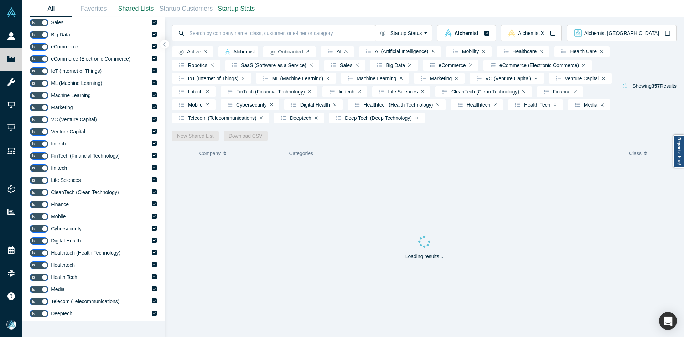
scroll to position [36, 0]
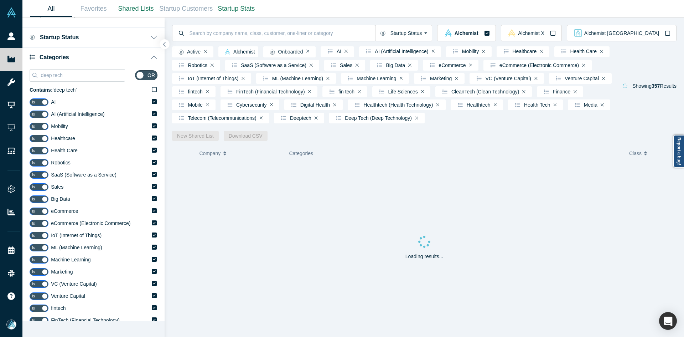
click at [164, 42] on icon "button" at bounding box center [165, 44] width 4 height 5
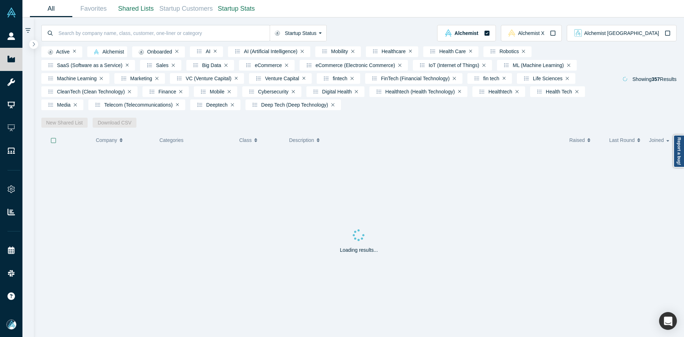
scroll to position [0, 0]
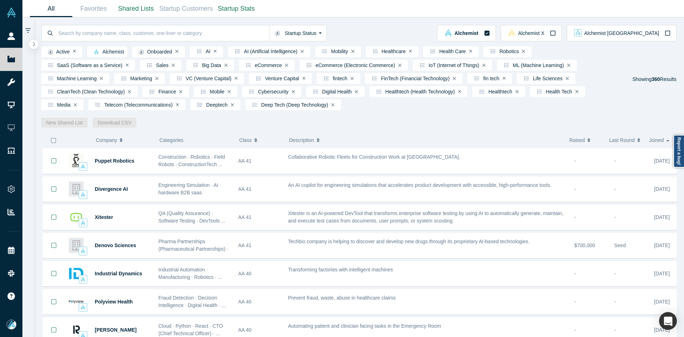
click at [52, 143] on icon "button" at bounding box center [54, 141] width 6 height 6
click at [53, 126] on link "New Shared List" at bounding box center [64, 123] width 47 height 10
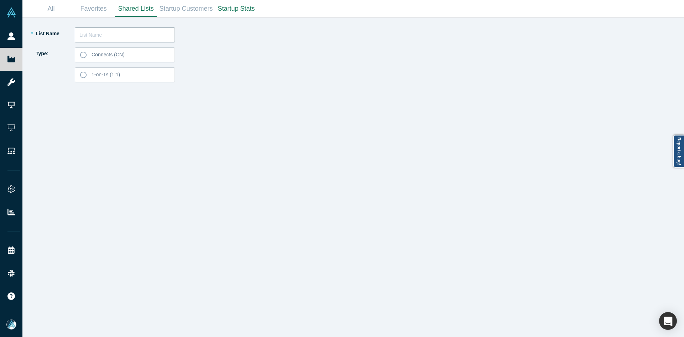
click at [91, 37] on input "text" at bounding box center [125, 34] width 100 height 15
paste input "Capri Wheaton"
type input "Capri Wheaton List 251007"
click at [109, 50] on label "Connects (CN)" at bounding box center [125, 54] width 100 height 15
click at [0, 0] on input "Connects (CN)" at bounding box center [0, 0] width 0 height 0
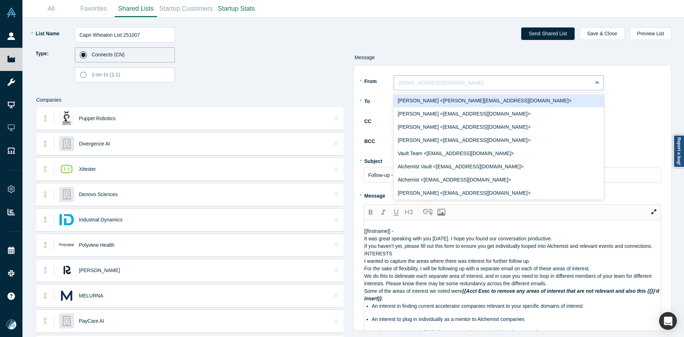
click at [405, 78] on div "[EMAIL_ADDRESS][DOMAIN_NAME]" at bounding box center [493, 83] width 198 height 12
click at [417, 101] on div "[PERSON_NAME] <[PERSON_NAME][EMAIL_ADDRESS][DOMAIN_NAME]>" at bounding box center [499, 100] width 210 height 13
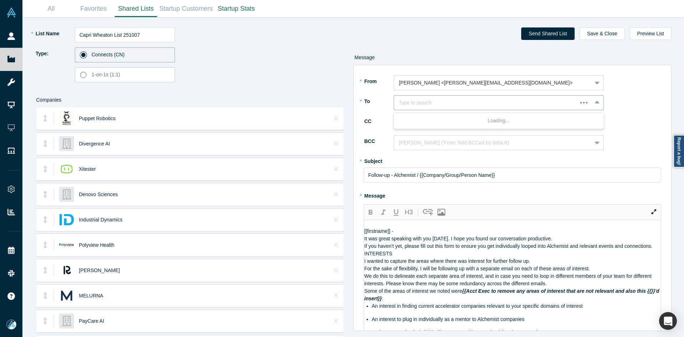
click at [420, 100] on div at bounding box center [485, 102] width 173 height 9
paste input "Capri Wheaton"
type input "Capri Wheaton"
click at [423, 123] on div "Capri Wheaton" at bounding box center [499, 120] width 210 height 13
click at [424, 125] on div at bounding box center [493, 122] width 188 height 9
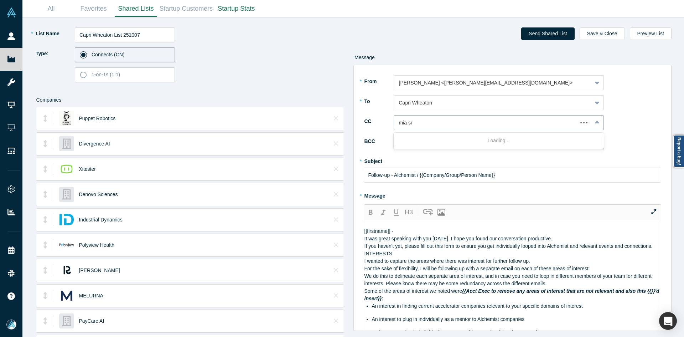
type input "mia sco"
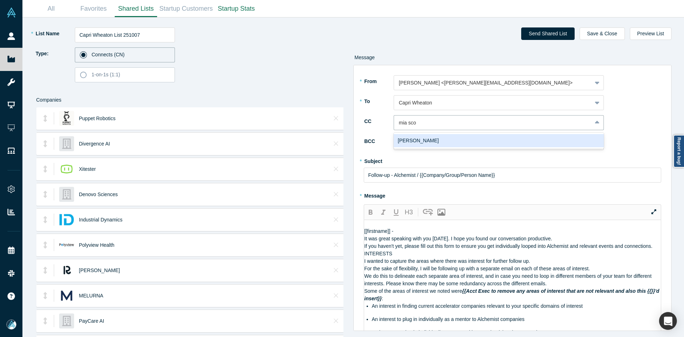
click at [412, 144] on div "[PERSON_NAME]" at bounding box center [499, 140] width 210 height 13
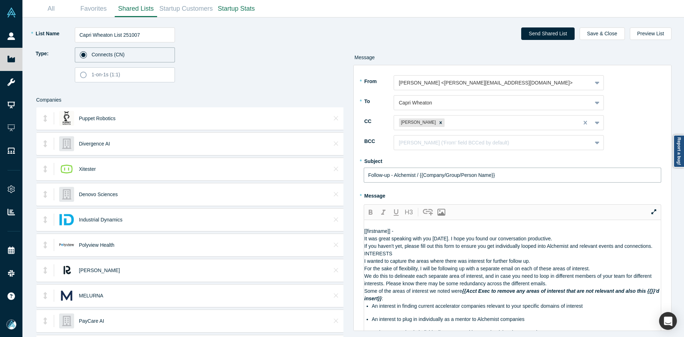
click at [392, 176] on input "Follow-up - Alchemist / {{Company/Group/Person Name}}" at bounding box center [513, 174] width 298 height 15
paste input "Curated Alchemist Companies Relevant to Your Interests"
type input "Curated Alchemist Companies Relevant to Your Interests"
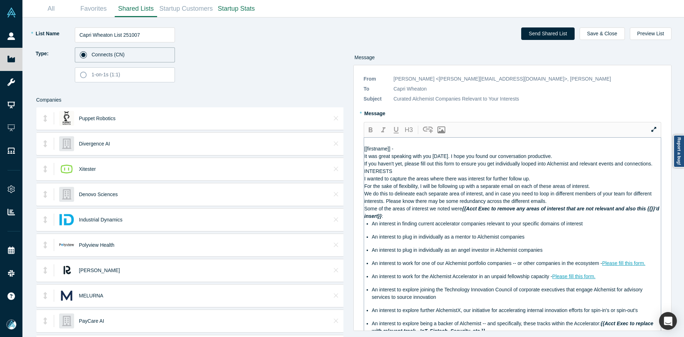
drag, startPoint x: 454, startPoint y: 260, endPoint x: 458, endPoint y: 175, distance: 84.9
click at [290, 164] on div "* List Name Capri Wheaton List 251007 Type: Connects (CN) 1-on-1s (1:1) Compani…" at bounding box center [353, 176] width 652 height 319
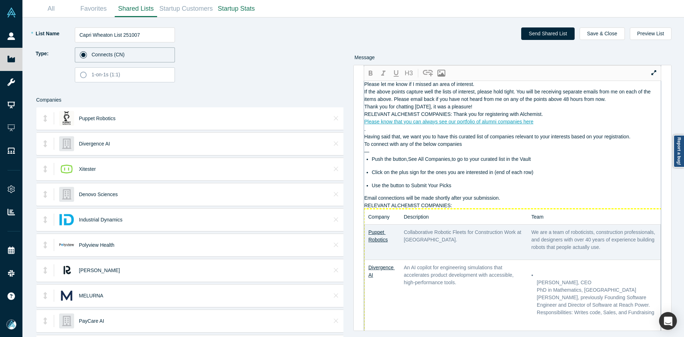
scroll to position [321, 0]
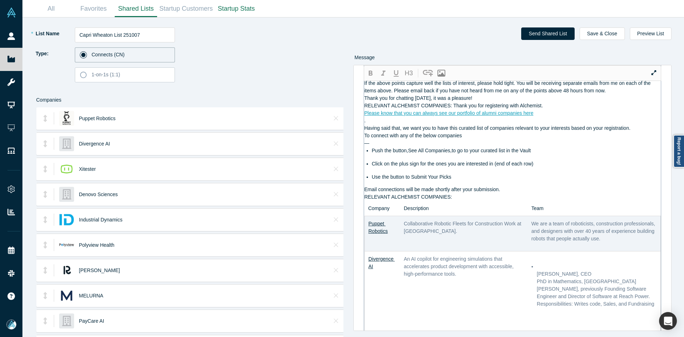
click at [475, 201] on div "RELEVANT ALCHEMIST COMPANIES:" at bounding box center [512, 196] width 297 height 7
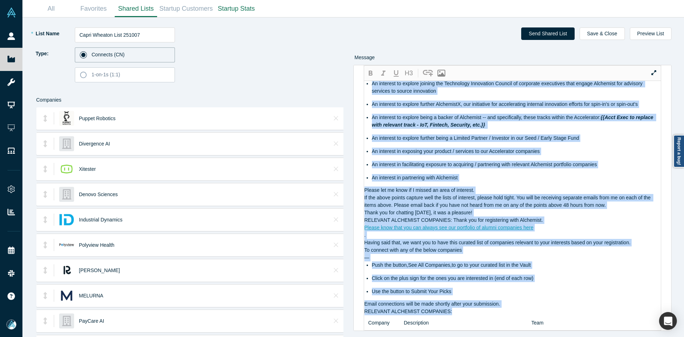
scroll to position [0, 0]
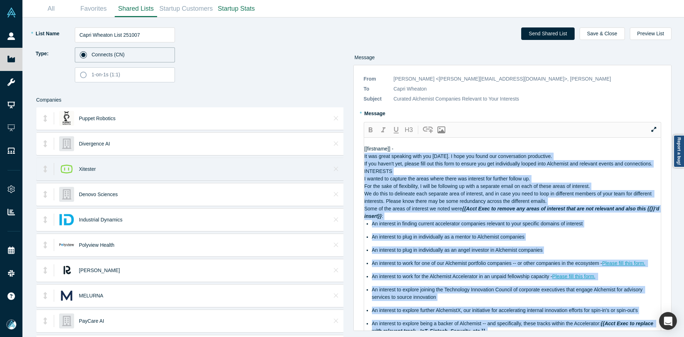
drag, startPoint x: 466, startPoint y: 226, endPoint x: 315, endPoint y: 163, distance: 163.7
click at [315, 163] on div "* List Name Capri Wheaton List 251007 Type: Connects (CN) 1-on-1s (1:1) Compani…" at bounding box center [353, 176] width 652 height 319
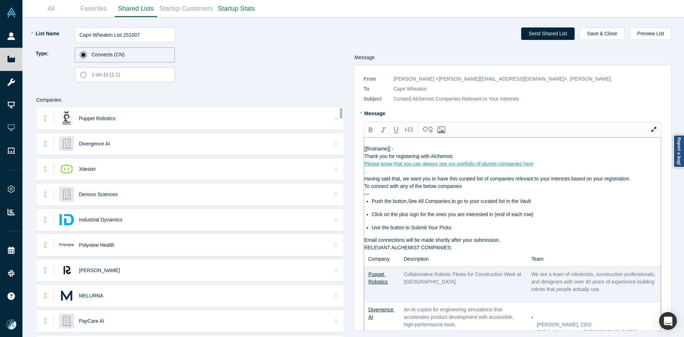
click at [537, 167] on div "Please know that you can always see our portfolio of alumni companies here" at bounding box center [512, 163] width 297 height 7
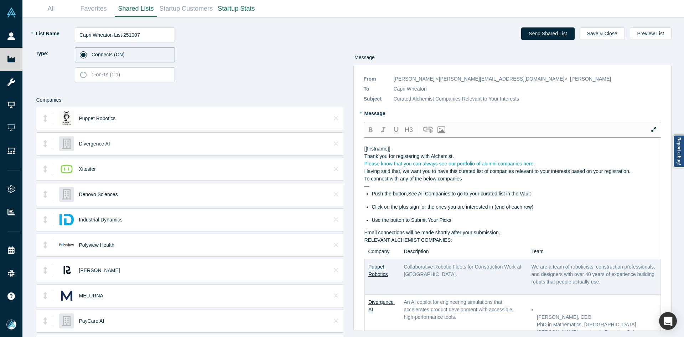
click at [539, 167] on div "Please know that you can always see our portfolio of alumni companies here ." at bounding box center [512, 163] width 297 height 7
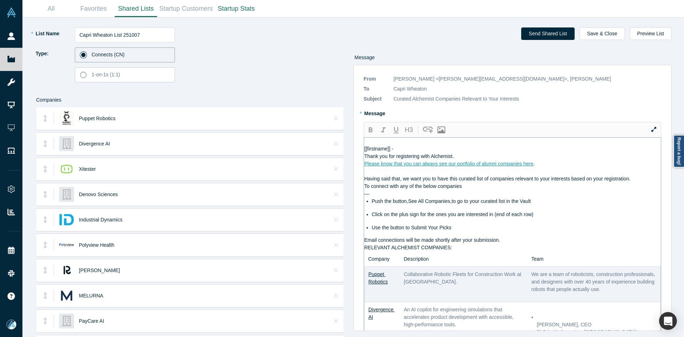
click at [491, 160] on div "Thank you for registering with Alchemist." at bounding box center [512, 155] width 297 height 7
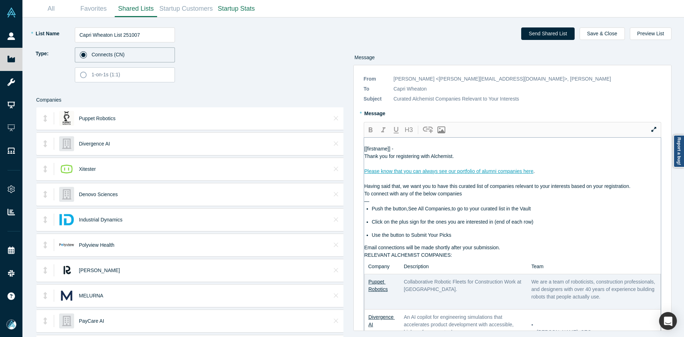
click at [641, 190] on div "Having said that, we want you to have this curated list of companies relevant t…" at bounding box center [512, 185] width 297 height 7
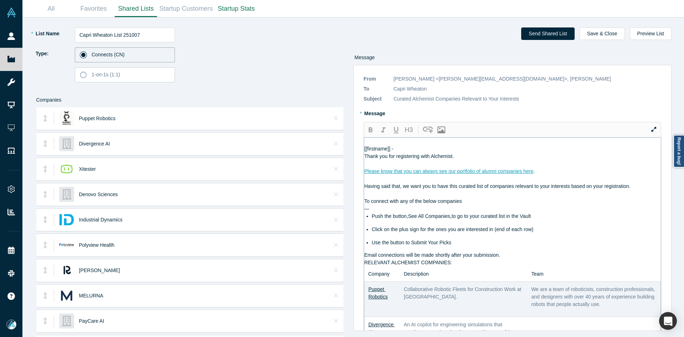
click at [506, 259] on div "Email connections will be made shortly after your submission." at bounding box center [512, 254] width 297 height 7
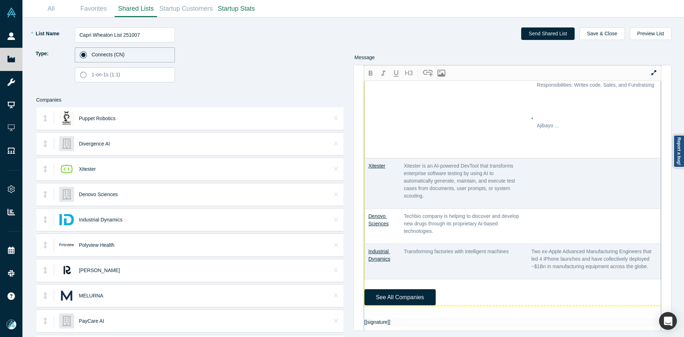
scroll to position [356, 0]
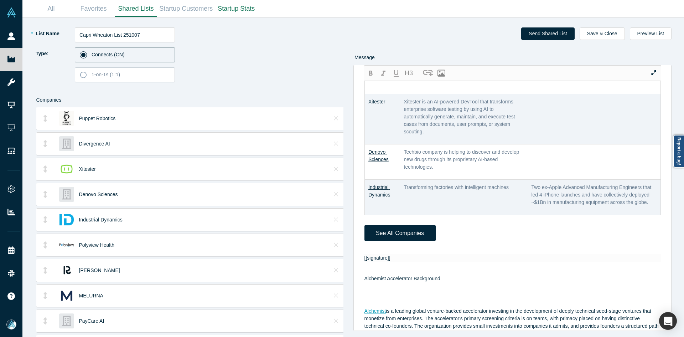
click at [395, 269] on div "[[firstname]] - Thank you for registering with Alchemist. Please know that you …" at bounding box center [512, 222] width 297 height 881
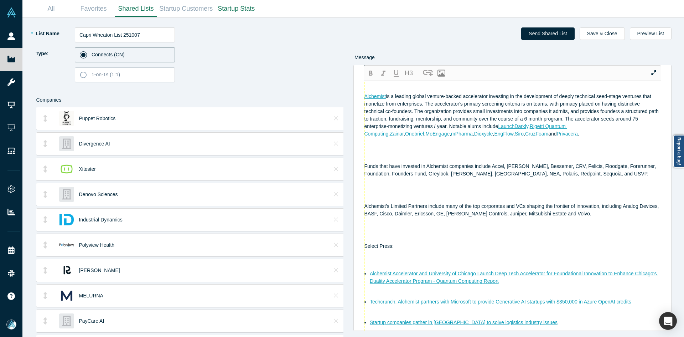
scroll to position [436, 0]
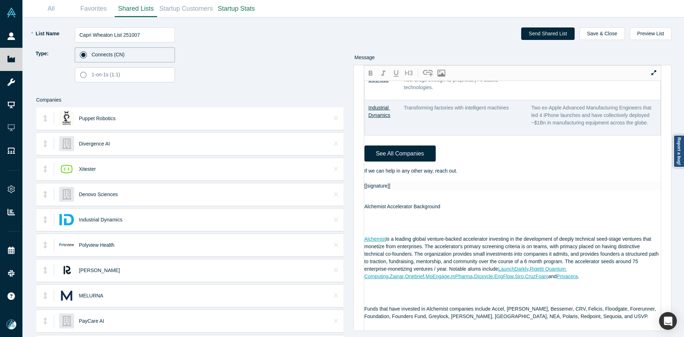
click at [612, 40] on div "Send Shared List Save & Close Preview List" at bounding box center [512, 35] width 318 height 17
click at [612, 35] on button "Save & Close" at bounding box center [602, 33] width 45 height 12
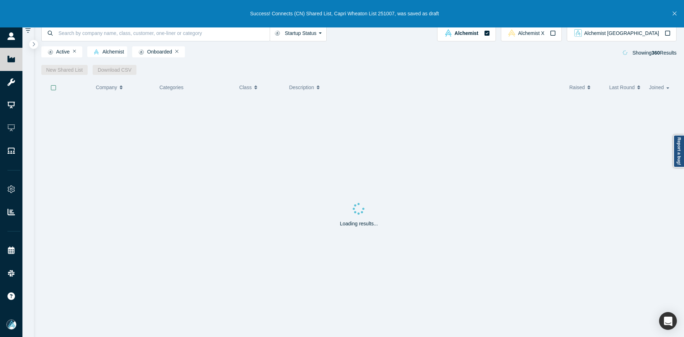
drag, startPoint x: 14, startPoint y: 45, endPoint x: 60, endPoint y: 1, distance: 64.3
click at [14, 45] on link "People" at bounding box center [14, 36] width 28 height 23
click at [14, 43] on link "People" at bounding box center [14, 36] width 28 height 23
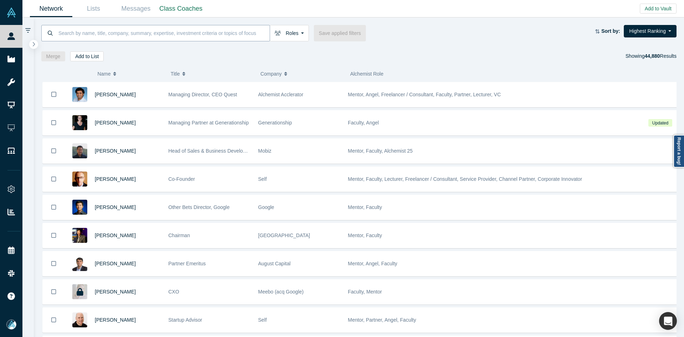
click at [123, 33] on input at bounding box center [164, 33] width 212 height 17
paste input "[PERSON_NAME]"
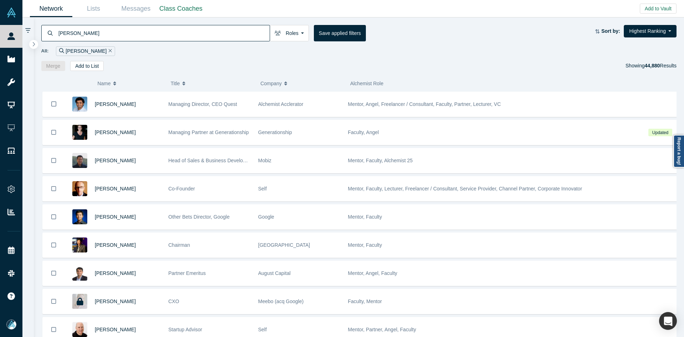
type input "[PERSON_NAME]"
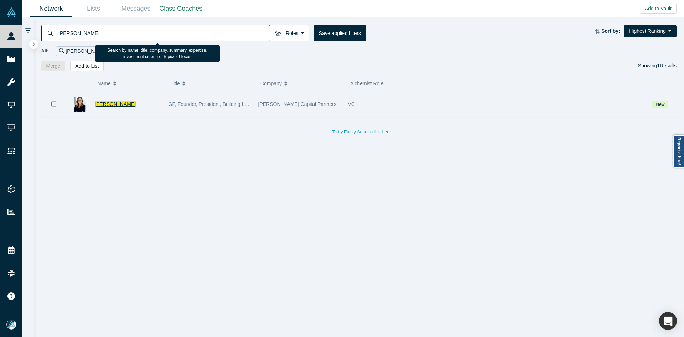
click at [105, 102] on span "[PERSON_NAME]" at bounding box center [115, 104] width 41 height 6
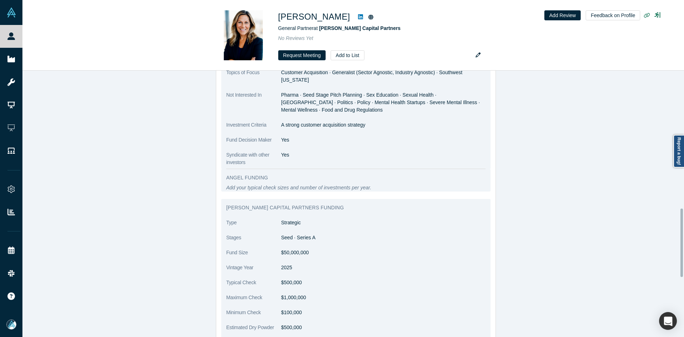
scroll to position [534, 0]
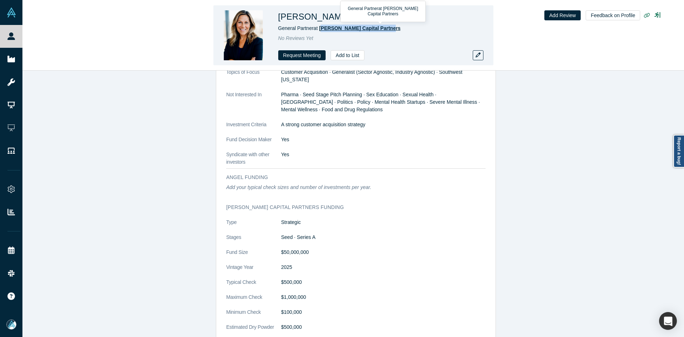
copy span "[PERSON_NAME] Capital Partners"
drag, startPoint x: 385, startPoint y: 27, endPoint x: 319, endPoint y: 31, distance: 66.1
click at [319, 31] on div "General Partner at [PERSON_NAME] Capital Partners" at bounding box center [377, 28] width 199 height 7
copy div "[PERSON_NAME]"
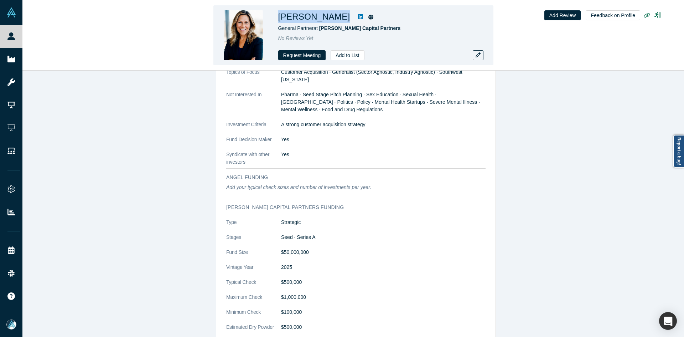
drag, startPoint x: 332, startPoint y: 19, endPoint x: 277, endPoint y: 19, distance: 54.9
click at [277, 19] on div "[PERSON_NAME] General Partner at [PERSON_NAME] Capital Partners No Reviews Yet …" at bounding box center [353, 35] width 280 height 60
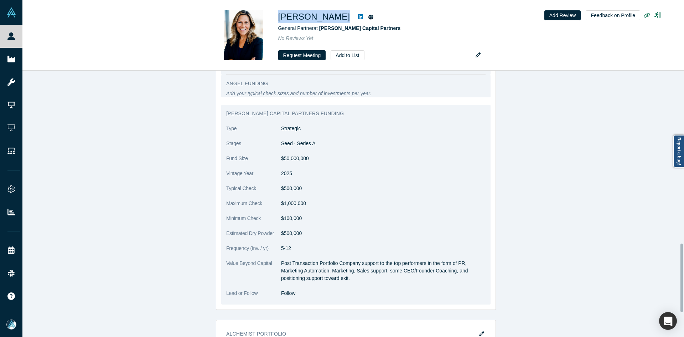
scroll to position [499, 0]
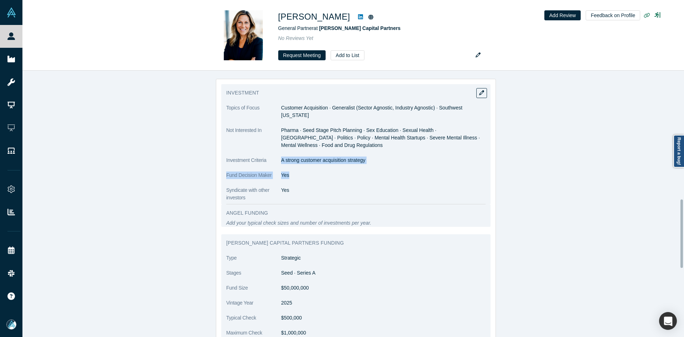
copy dl "A strong customer acquisition strategy Fund Decision Maker Yes"
copy p "A strong customer acquisition strategy"
drag, startPoint x: 279, startPoint y: 146, endPoint x: 363, endPoint y: 148, distance: 83.7
click at [363, 149] on dl "Topics of Focus Customer Acquisition · Generalist (Sector Agnostic, Industry Ag…" at bounding box center [355, 152] width 259 height 97
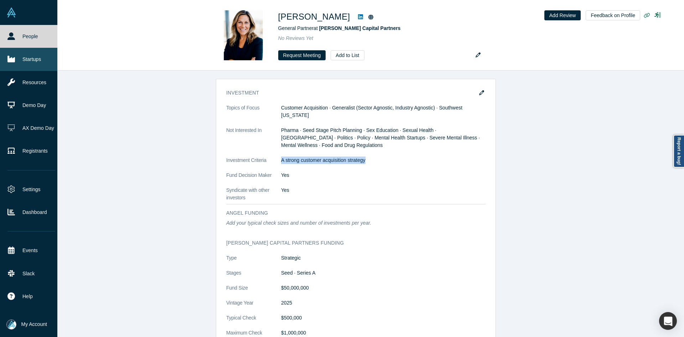
click at [17, 58] on link "Startups" at bounding box center [31, 59] width 63 height 23
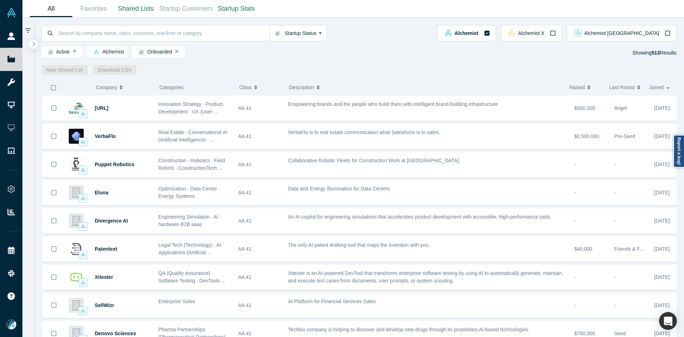
click at [37, 48] on div "Startup Status Is Onboarded Active Shutdown Acquired Alchemist Alchemist X Alch…" at bounding box center [359, 45] width 651 height 57
click at [35, 47] on icon "button" at bounding box center [34, 43] width 4 height 5
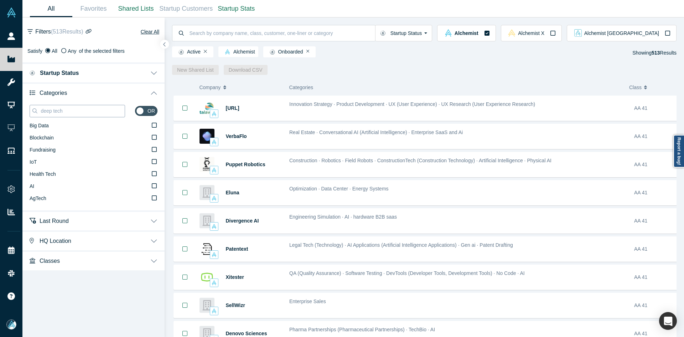
click at [59, 111] on input "deep tech" at bounding box center [82, 110] width 85 height 9
paste input "Customer Acquisition"
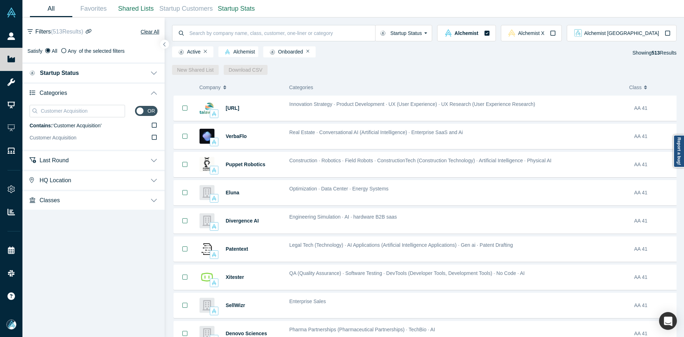
type input "Customer Acquisition"
click at [104, 142] on label "Customer Acquisition" at bounding box center [94, 138] width 128 height 12
click at [0, 0] on input "Customer Acquisition" at bounding box center [0, 0] width 0 height 0
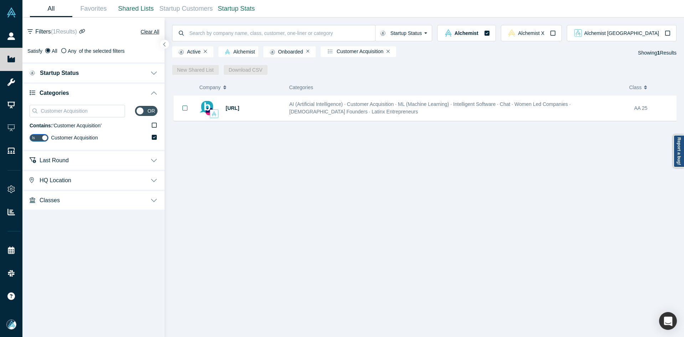
click at [99, 181] on button "HQ Location" at bounding box center [93, 180] width 142 height 20
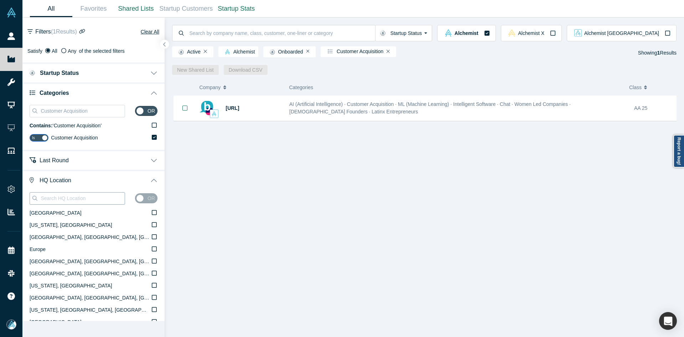
click at [98, 203] on div at bounding box center [77, 198] width 95 height 12
click at [95, 199] on input at bounding box center [82, 197] width 85 height 9
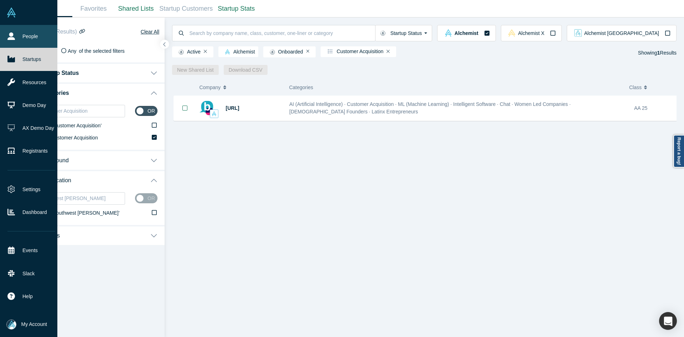
type input "southwest [PERSON_NAME]"
click at [15, 41] on link "People" at bounding box center [31, 36] width 63 height 23
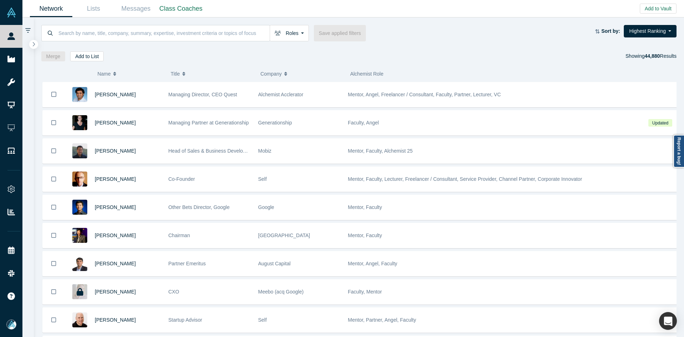
click at [128, 42] on div at bounding box center [359, 43] width 636 height 5
click at [128, 37] on input at bounding box center [164, 33] width 212 height 17
paste input "[PERSON_NAME]"
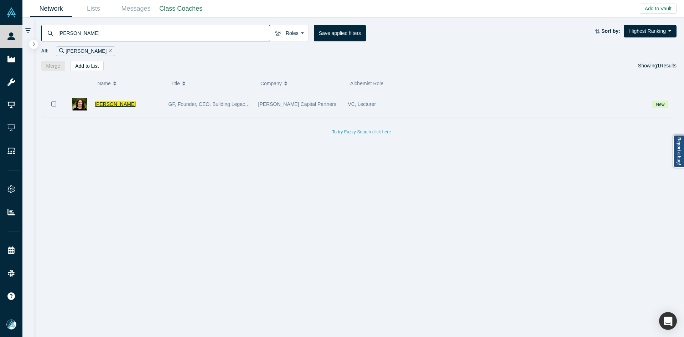
type input "[PERSON_NAME]"
click at [120, 101] on span "[PERSON_NAME]" at bounding box center [115, 104] width 41 height 6
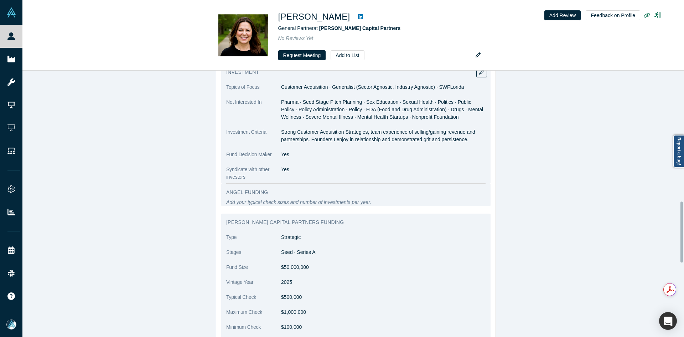
scroll to position [570, 0]
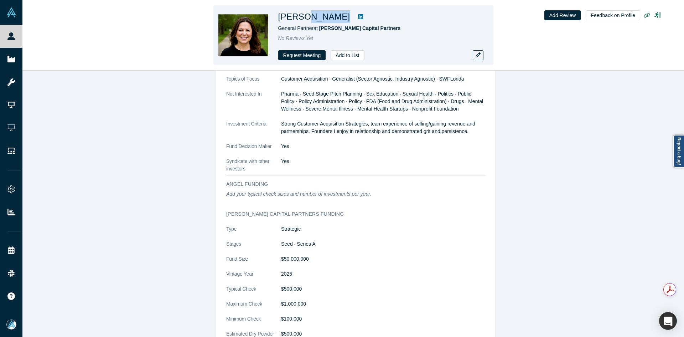
copy div "ochan"
copy div "[PERSON_NAME]"
drag, startPoint x: 332, startPoint y: 18, endPoint x: 302, endPoint y: 18, distance: 29.2
click at [302, 18] on div "[PERSON_NAME]" at bounding box center [377, 16] width 199 height 13
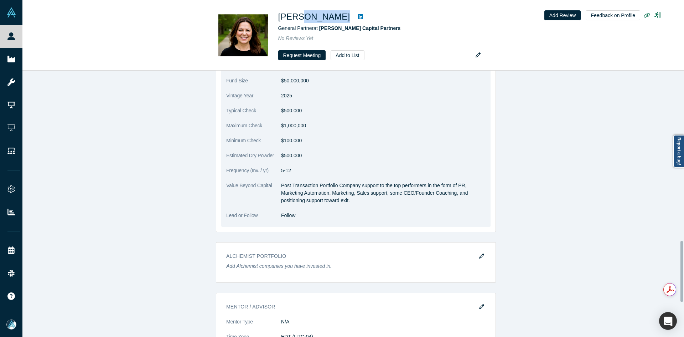
scroll to position [606, 0]
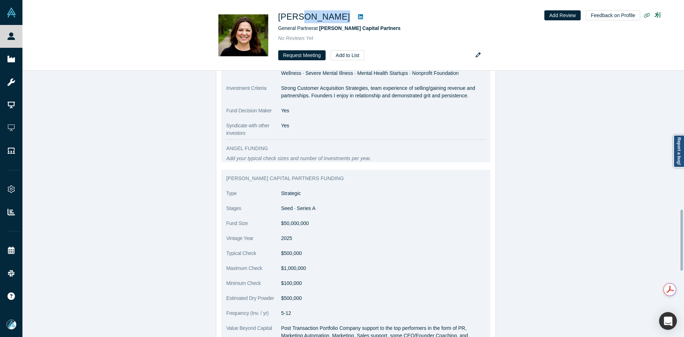
copy p "Strong Customer Acquisition Strategies, team experience of selling/gaining reve…"
drag, startPoint x: 279, startPoint y: 86, endPoint x: 469, endPoint y: 94, distance: 190.8
click at [469, 94] on p "Strong Customer Acquisition Strategies, team experience of selling/gaining reve…" at bounding box center [383, 91] width 204 height 15
